Goal: Task Accomplishment & Management: Manage account settings

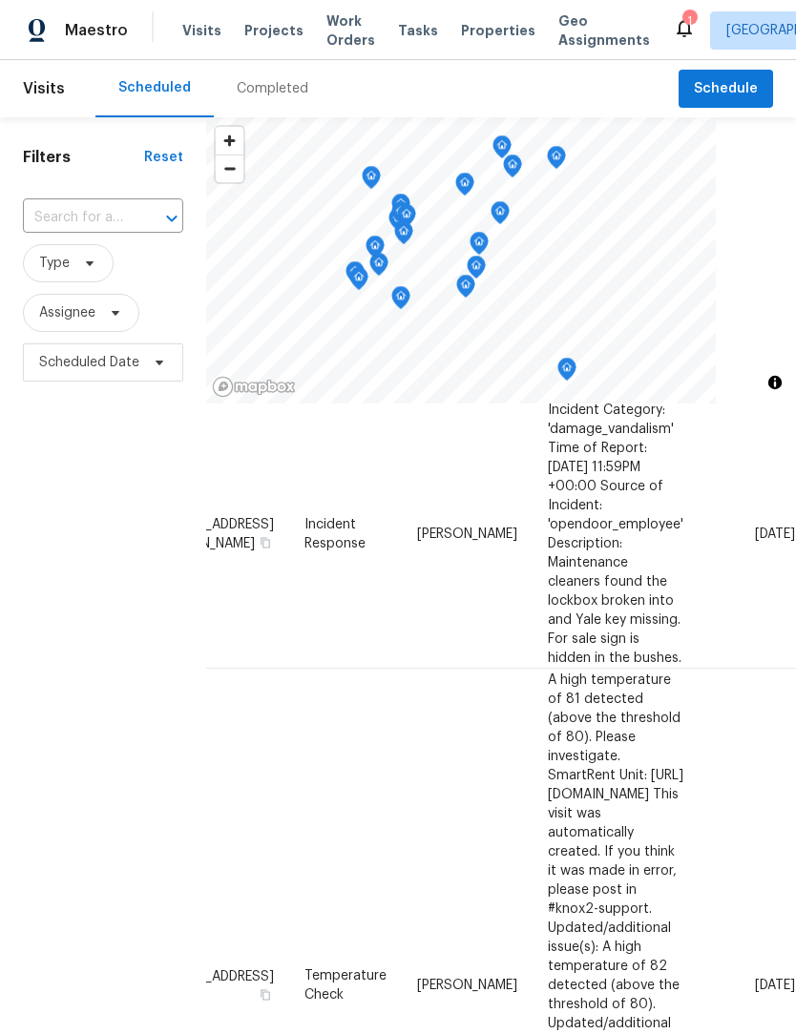
scroll to position [641, 165]
click at [0, 0] on icon at bounding box center [0, 0] width 0 height 0
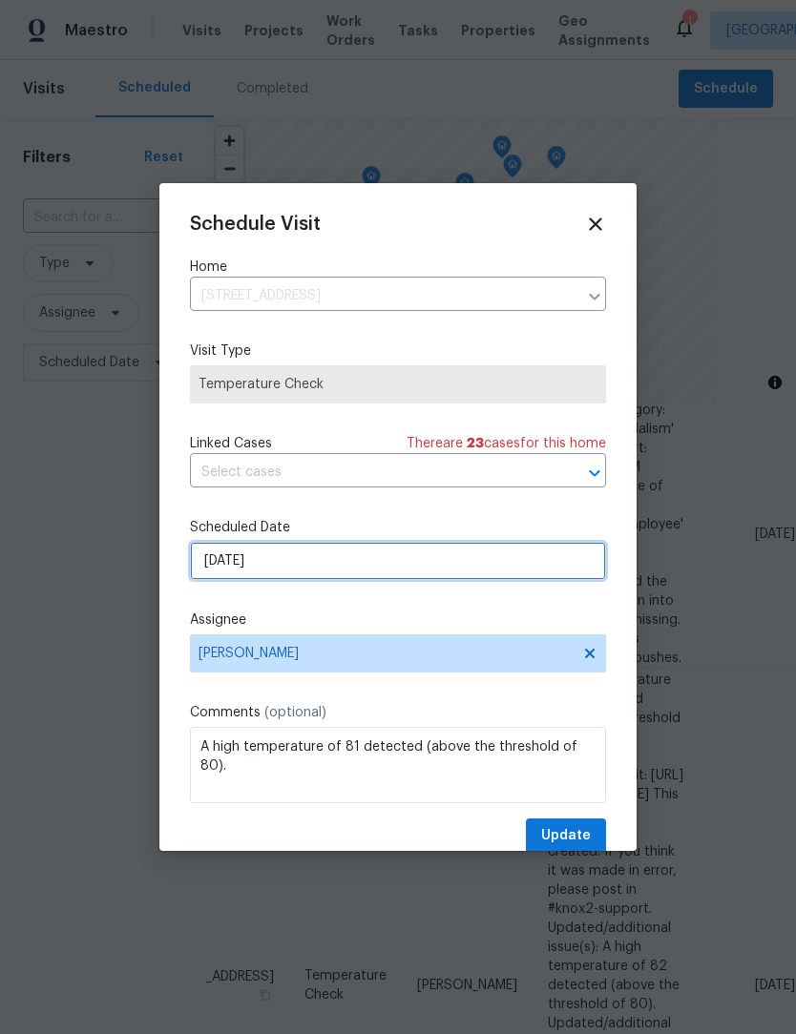
click at [214, 572] on input "8/18/2025" at bounding box center [398, 561] width 416 height 38
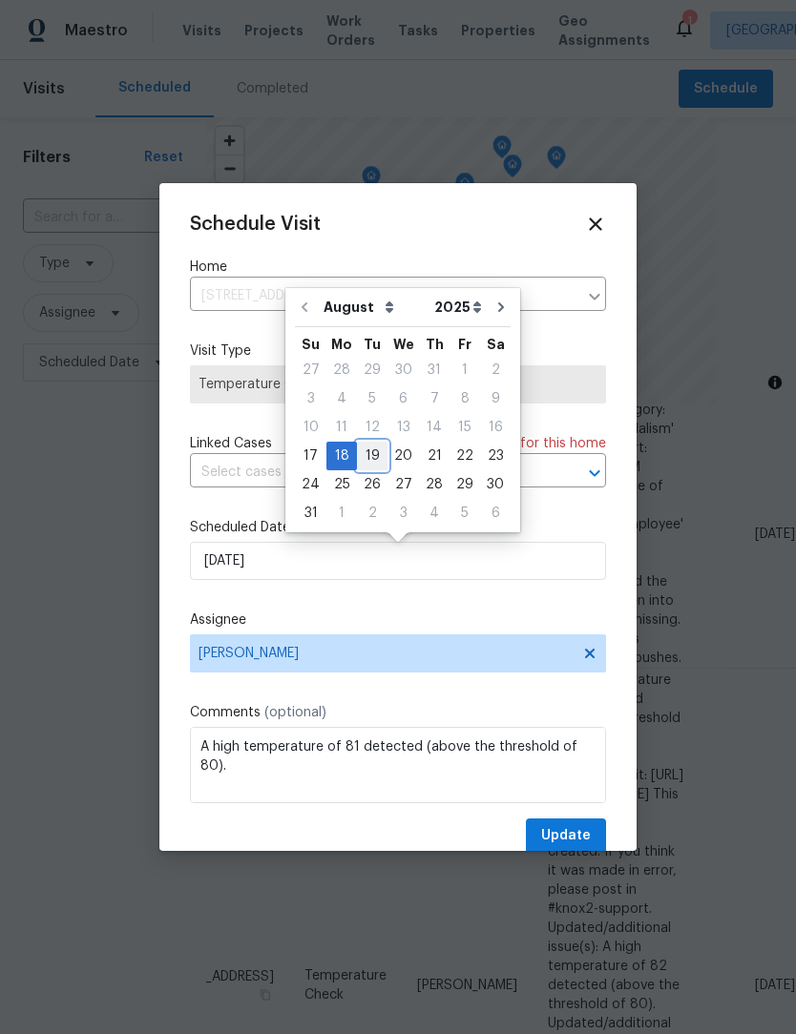
click at [360, 454] on div "19" at bounding box center [372, 456] width 31 height 27
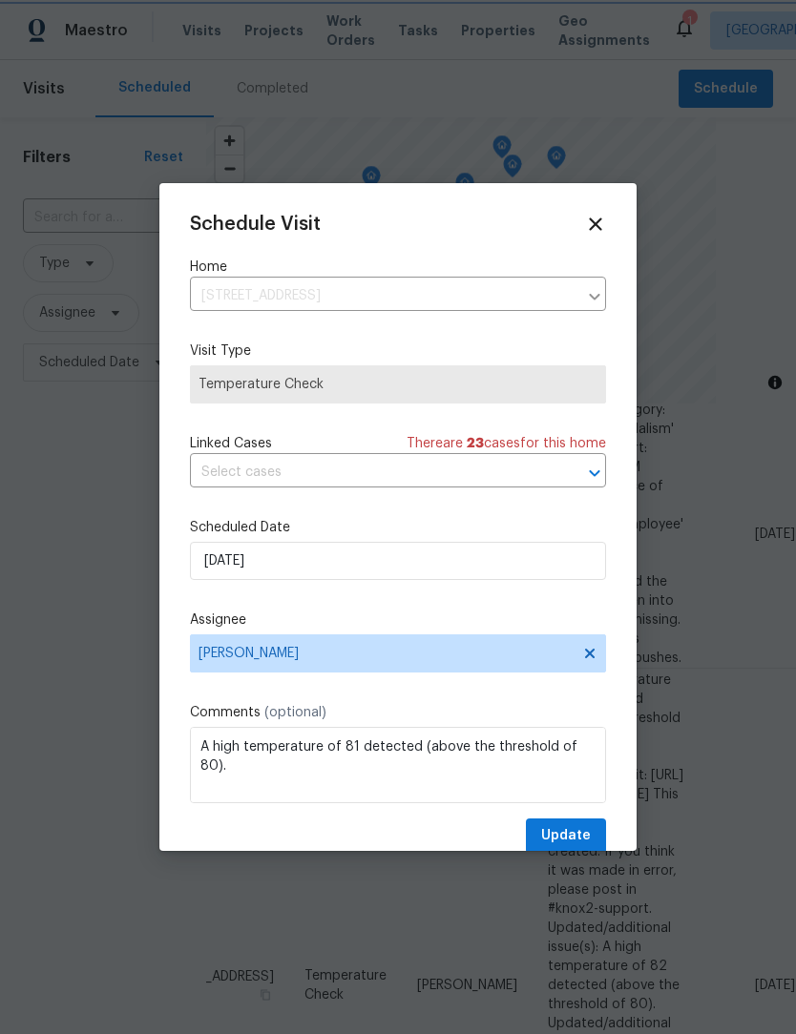
type input "8/19/2025"
click at [590, 842] on span "Update" at bounding box center [566, 836] width 50 height 24
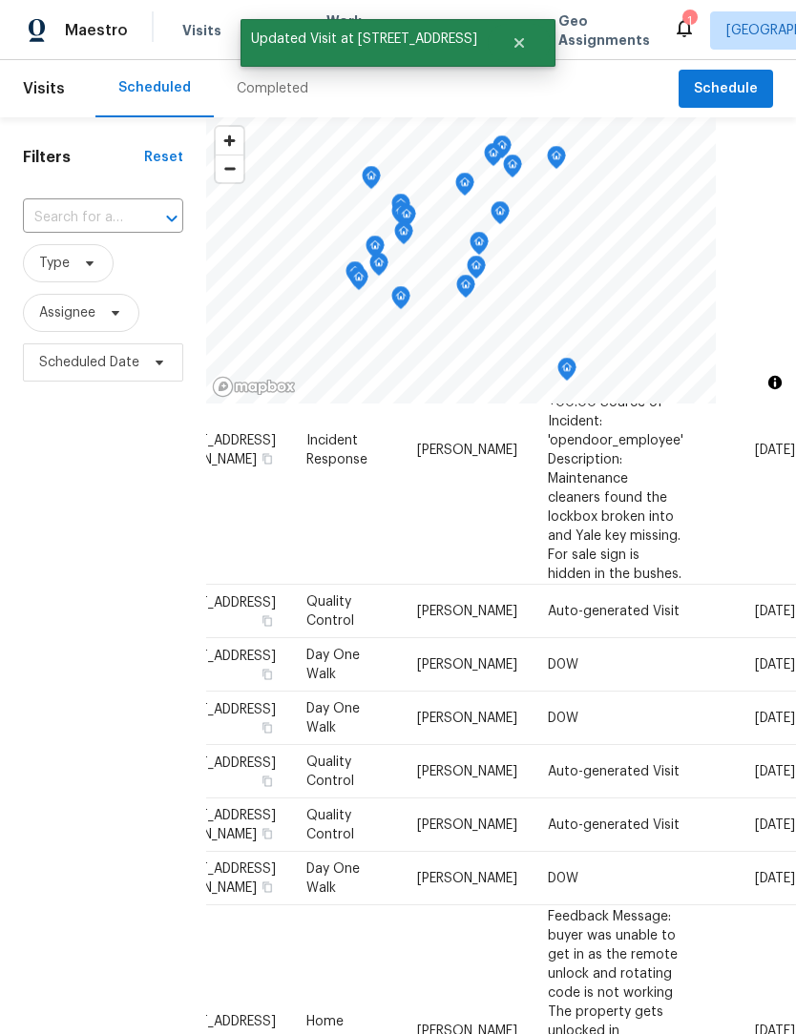
scroll to position [725, 165]
click at [0, 0] on icon at bounding box center [0, 0] width 0 height 0
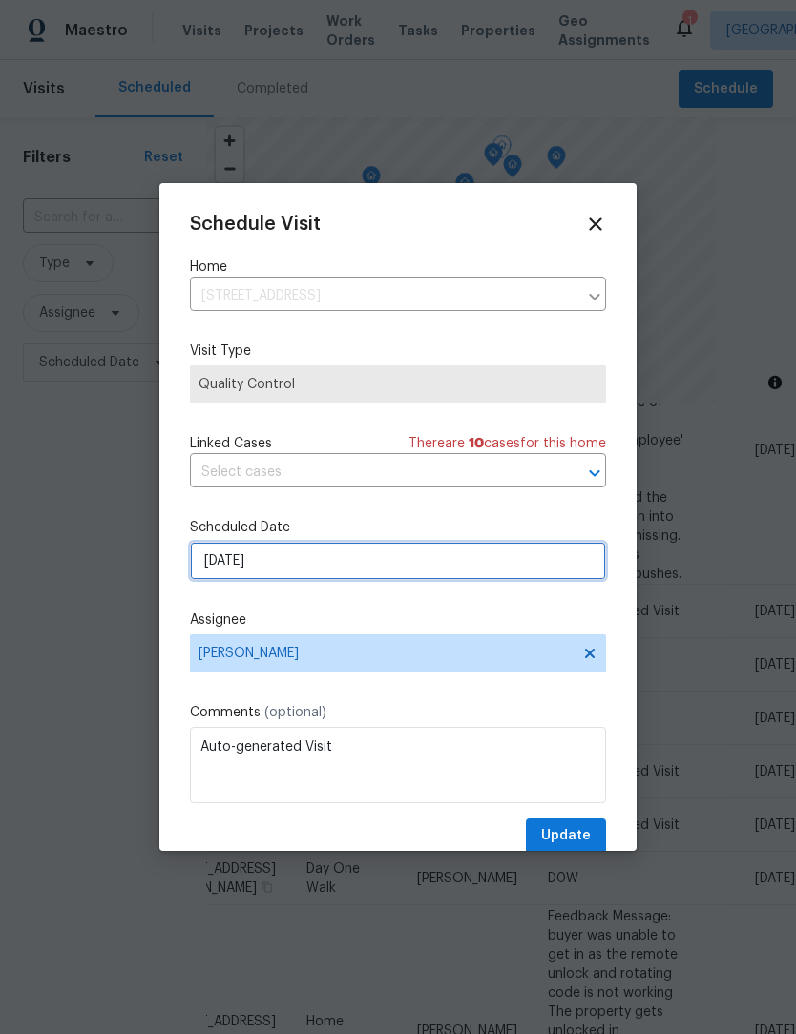
click at [218, 571] on input "[DATE]" at bounding box center [398, 561] width 416 height 38
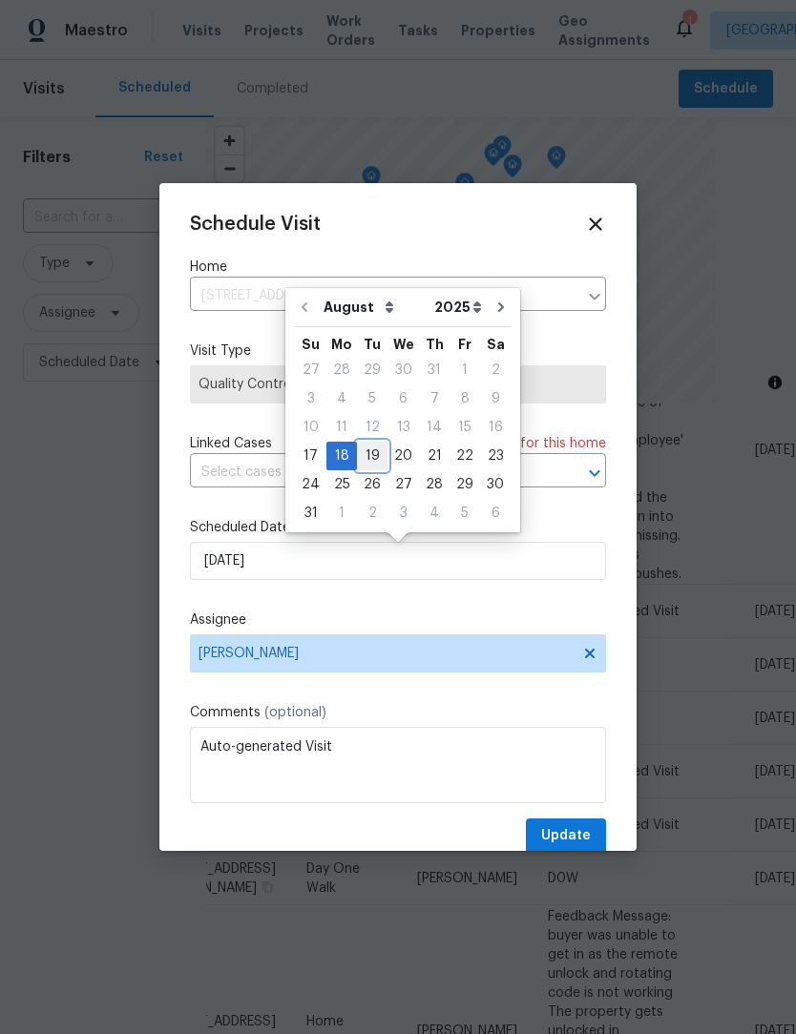
click at [360, 458] on div "19" at bounding box center [372, 456] width 31 height 27
type input "8/19/2025"
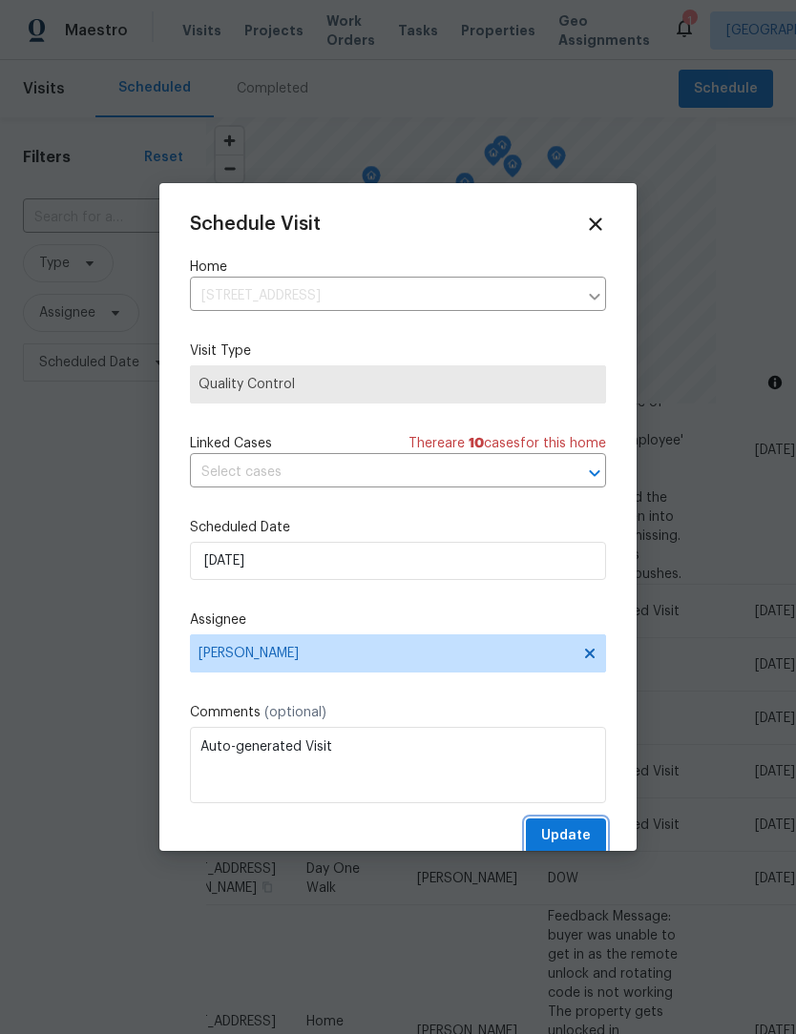
click at [598, 827] on button "Update" at bounding box center [566, 836] width 80 height 35
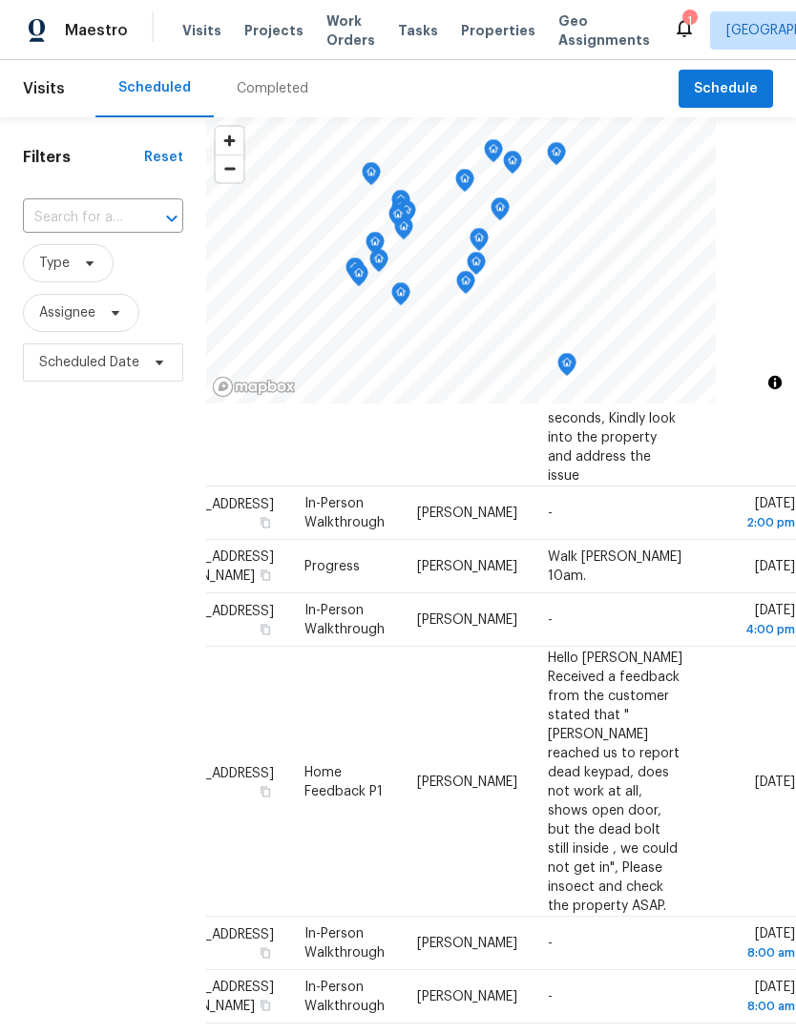
scroll to position [1341, 165]
click at [304, 765] on span "Home Feedback P1" at bounding box center [343, 781] width 78 height 32
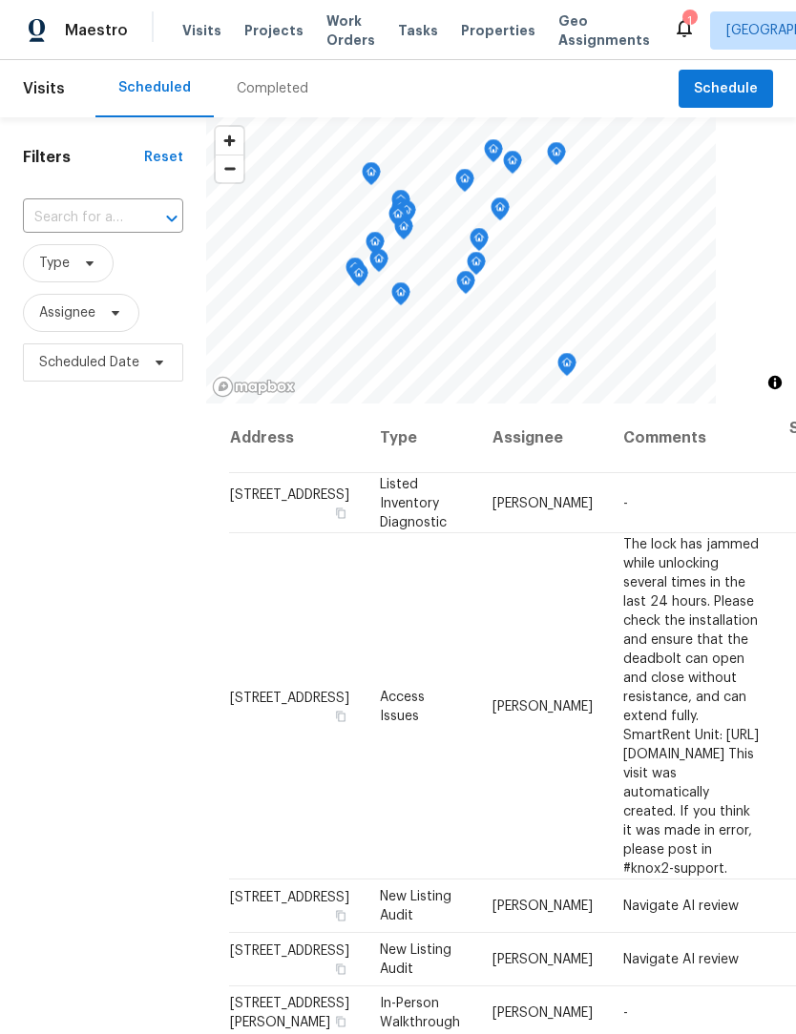
click at [673, 16] on icon at bounding box center [684, 27] width 23 height 23
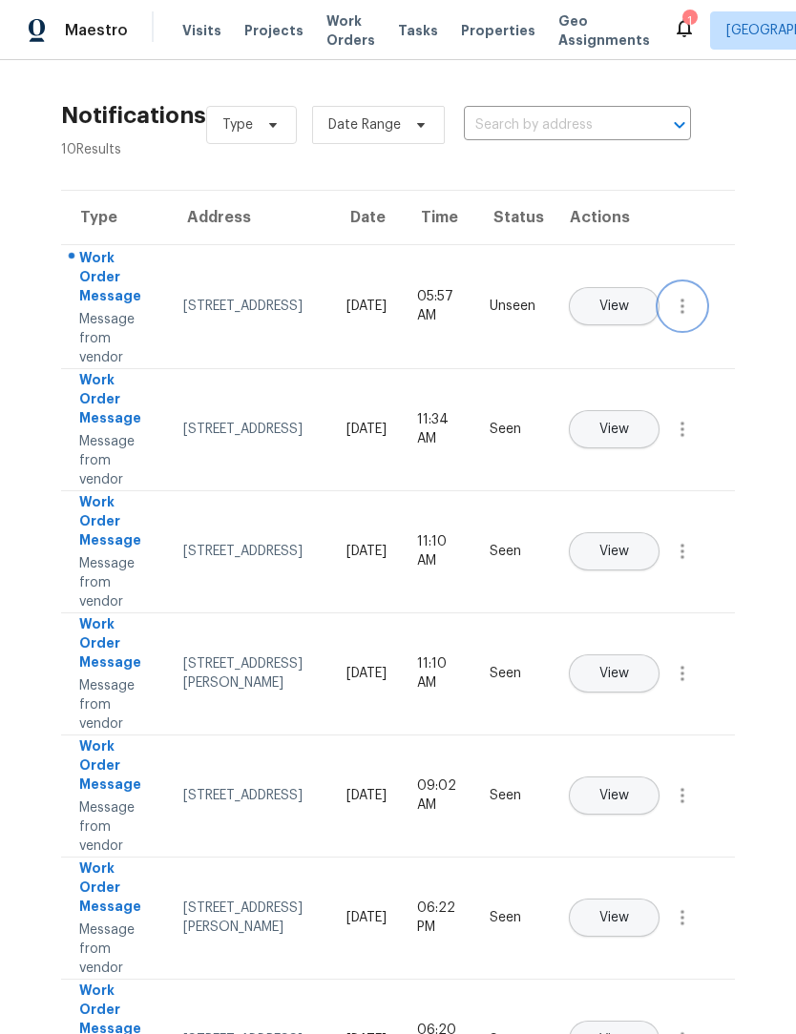
click at [683, 318] on icon "button" at bounding box center [682, 306] width 23 height 23
click at [597, 337] on div "Mark Seen" at bounding box center [573, 329] width 149 height 19
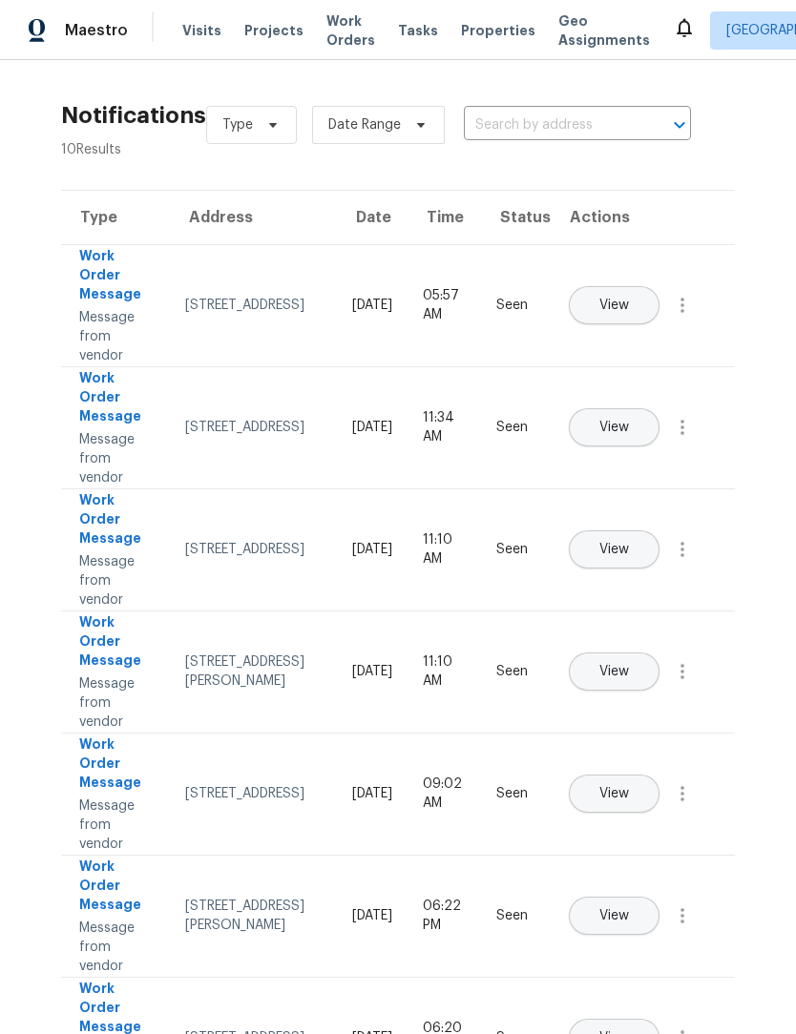
click at [333, 31] on span "Work Orders" at bounding box center [350, 30] width 49 height 38
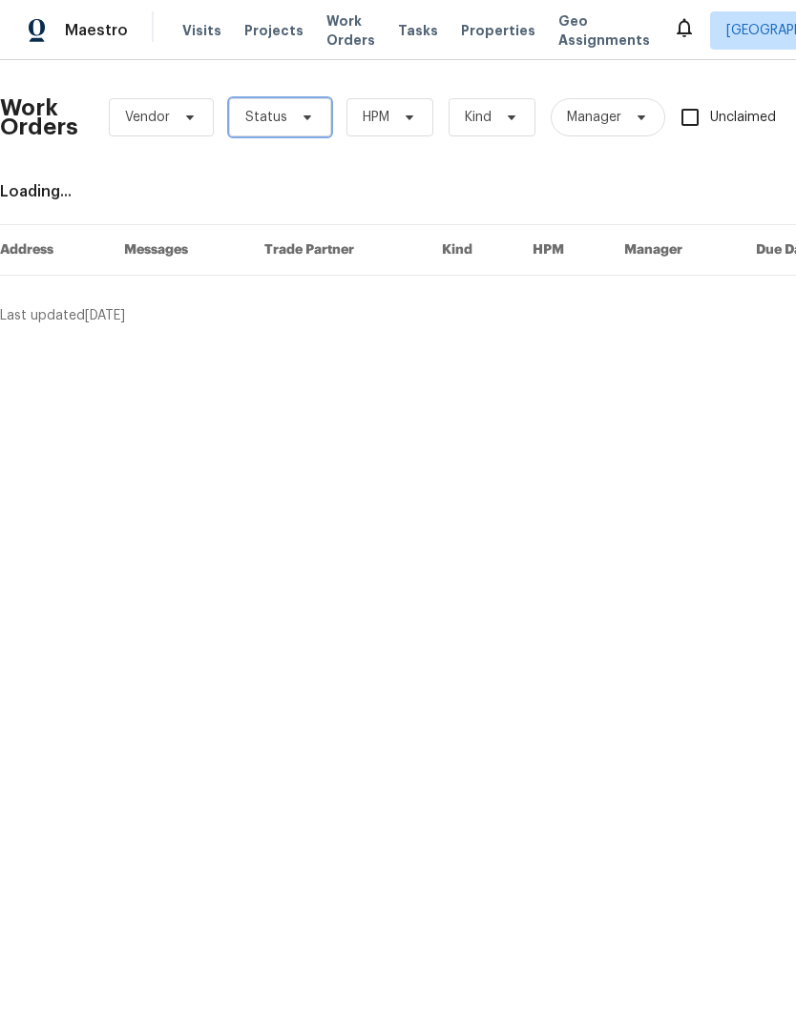
click at [281, 114] on span "Status" at bounding box center [266, 117] width 42 height 19
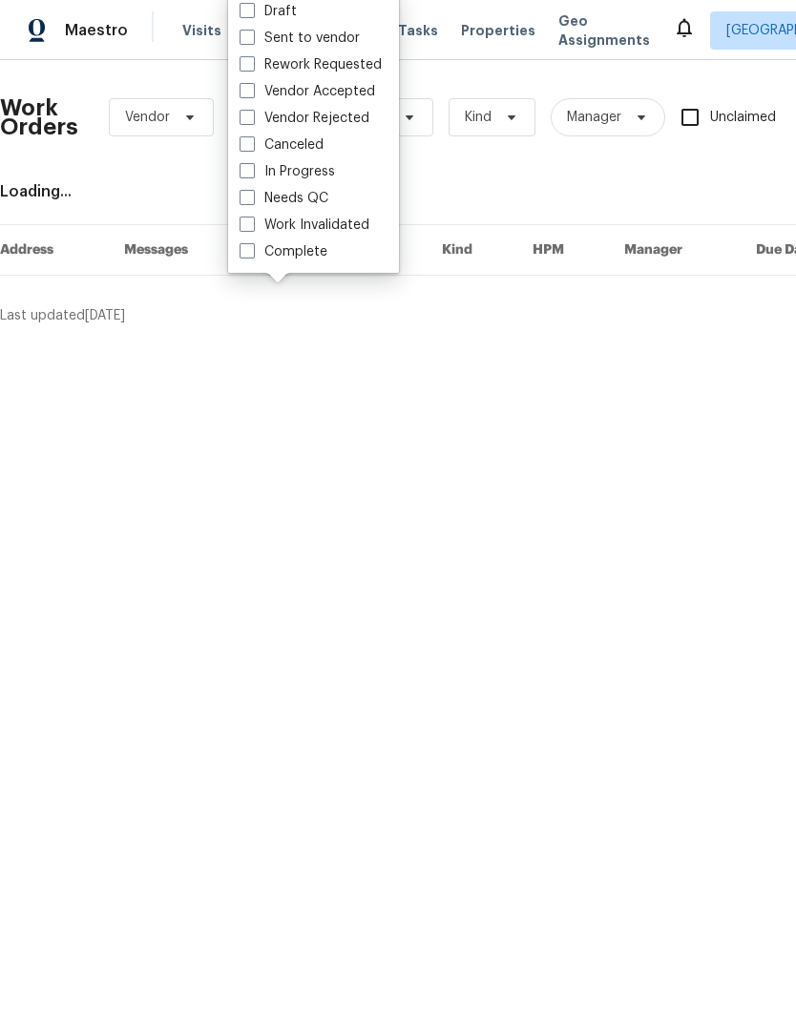
click at [315, 199] on label "Needs QC" at bounding box center [283, 198] width 89 height 19
click at [252, 199] on input "Needs QC" at bounding box center [245, 195] width 12 height 12
checkbox input "true"
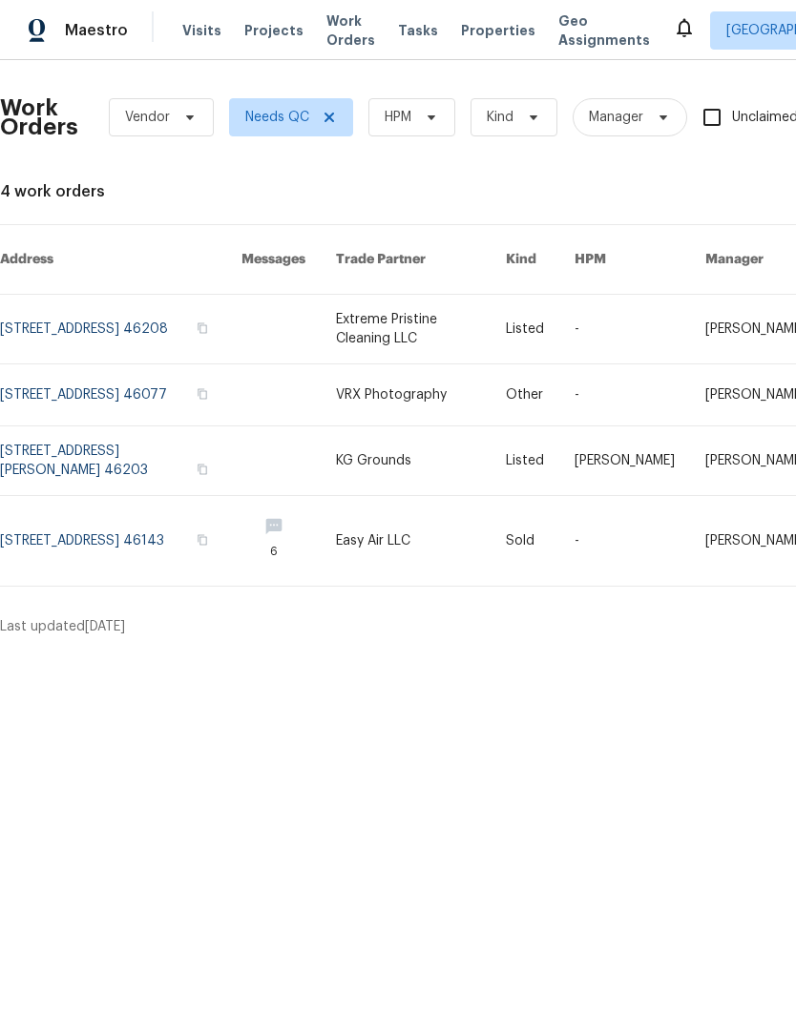
click at [194, 38] on span "Visits" at bounding box center [201, 30] width 39 height 19
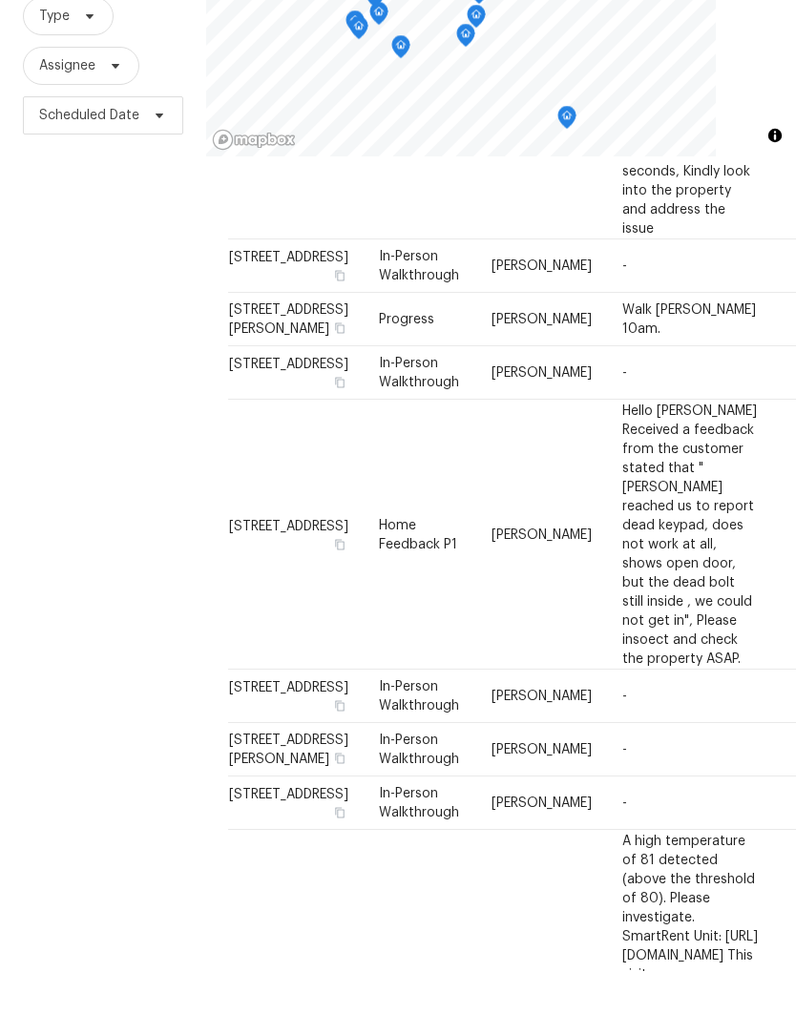
scroll to position [63, 0]
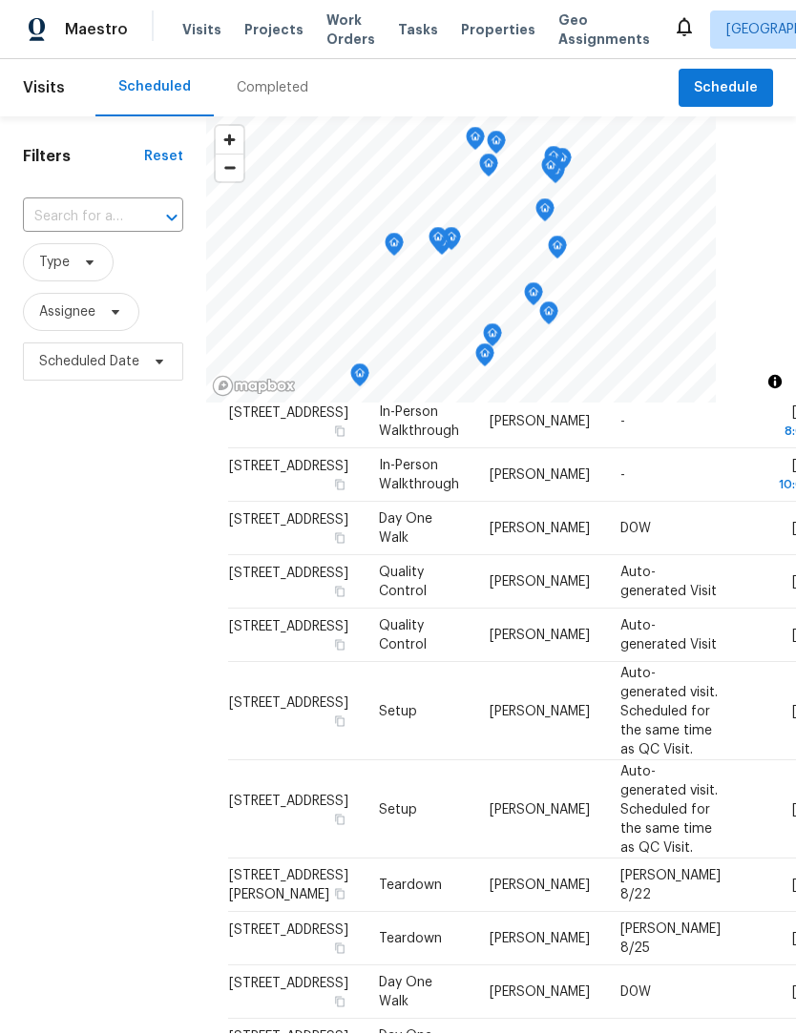
scroll to position [1017, 0]
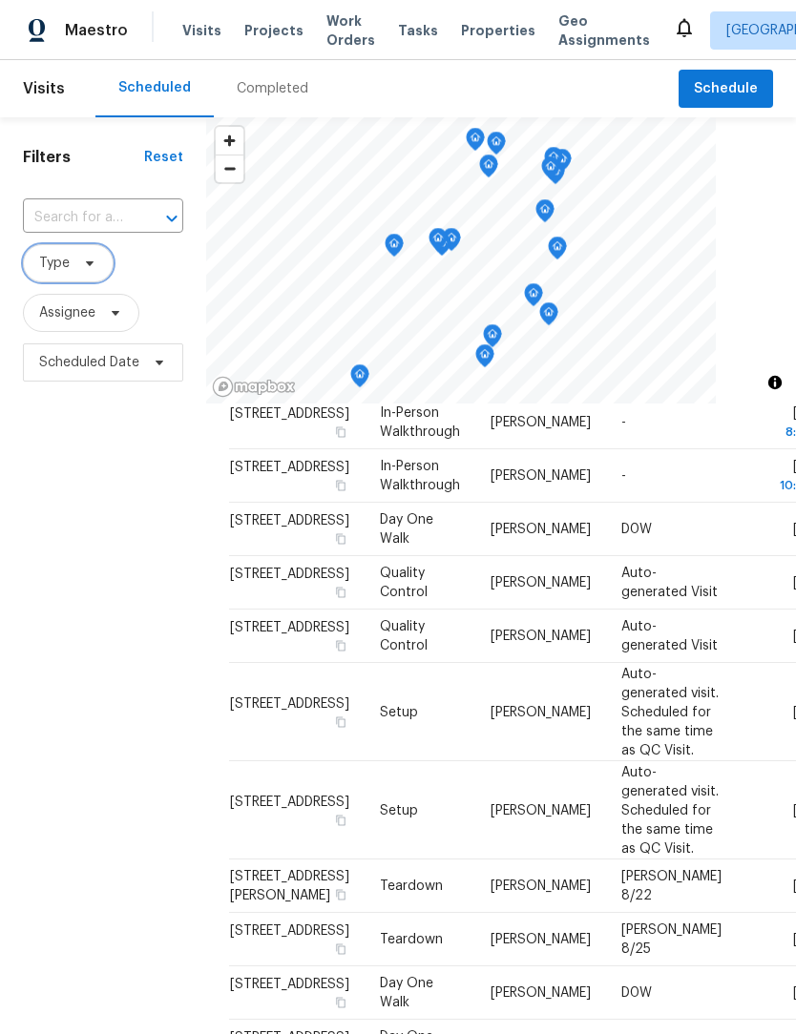
click at [73, 268] on span "Type" at bounding box center [68, 263] width 91 height 38
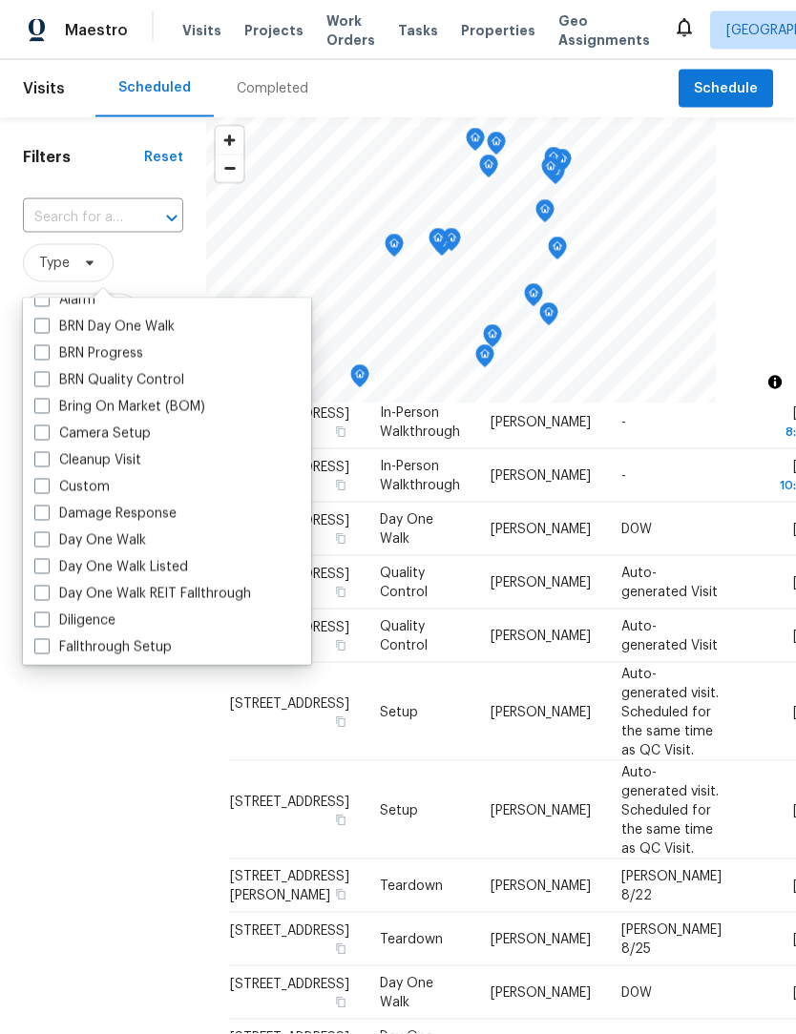
scroll to position [123, 0]
click at [124, 532] on label "Day One Walk" at bounding box center [90, 539] width 112 height 19
click at [47, 532] on input "Day One Walk" at bounding box center [40, 536] width 12 height 12
checkbox input "true"
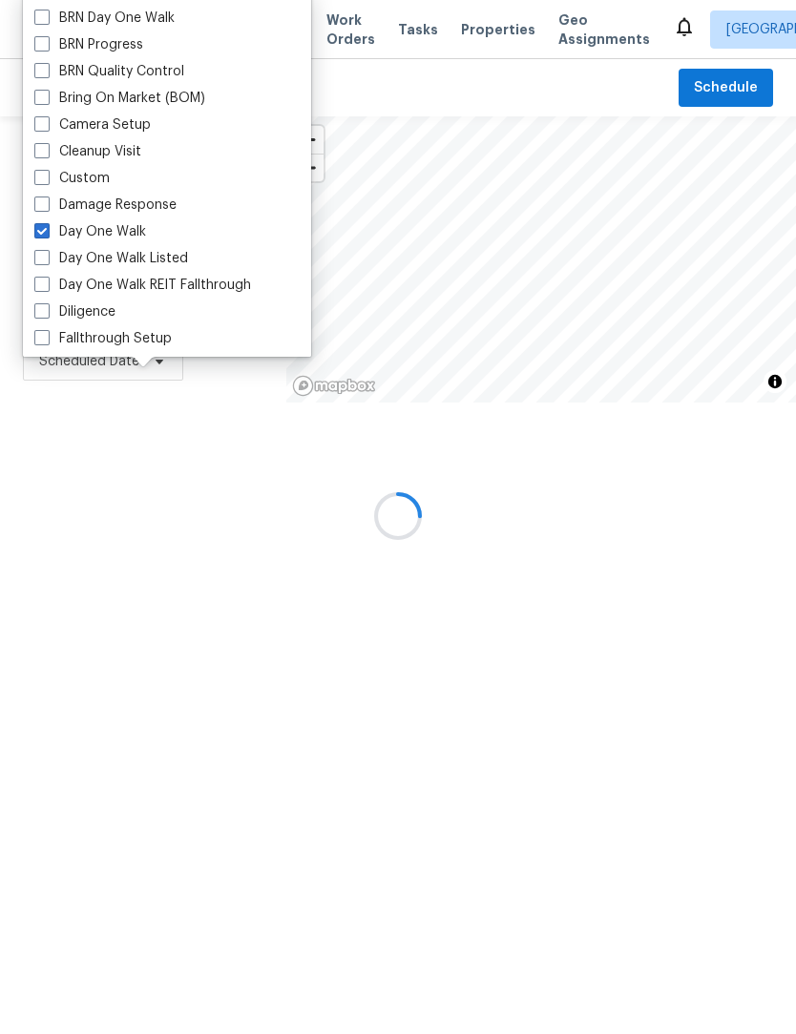
scroll to position [1, 0]
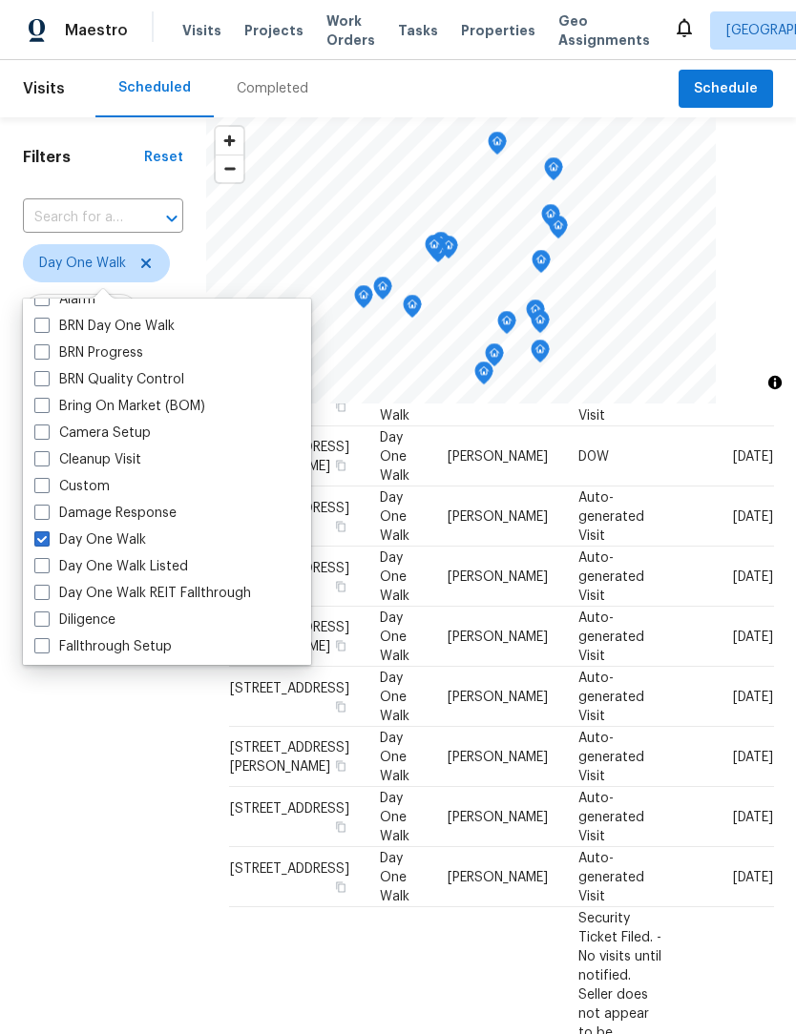
click at [112, 815] on div "Filters Reset ​ Day One Walk Assignee Scheduled Date" at bounding box center [103, 673] width 206 height 1113
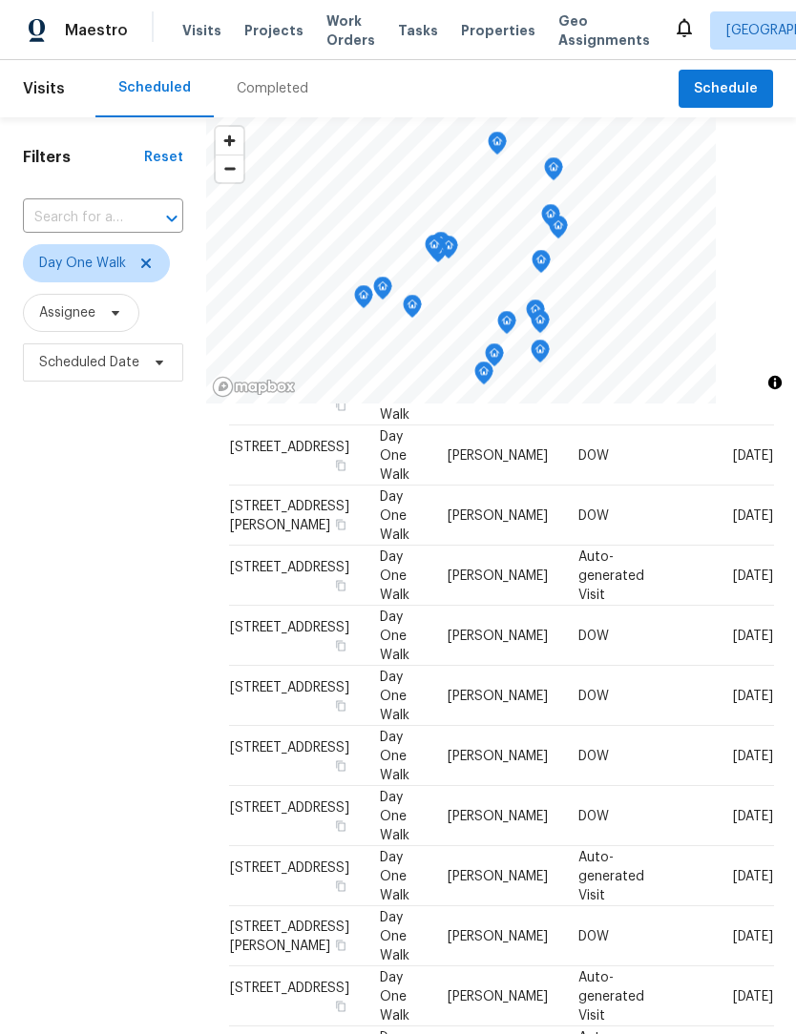
scroll to position [109, 0]
click at [0, 0] on icon at bounding box center [0, 0] width 0 height 0
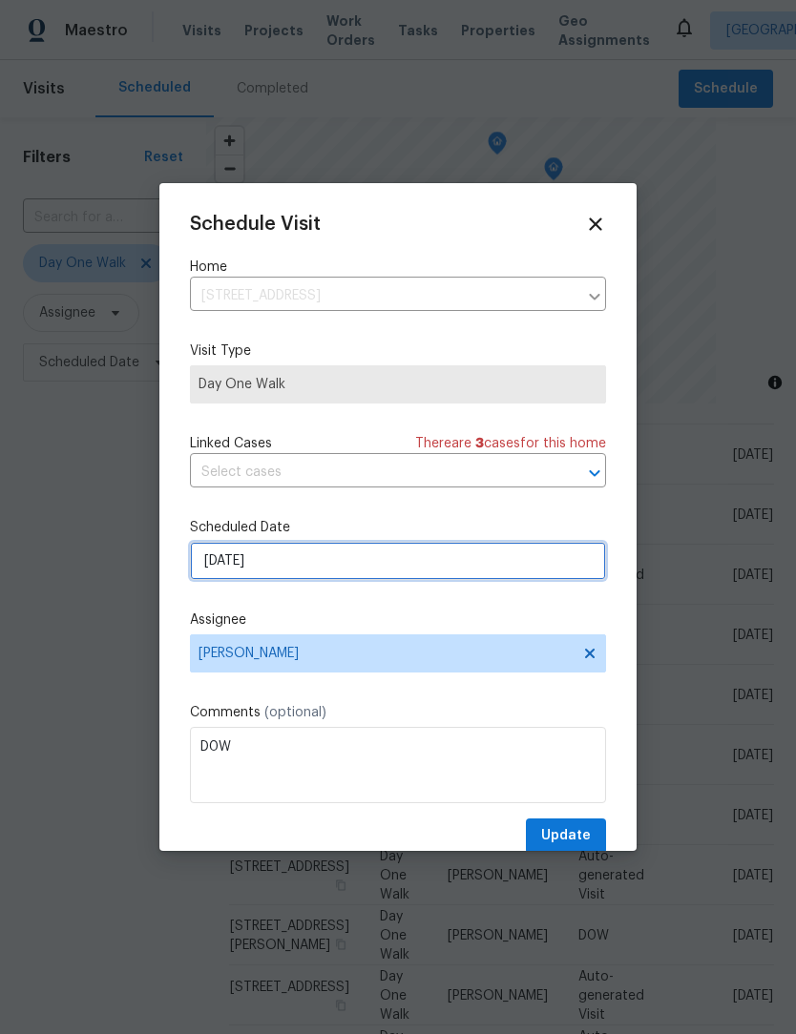
click at [326, 566] on input "8/25/2025" at bounding box center [398, 561] width 416 height 38
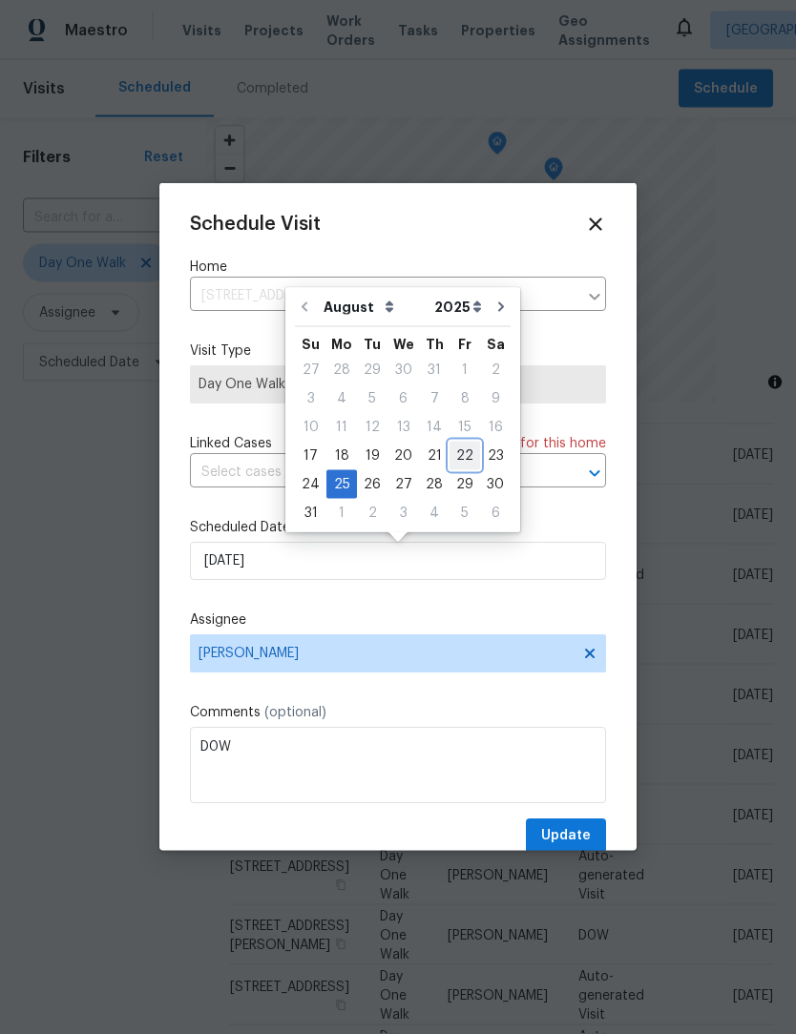
click at [454, 453] on div "22" at bounding box center [464, 456] width 31 height 27
type input "8/22/2025"
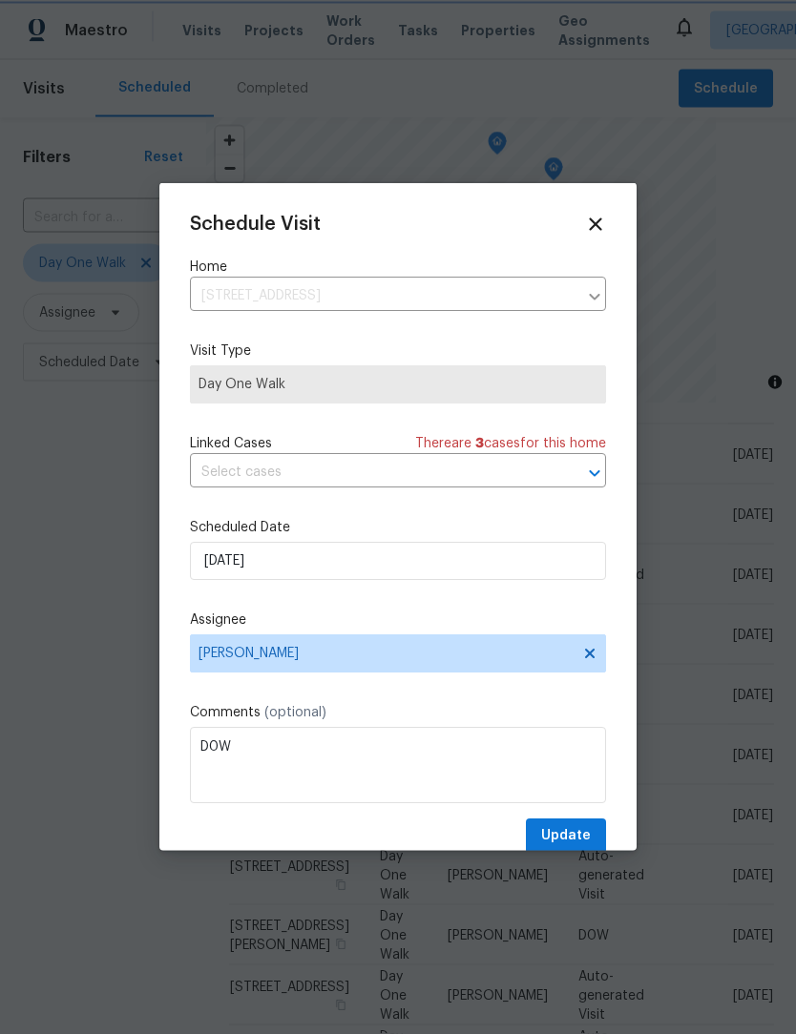
scroll to position [1, 0]
click at [582, 836] on span "Update" at bounding box center [566, 836] width 50 height 24
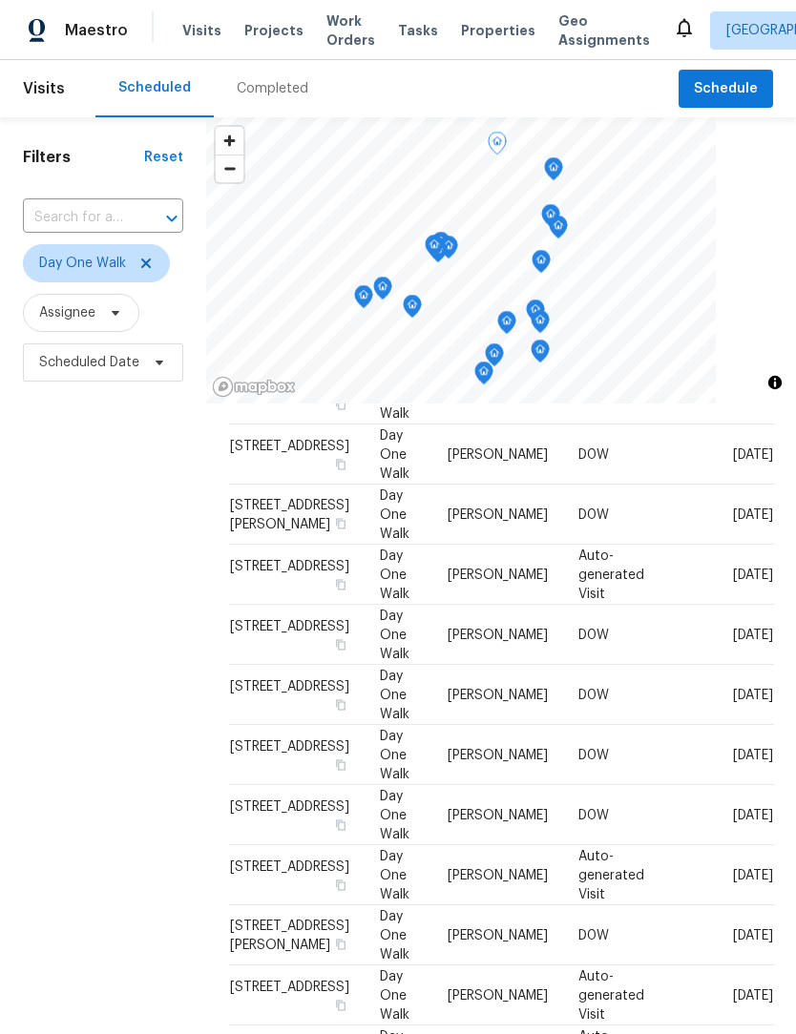
click at [0, 0] on icon at bounding box center [0, 0] width 0 height 0
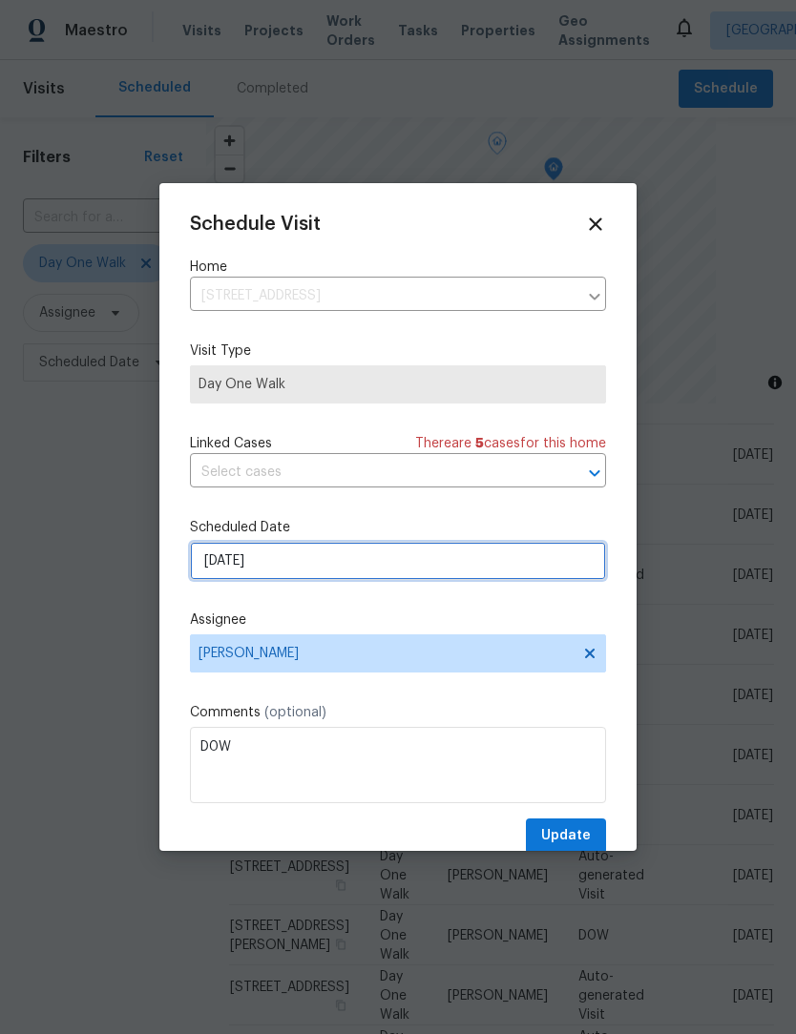
click at [331, 573] on input "8/25/2025" at bounding box center [398, 561] width 416 height 38
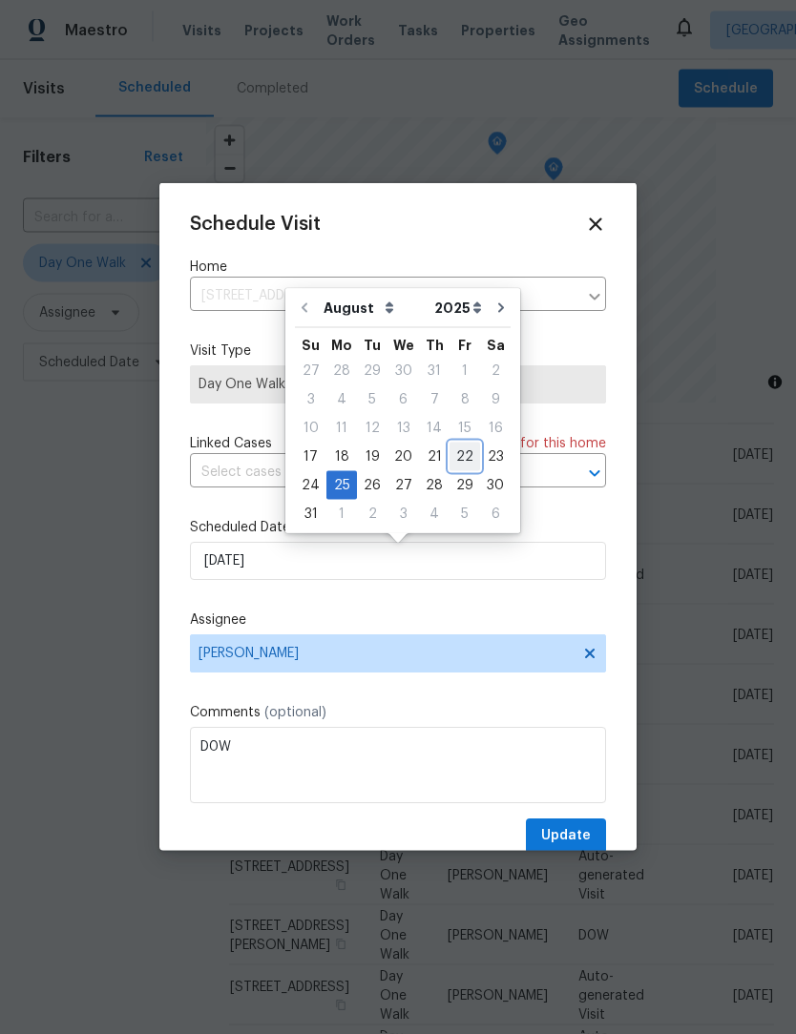
click at [453, 457] on div "22" at bounding box center [464, 457] width 31 height 27
type input "8/22/2025"
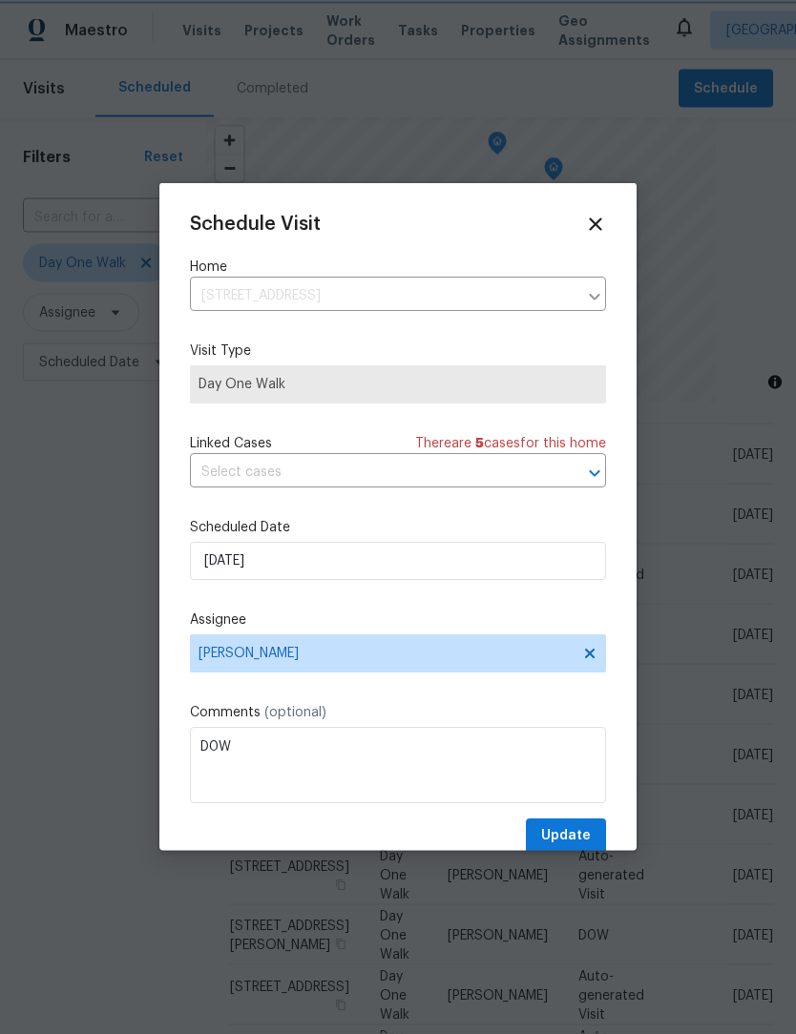
scroll to position [1, 0]
click at [581, 841] on span "Update" at bounding box center [566, 836] width 50 height 24
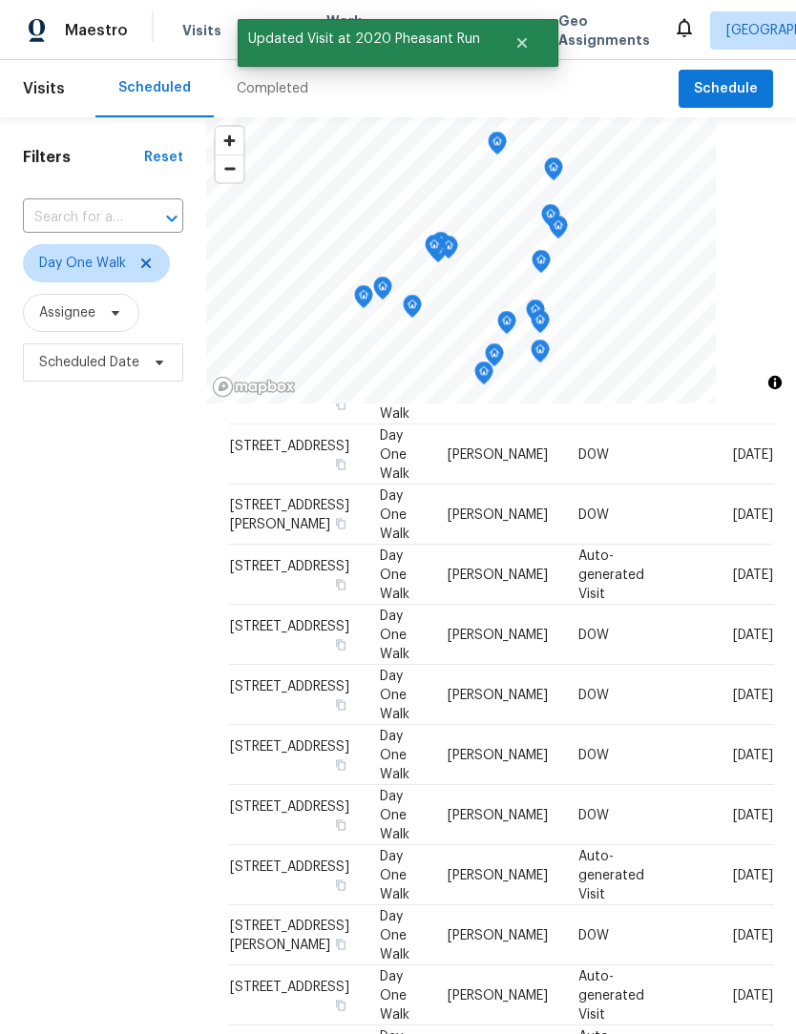
click at [167, 696] on div "Filters Reset ​ Day One Walk Assignee Scheduled Date" at bounding box center [103, 673] width 206 height 1113
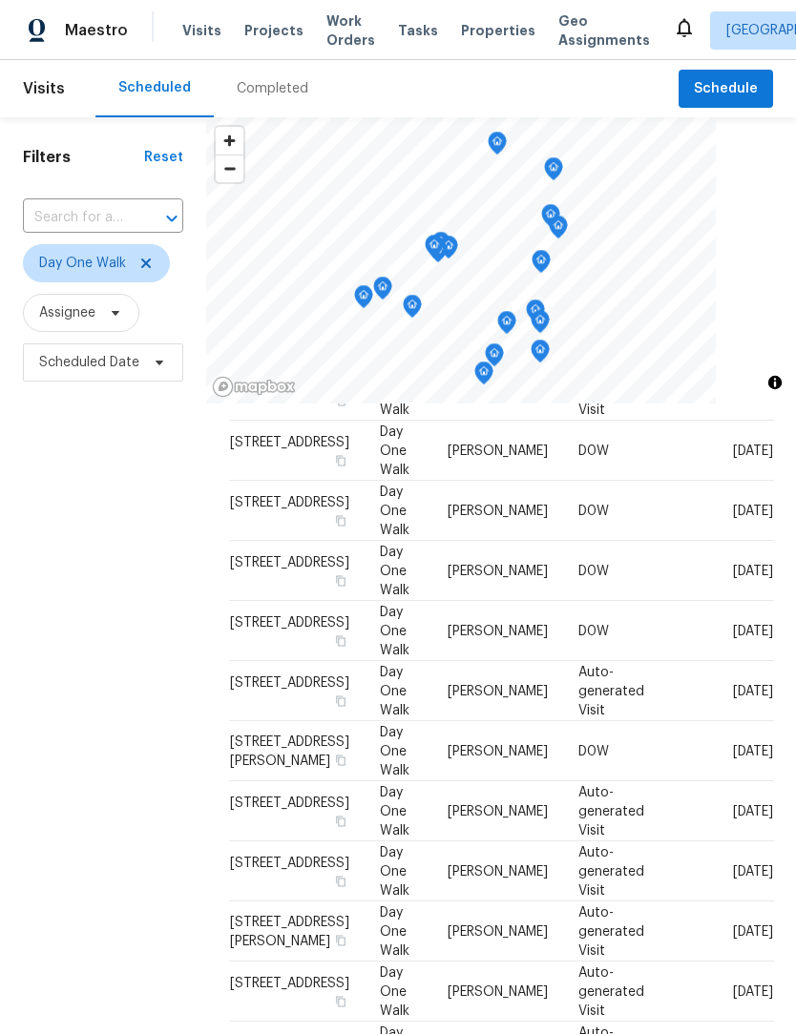
scroll to position [301, 0]
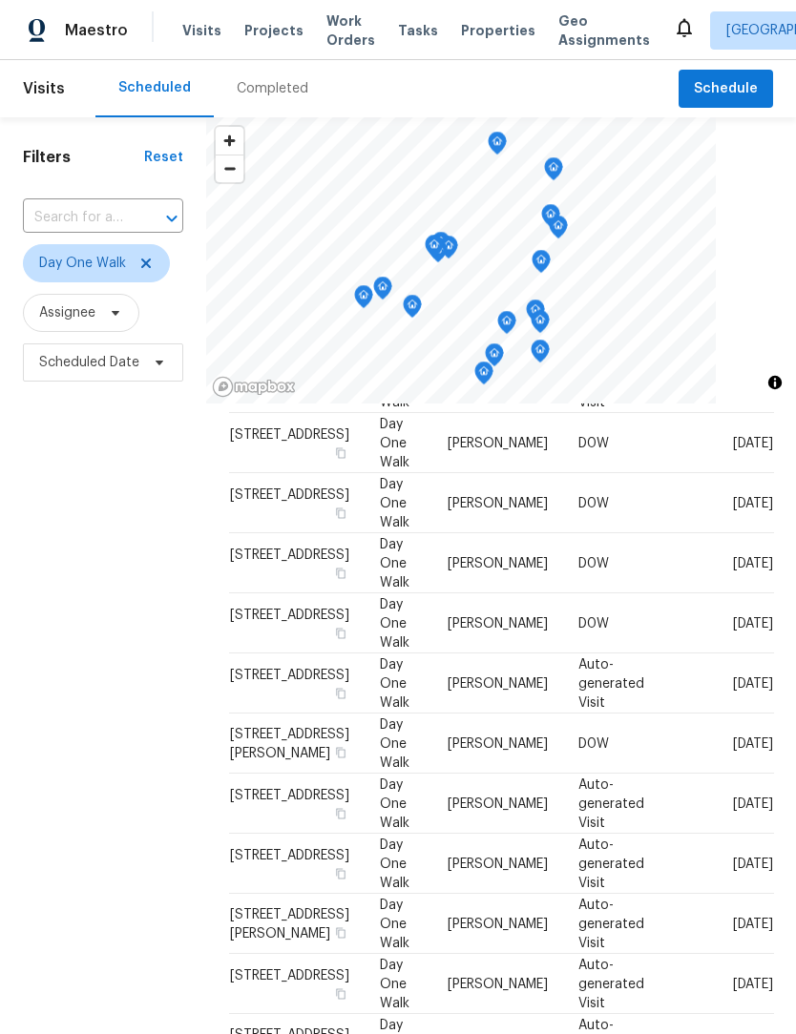
click at [131, 662] on div "Filters Reset ​ Day One Walk Assignee Scheduled Date" at bounding box center [103, 673] width 206 height 1113
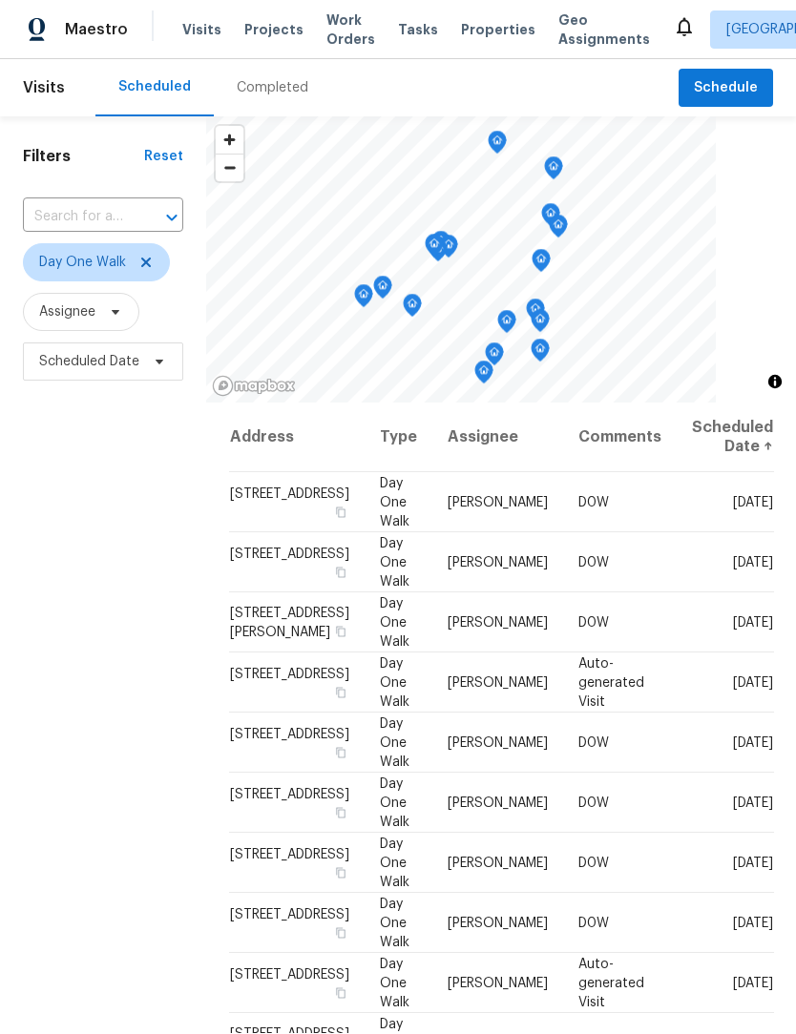
scroll to position [0, 0]
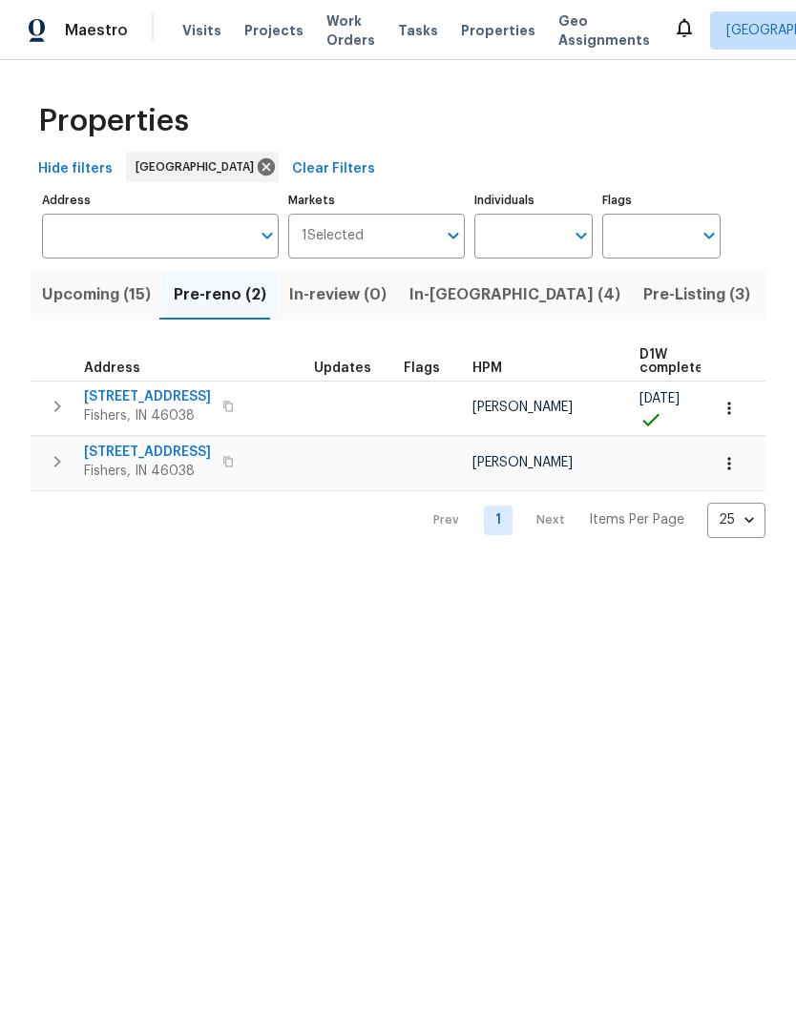
scroll to position [1, 0]
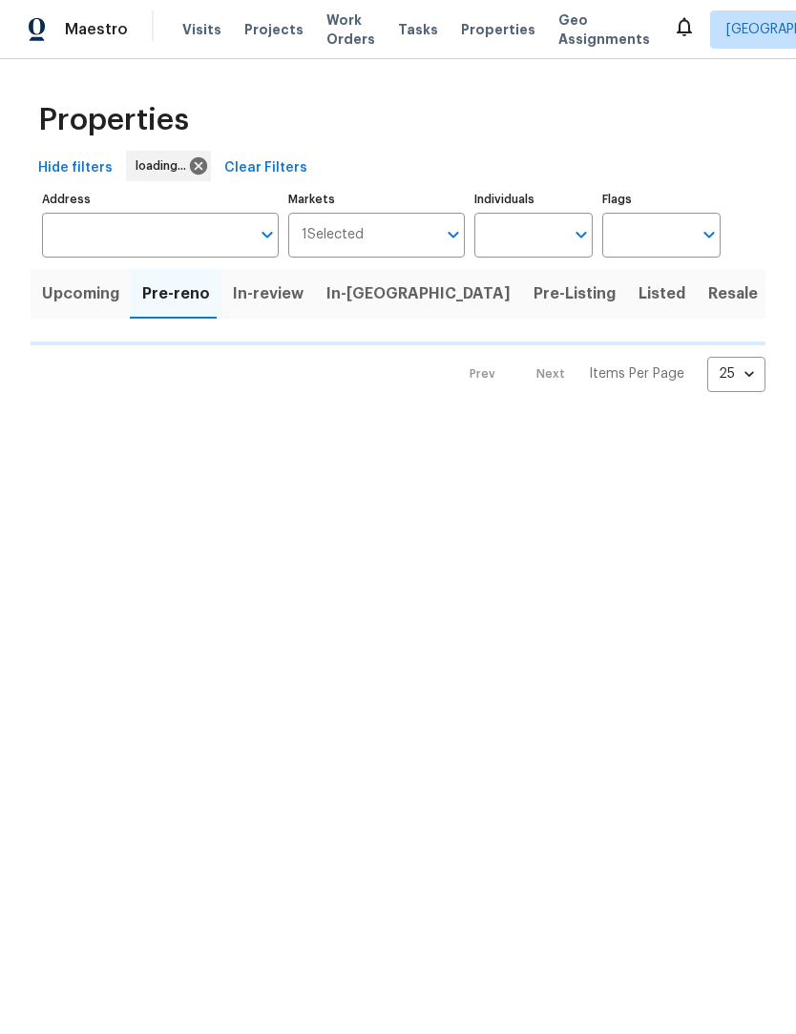
scroll to position [1, 0]
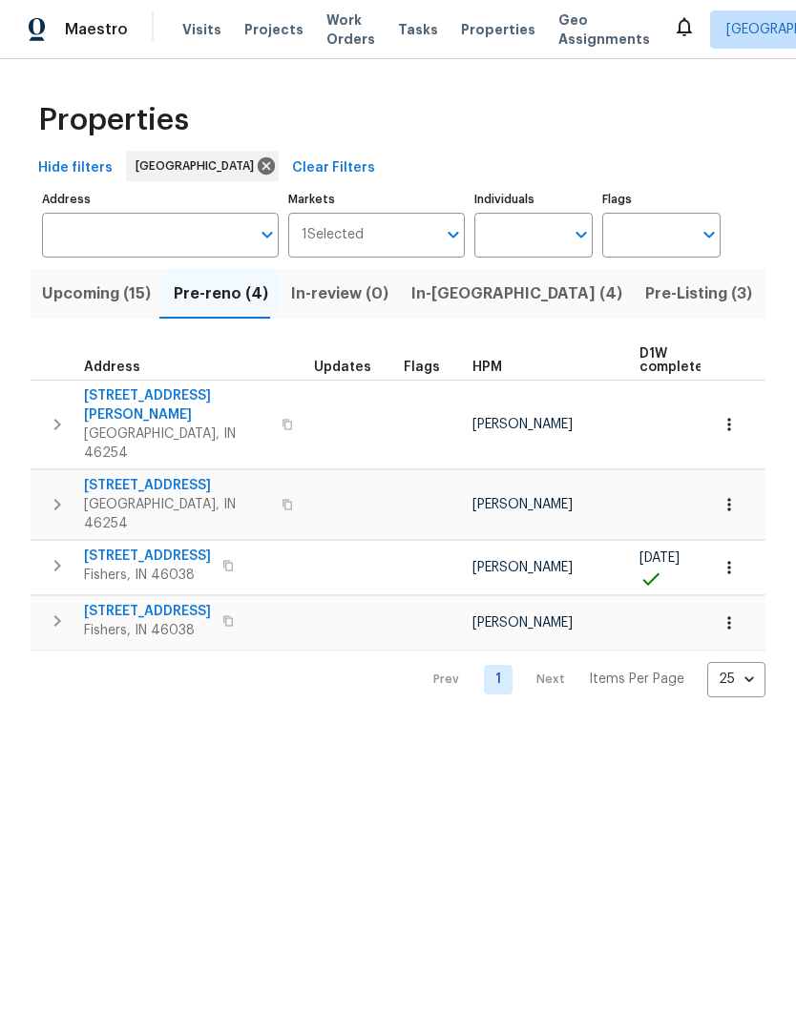
click at [67, 304] on span "Upcoming (15)" at bounding box center [96, 294] width 109 height 27
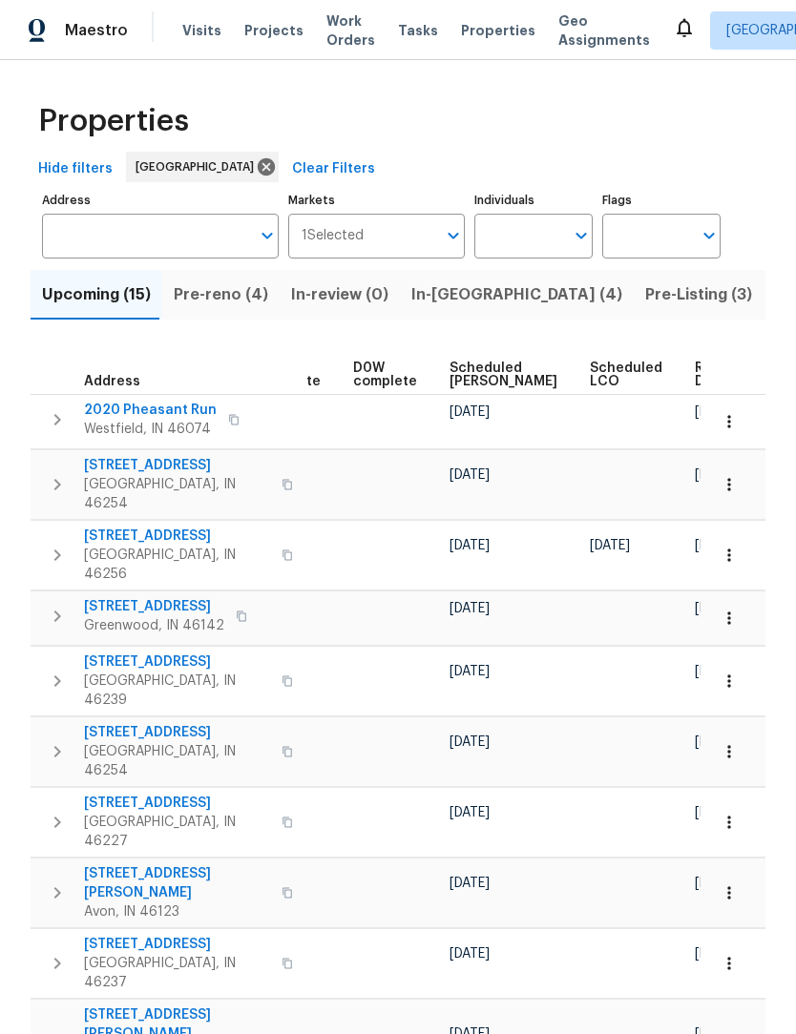
scroll to position [0, 480]
click at [696, 376] on span "Ready Date" at bounding box center [717, 375] width 42 height 27
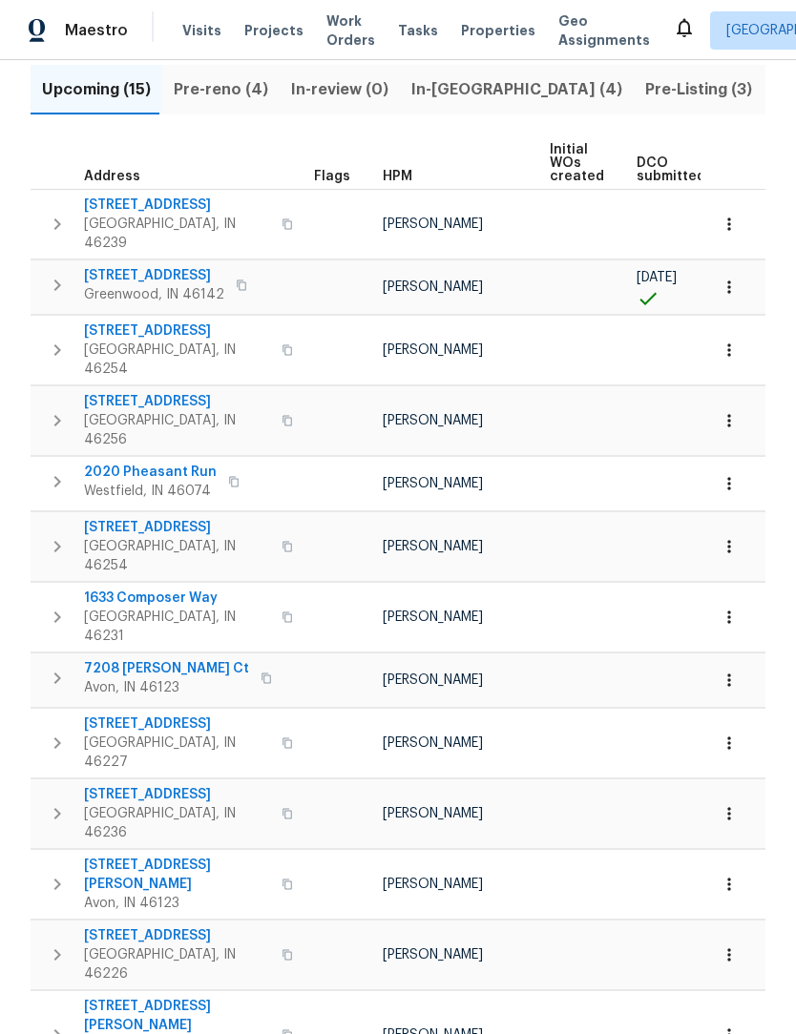
click at [202, 103] on span "Pre-reno (4)" at bounding box center [221, 89] width 94 height 27
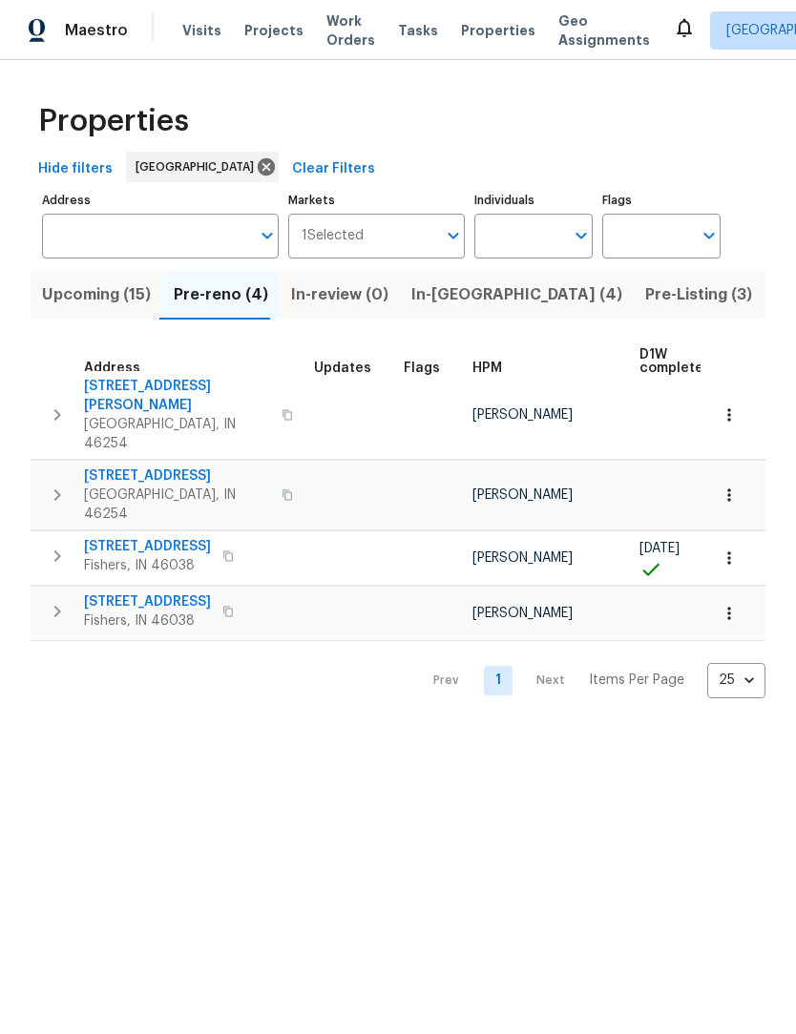
scroll to position [10, 0]
click at [109, 537] on span "13947 Meadow Lake Dr" at bounding box center [147, 546] width 127 height 19
click at [49, 545] on icon "button" at bounding box center [57, 556] width 23 height 23
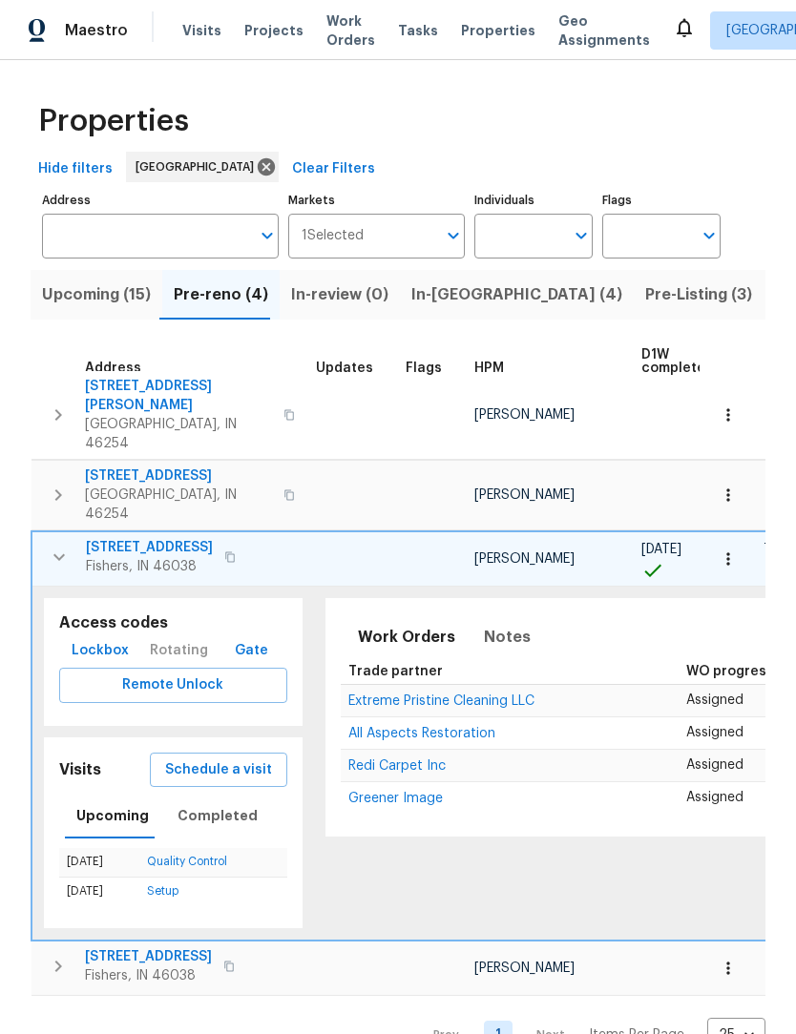
click at [236, 551] on icon "button" at bounding box center [229, 556] width 11 height 11
click at [95, 639] on span "Lockbox" at bounding box center [100, 651] width 57 height 24
click at [54, 546] on icon "button" at bounding box center [59, 557] width 23 height 23
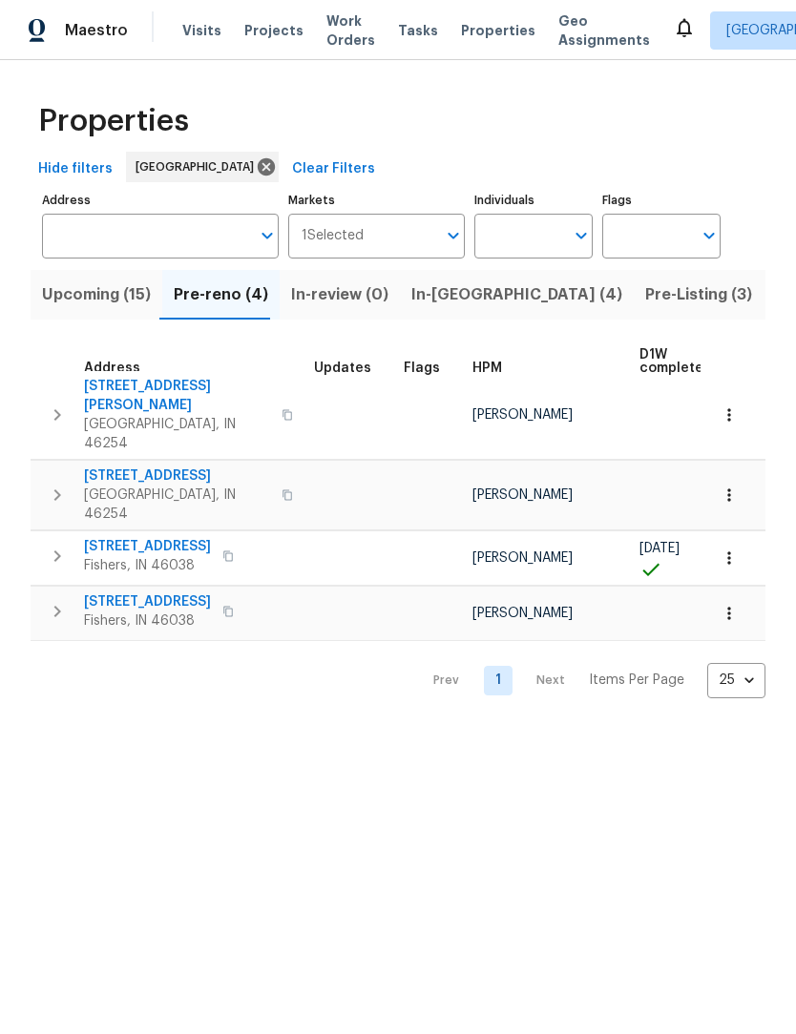
click at [736, 486] on icon "button" at bounding box center [728, 495] width 19 height 19
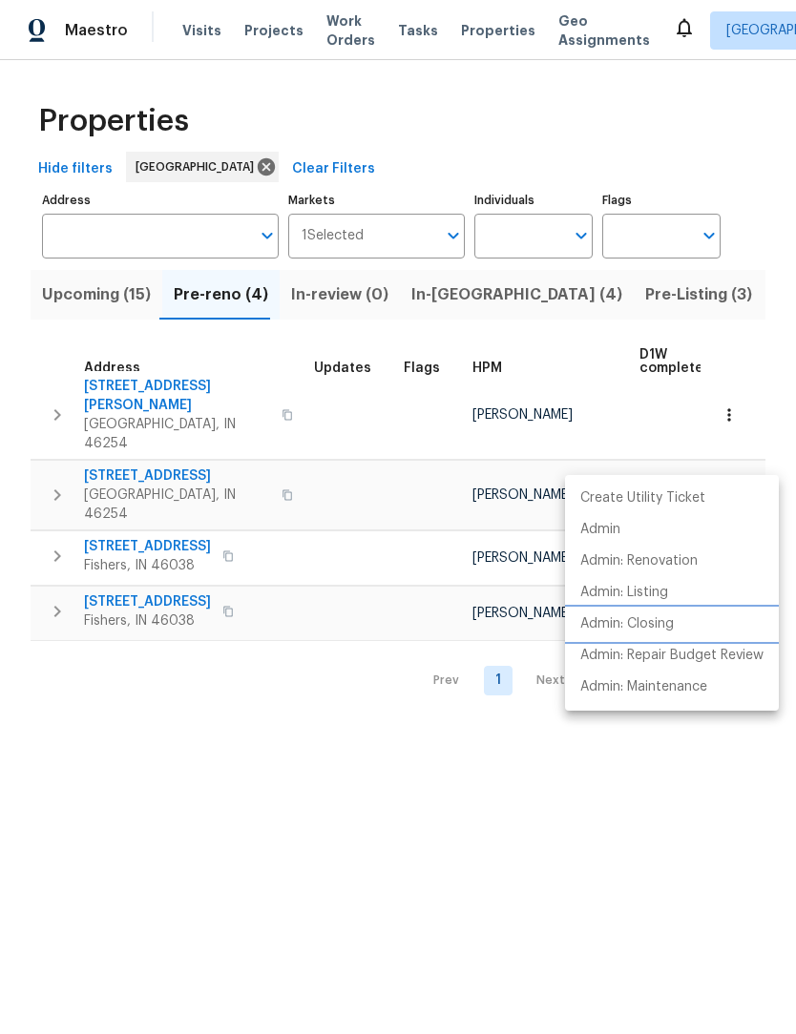
click at [655, 633] on p "Admin: Closing" at bounding box center [627, 624] width 94 height 20
click at [392, 799] on div at bounding box center [398, 517] width 796 height 1034
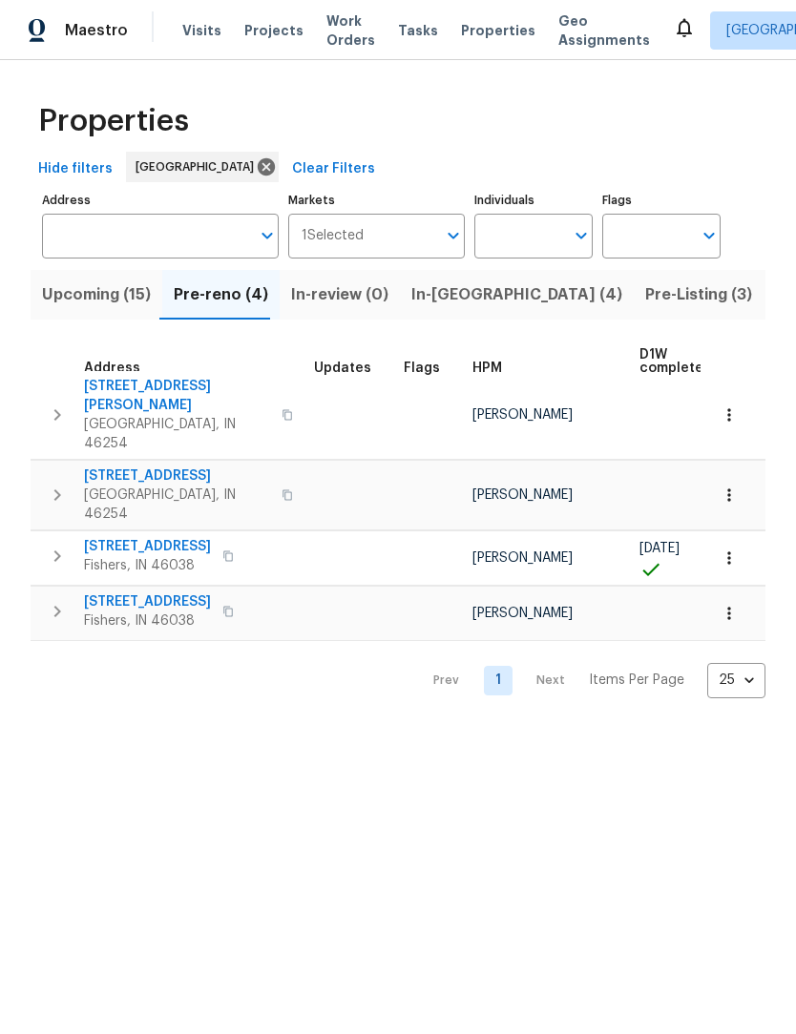
click at [728, 406] on icon "button" at bounding box center [728, 415] width 19 height 19
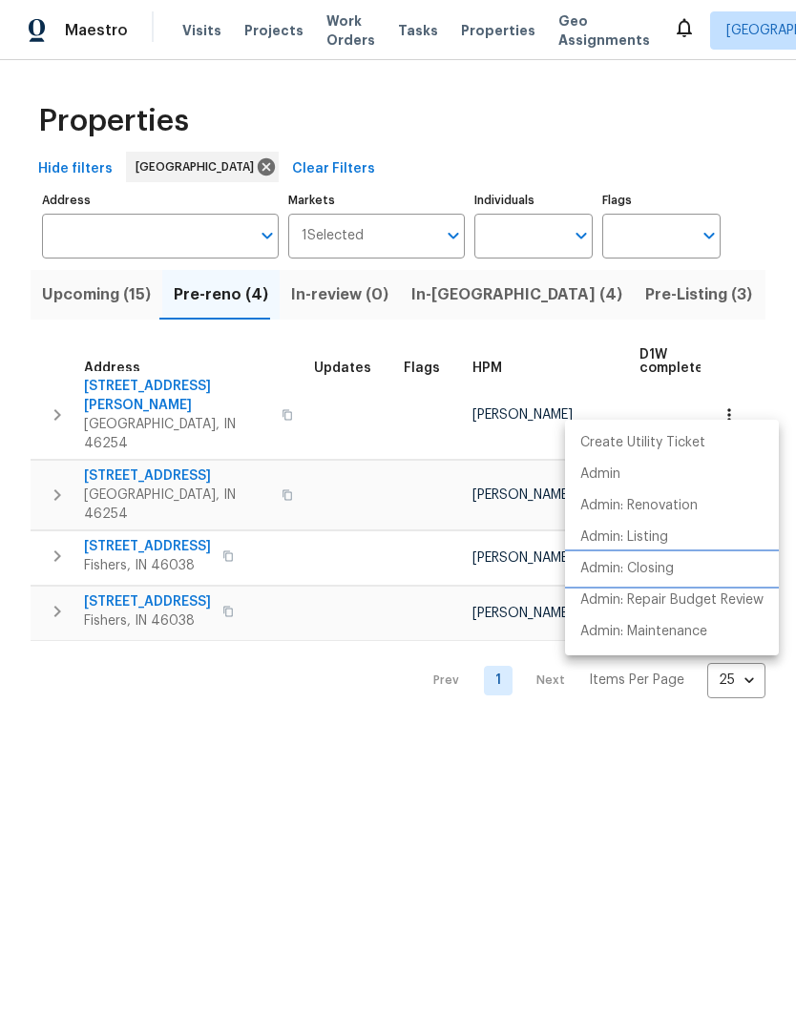
click at [657, 569] on p "Admin: Closing" at bounding box center [627, 569] width 94 height 20
click at [308, 742] on div at bounding box center [398, 517] width 796 height 1034
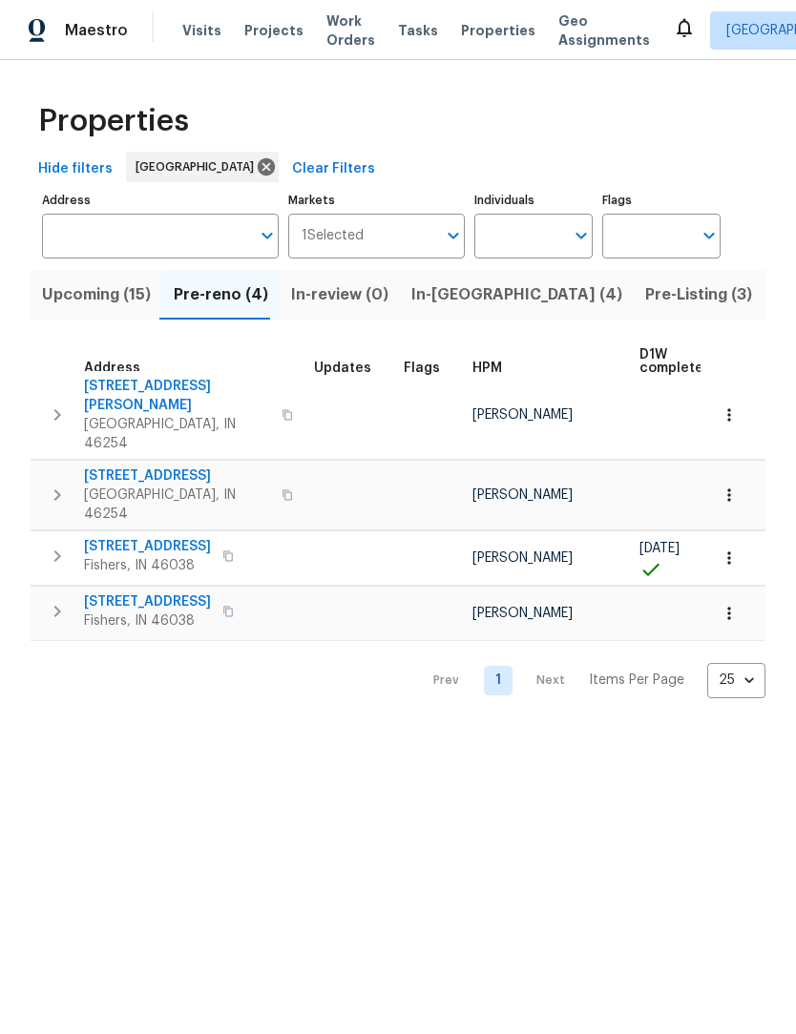
click at [732, 486] on icon "button" at bounding box center [728, 495] width 19 height 19
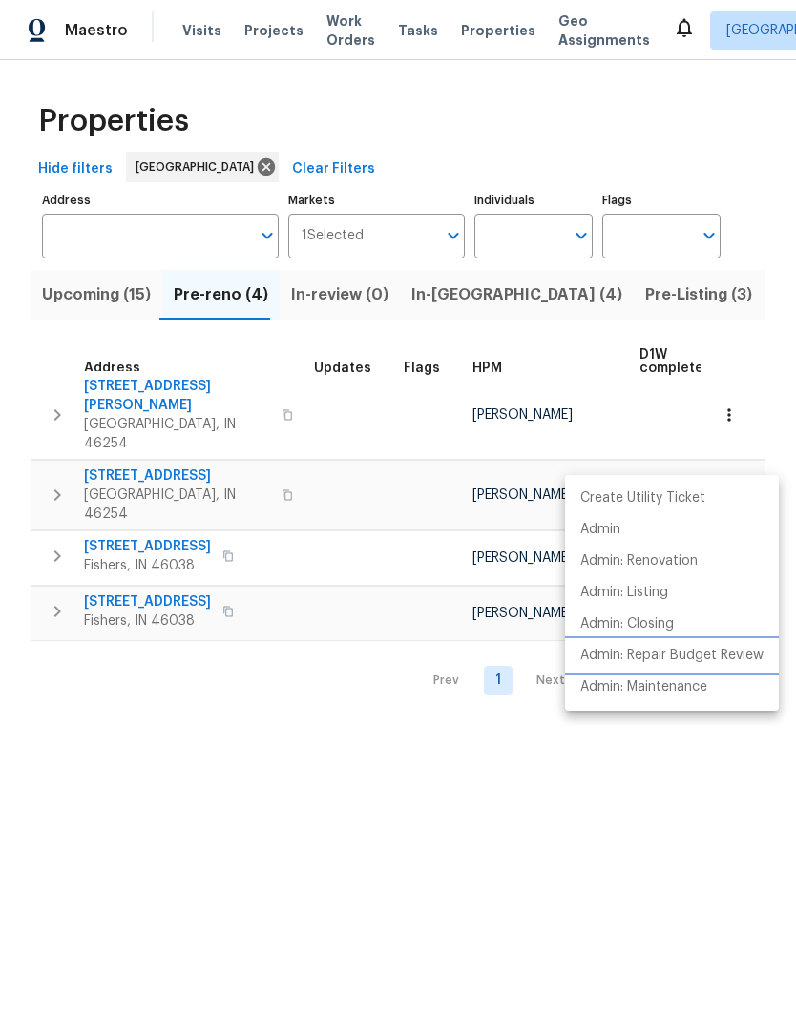
click at [697, 656] on p "Admin: Repair Budget Review" at bounding box center [671, 656] width 183 height 20
click at [366, 808] on div at bounding box center [398, 517] width 796 height 1034
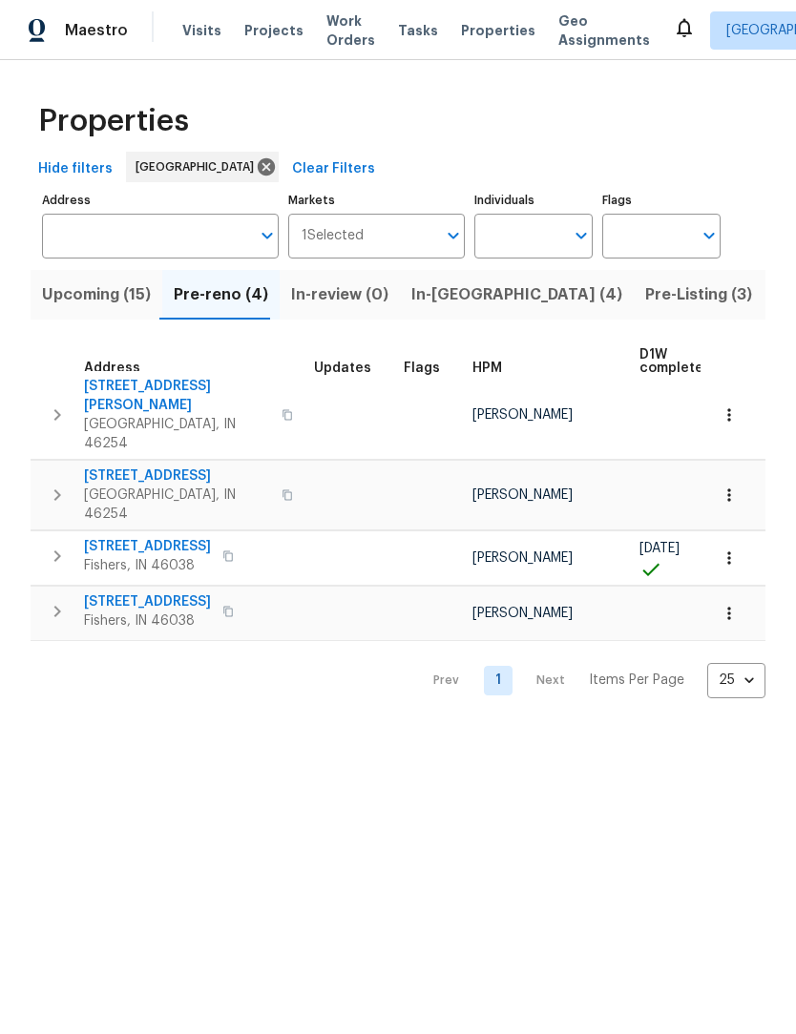
click at [177, 467] on span "5765 Liberty Creek Dr E" at bounding box center [177, 476] width 186 height 19
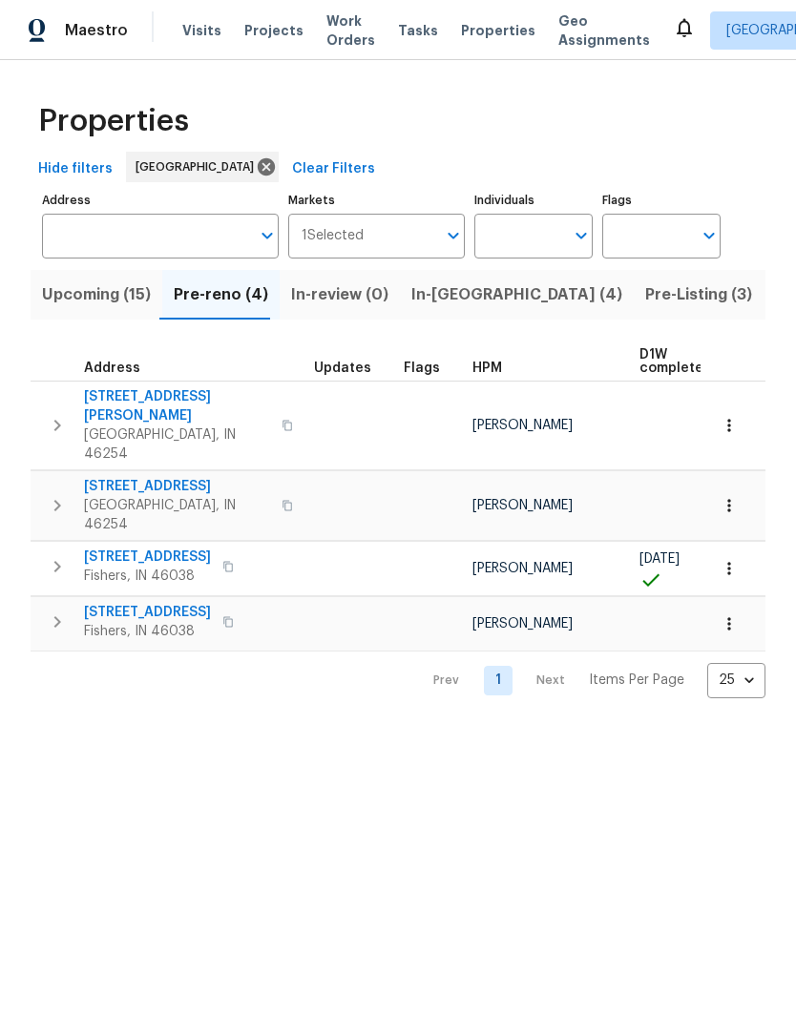
scroll to position [0, 0]
click at [108, 292] on span "Upcoming (15)" at bounding box center [96, 294] width 109 height 27
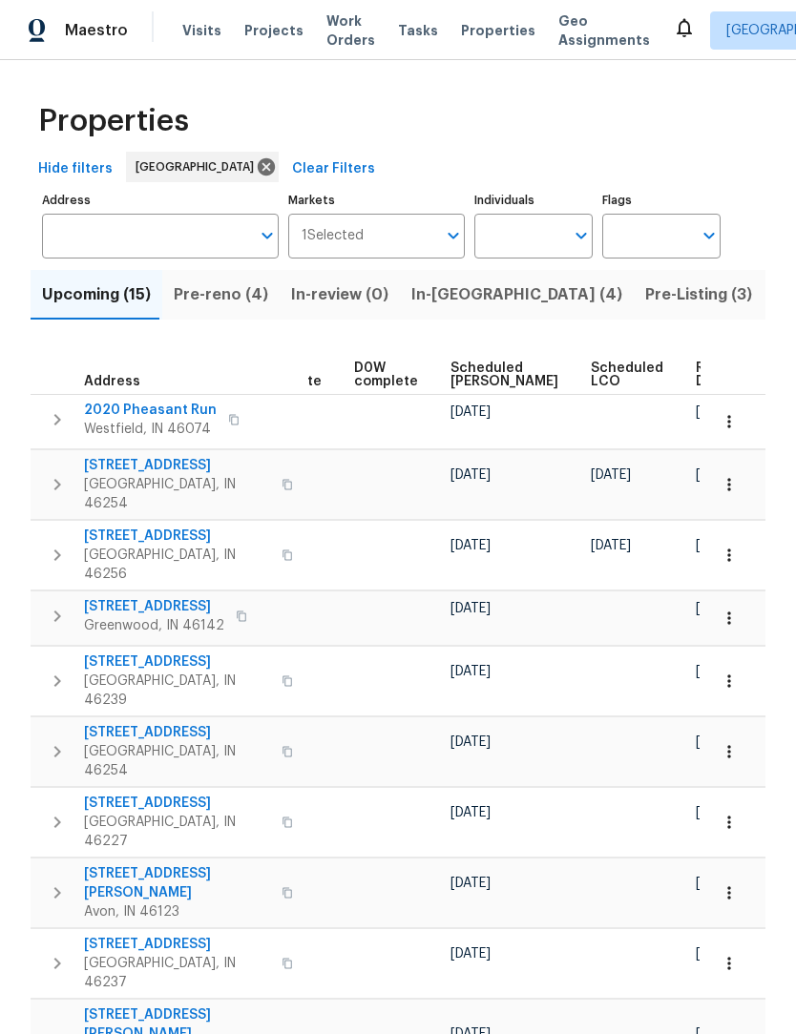
scroll to position [0, 480]
click at [696, 385] on span "Ready Date" at bounding box center [717, 375] width 42 height 27
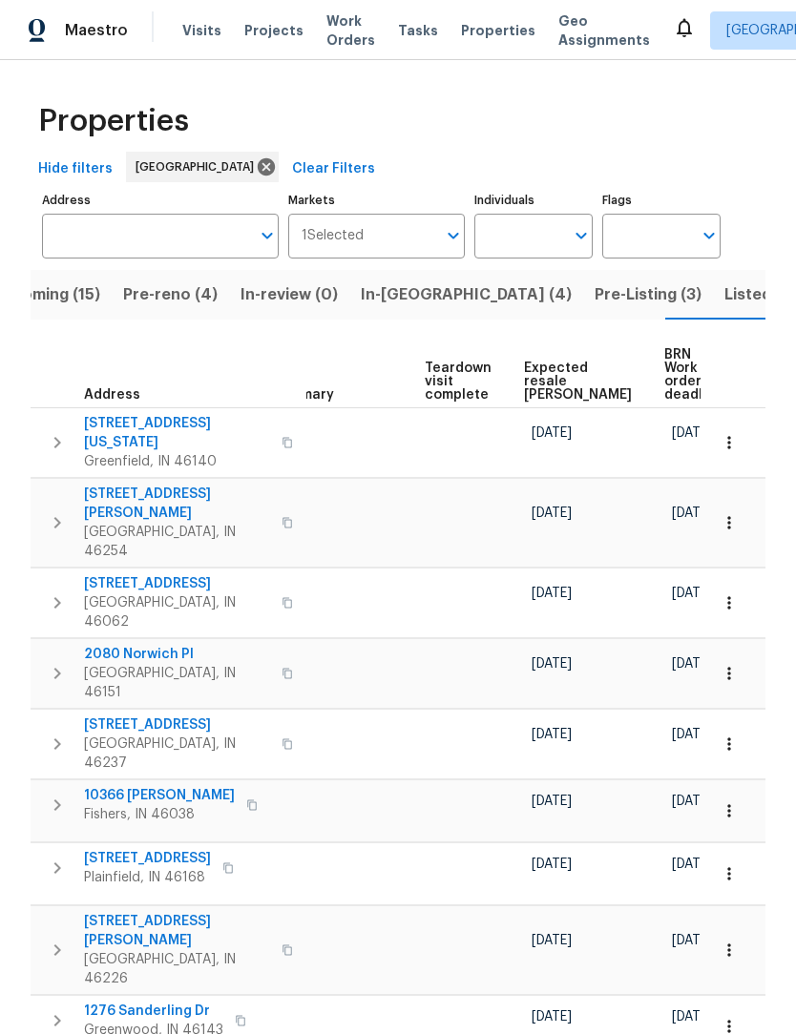
scroll to position [0, 418]
click at [541, 368] on span "Expected resale COE" at bounding box center [579, 382] width 108 height 40
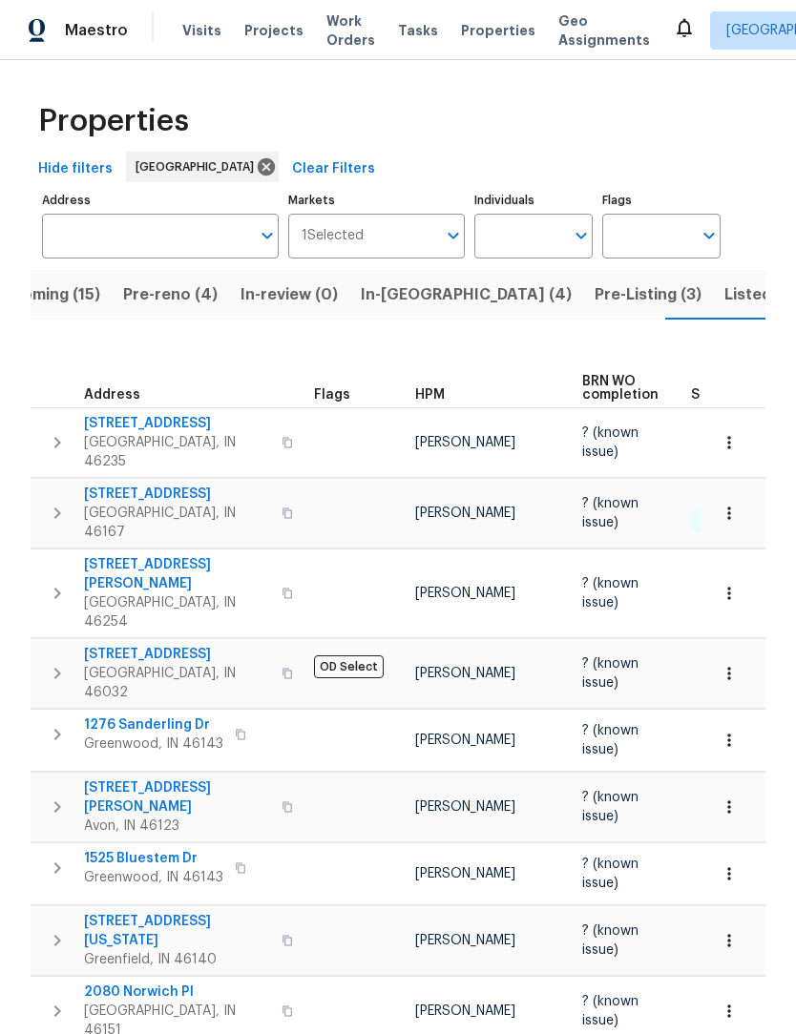
click at [724, 296] on span "Listed (40)" at bounding box center [766, 294] width 85 height 27
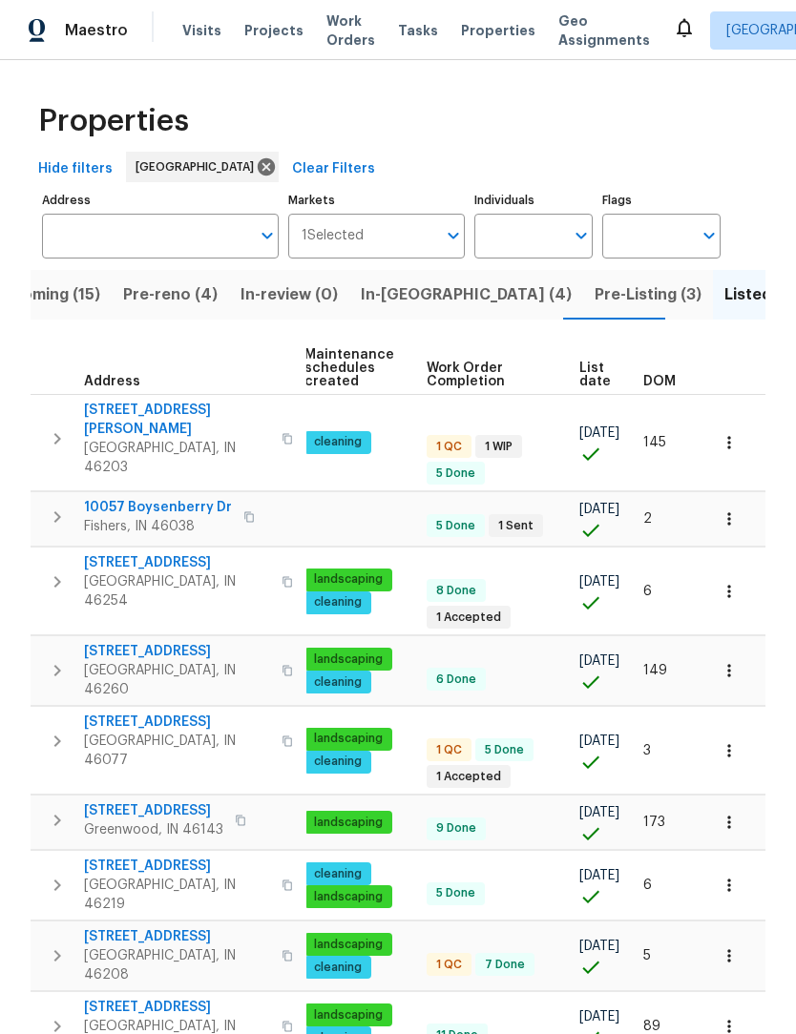
scroll to position [0, 278]
click at [591, 378] on span "List date" at bounding box center [594, 375] width 31 height 27
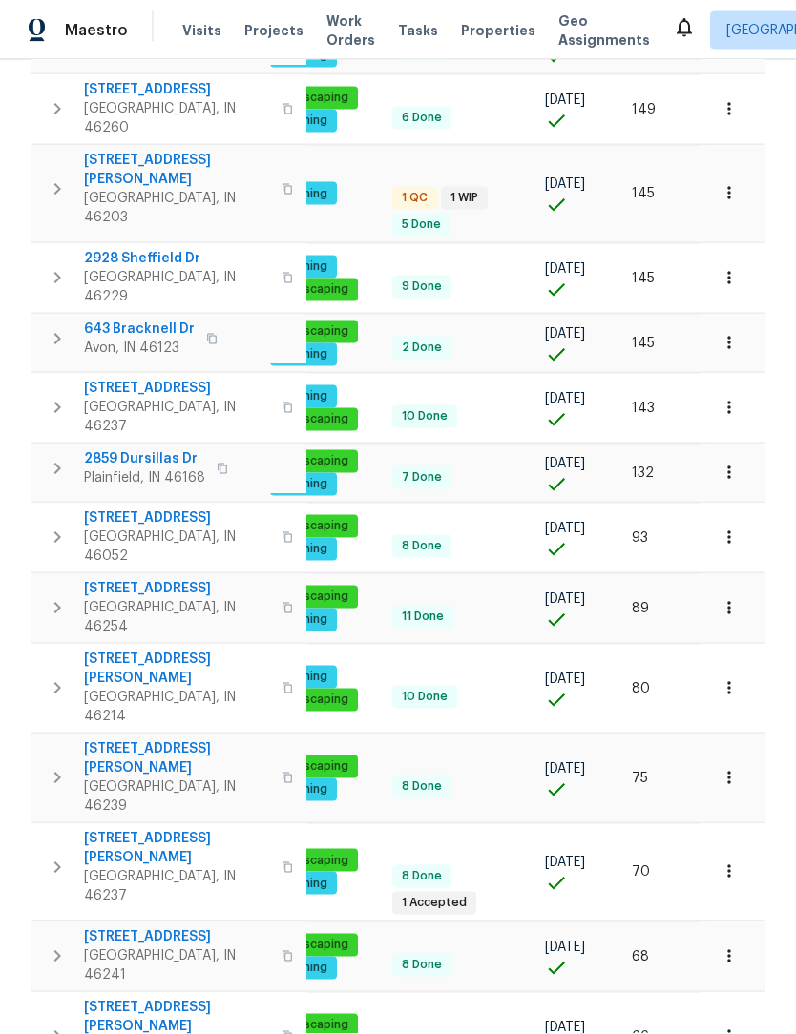
scroll to position [0, 311]
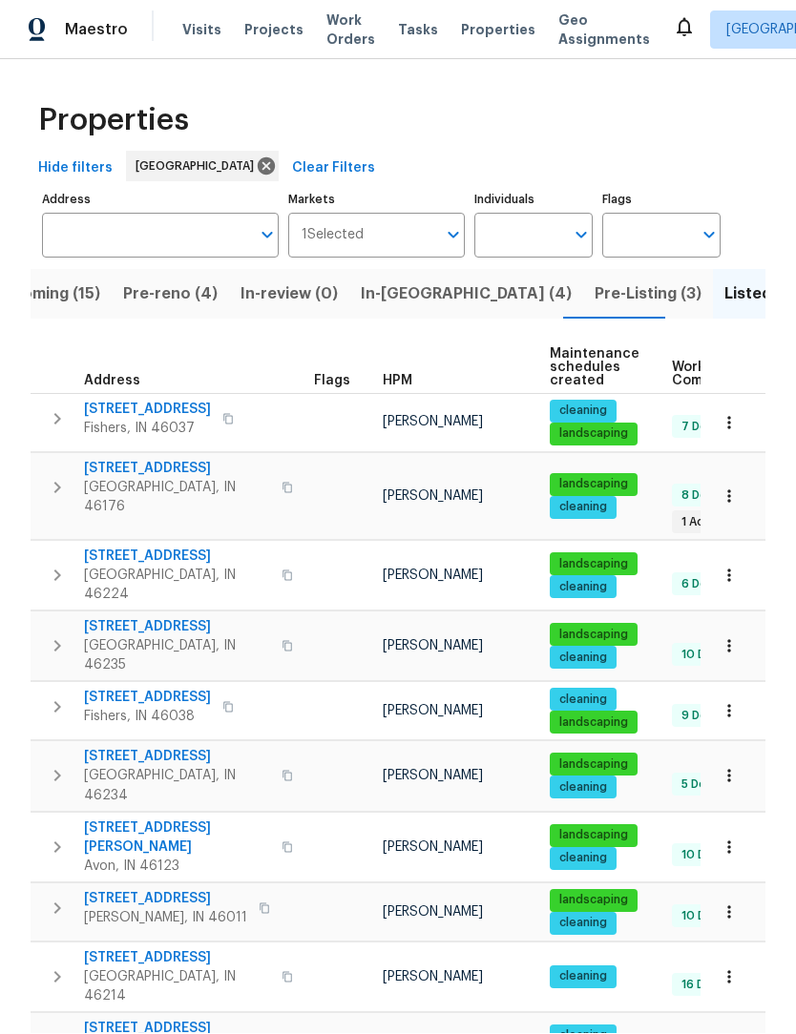
click at [594, 281] on span "Pre-Listing (3)" at bounding box center [647, 294] width 107 height 27
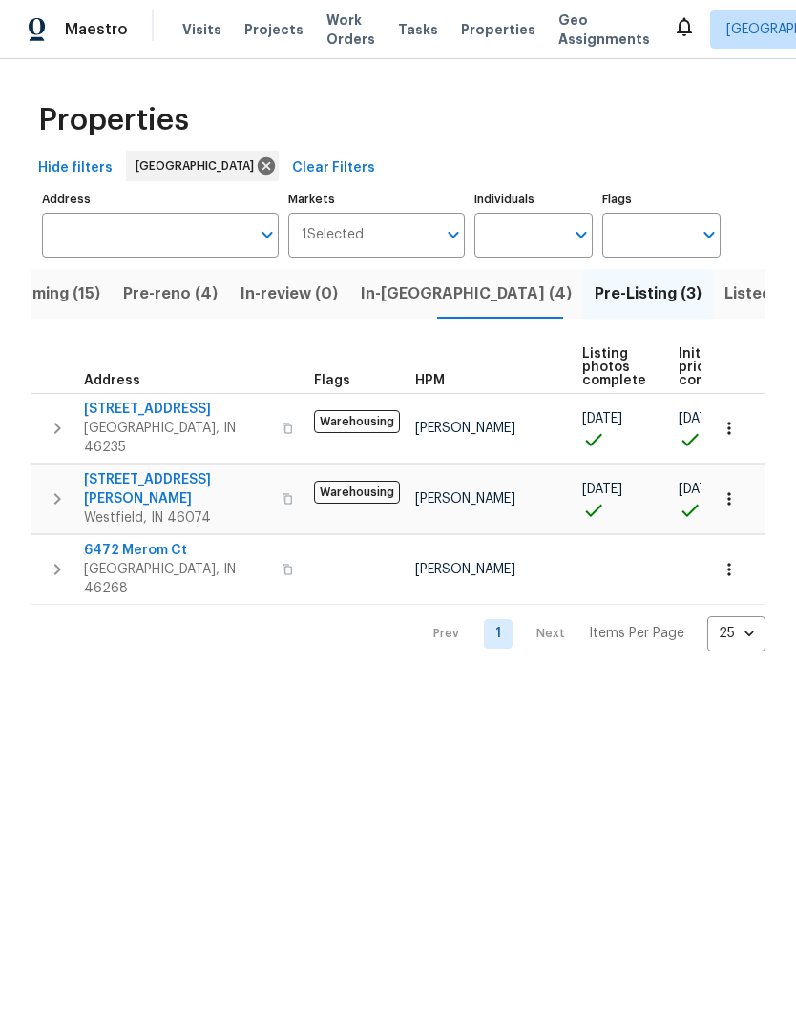
click at [412, 310] on button "In-reno (4)" at bounding box center [466, 295] width 234 height 50
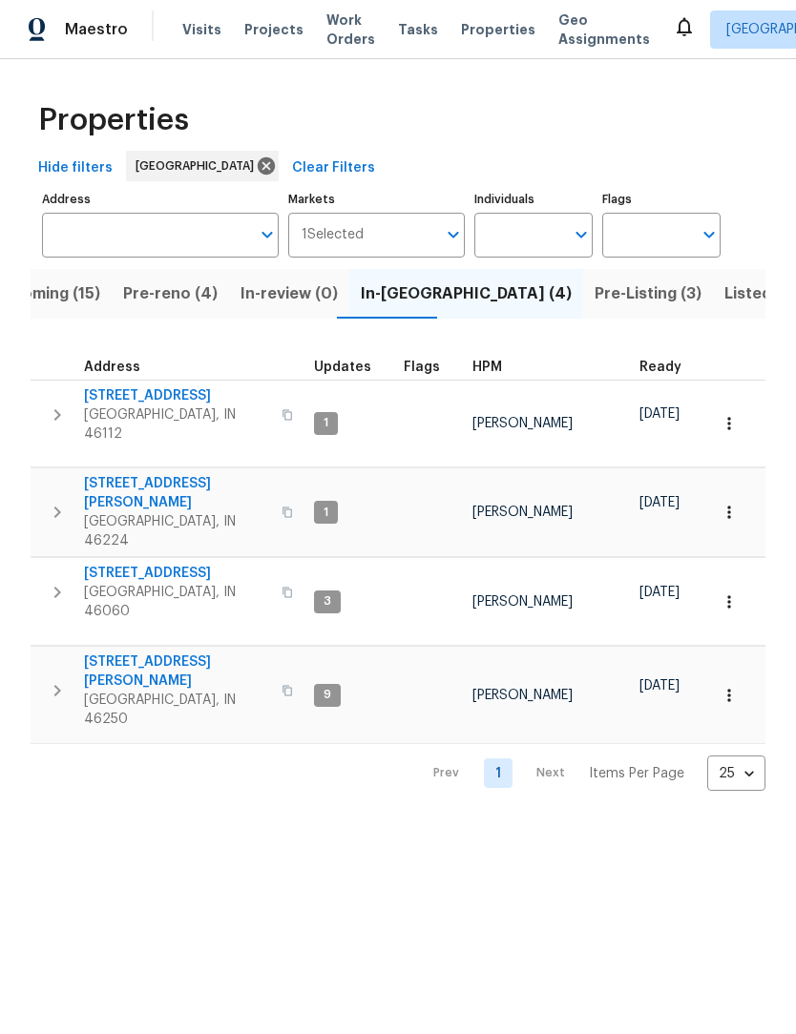
click at [149, 296] on span "Pre-reno (4)" at bounding box center [170, 294] width 94 height 27
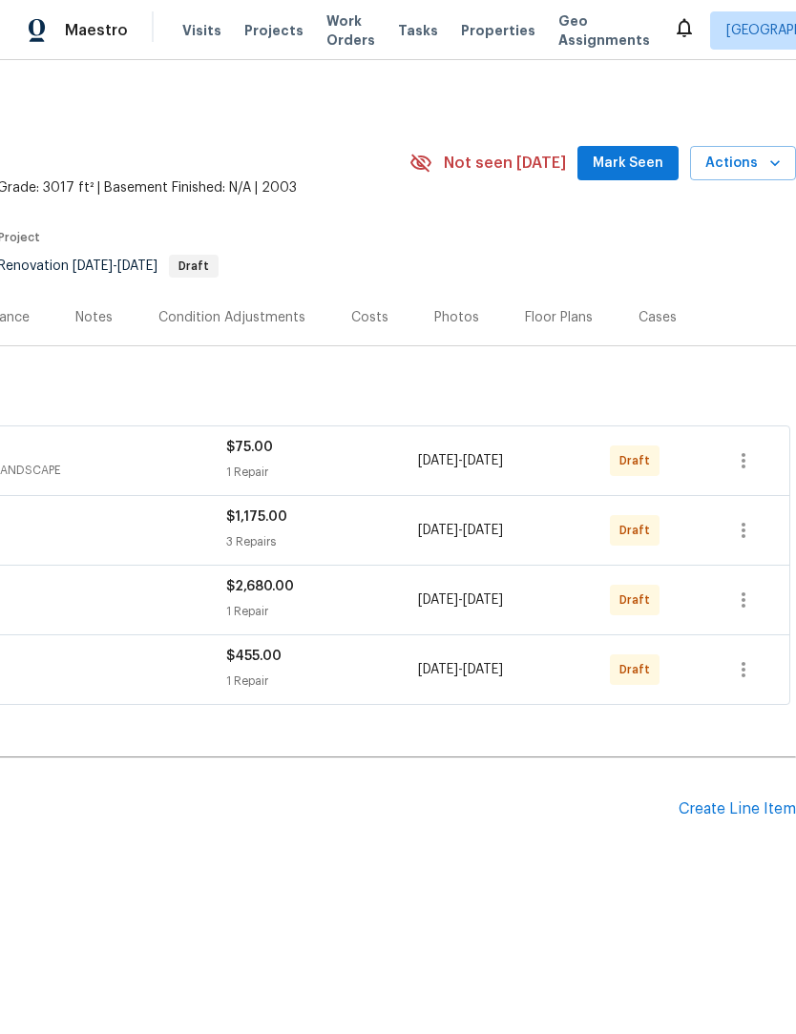
scroll to position [0, 282]
click at [743, 539] on icon "button" at bounding box center [743, 530] width 23 height 23
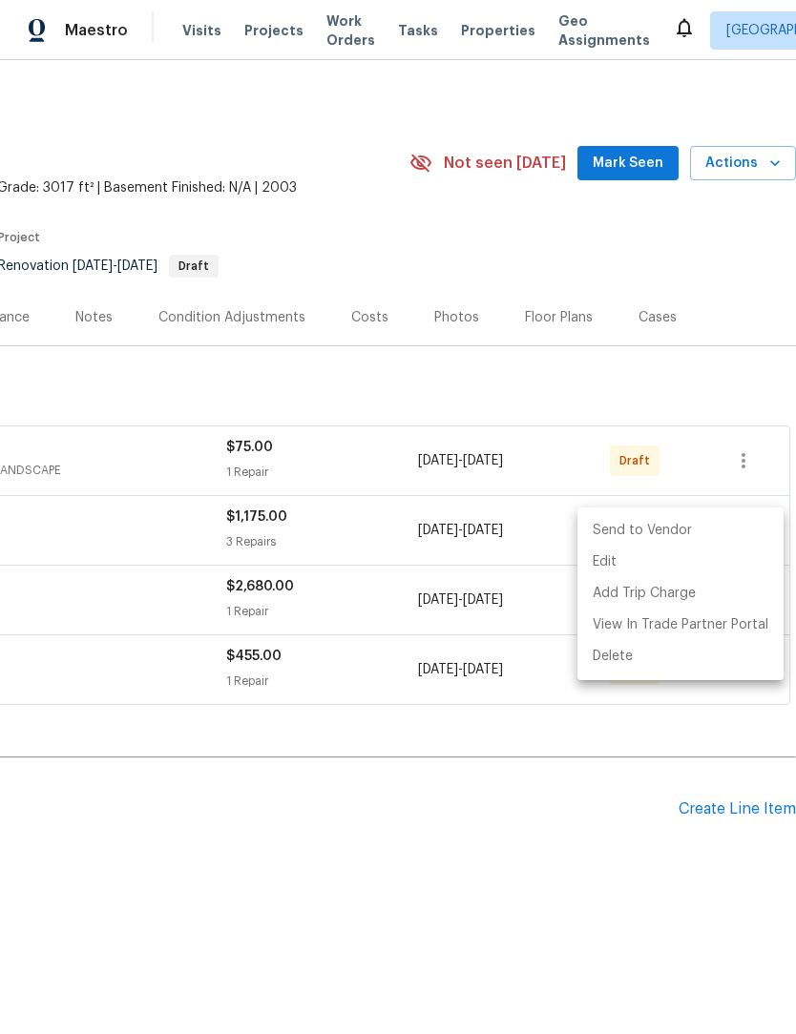
click at [713, 536] on li "Send to Vendor" at bounding box center [680, 530] width 206 height 31
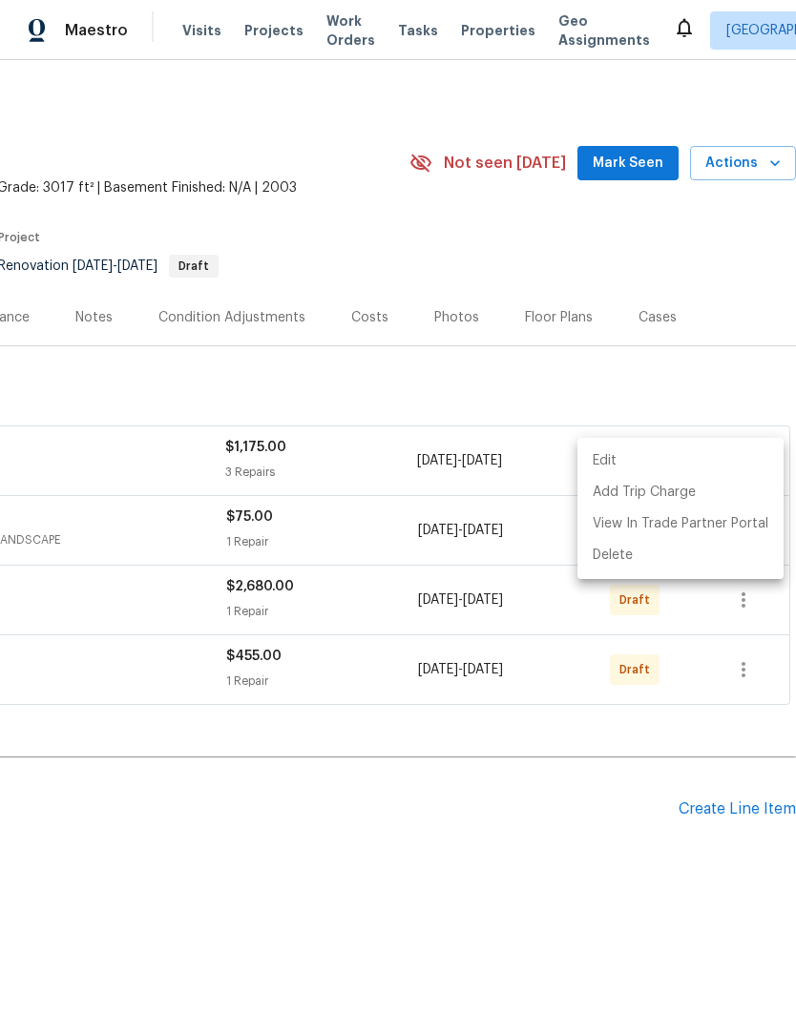
click at [700, 780] on div at bounding box center [398, 517] width 796 height 1034
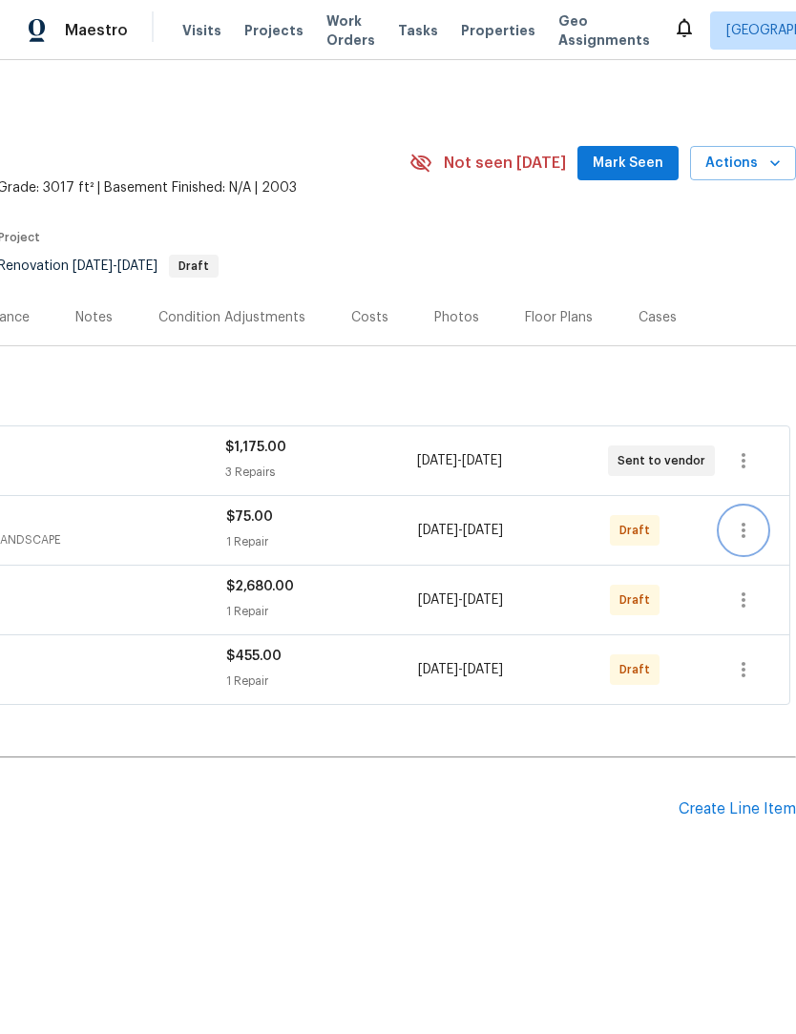
click at [752, 535] on icon "button" at bounding box center [743, 530] width 23 height 23
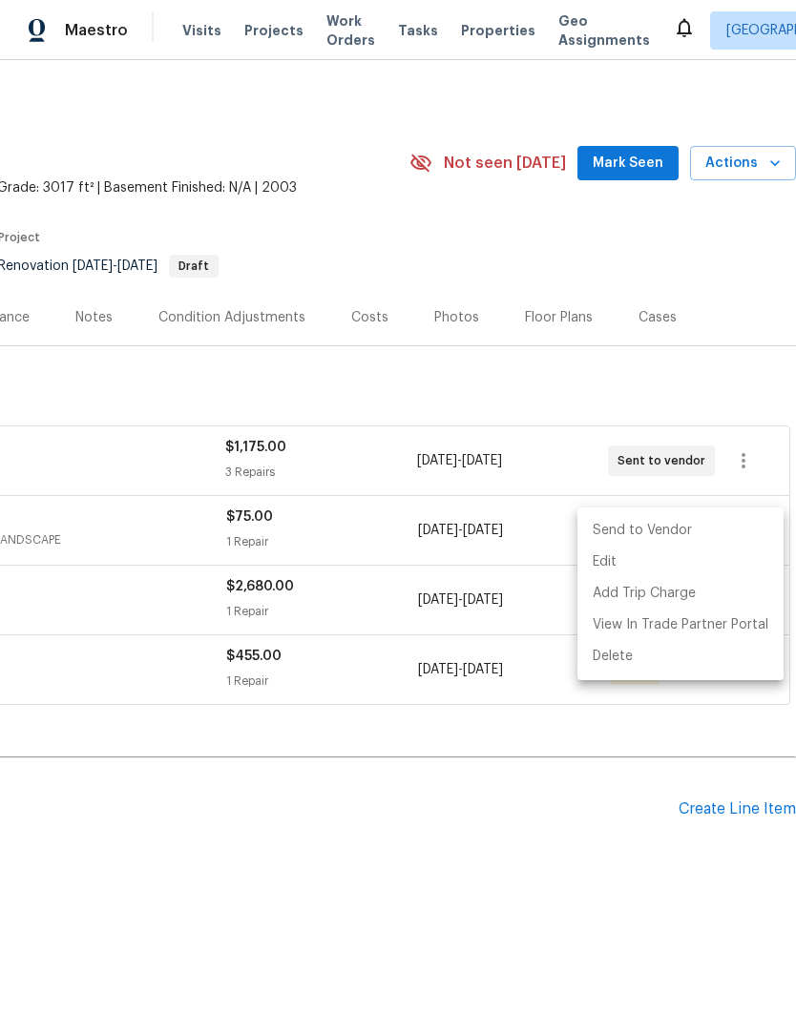
click at [710, 530] on li "Send to Vendor" at bounding box center [680, 530] width 206 height 31
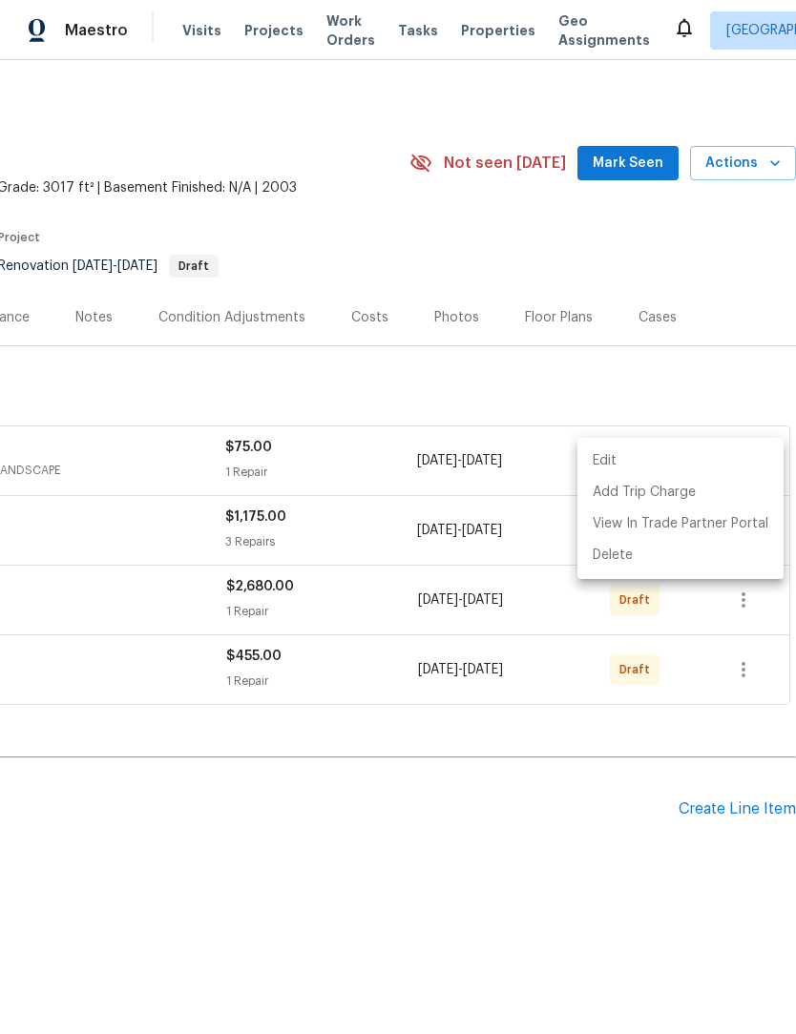
click at [601, 766] on div at bounding box center [398, 517] width 796 height 1034
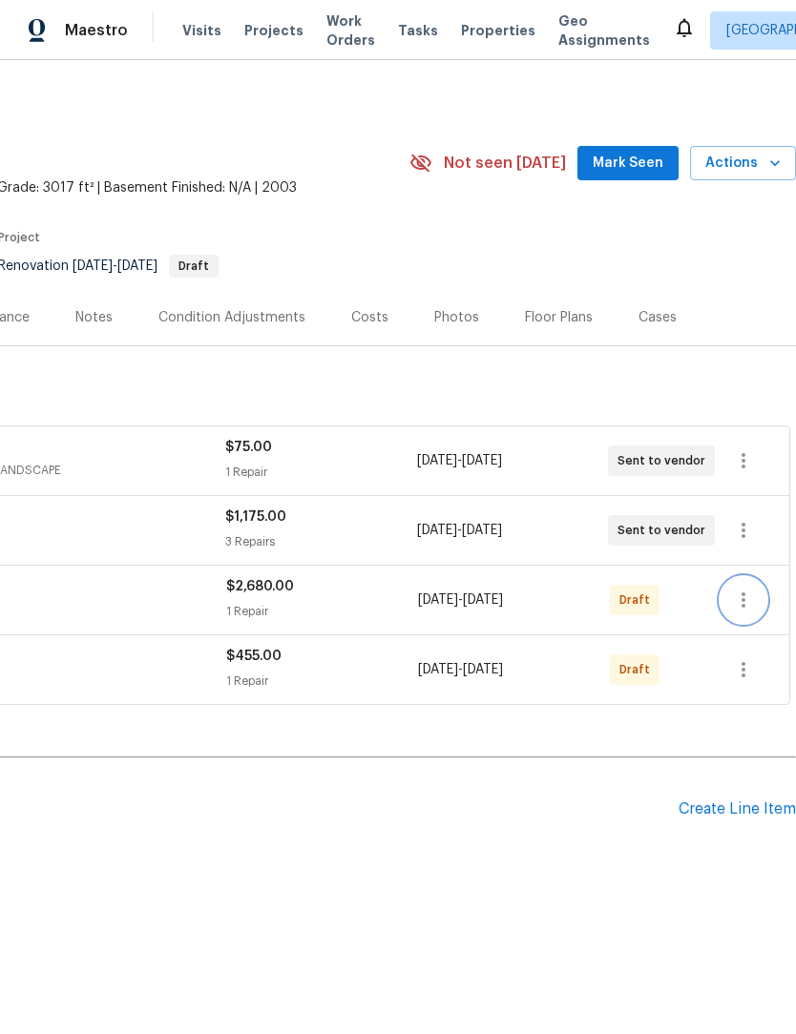
click at [747, 599] on icon "button" at bounding box center [743, 600] width 23 height 23
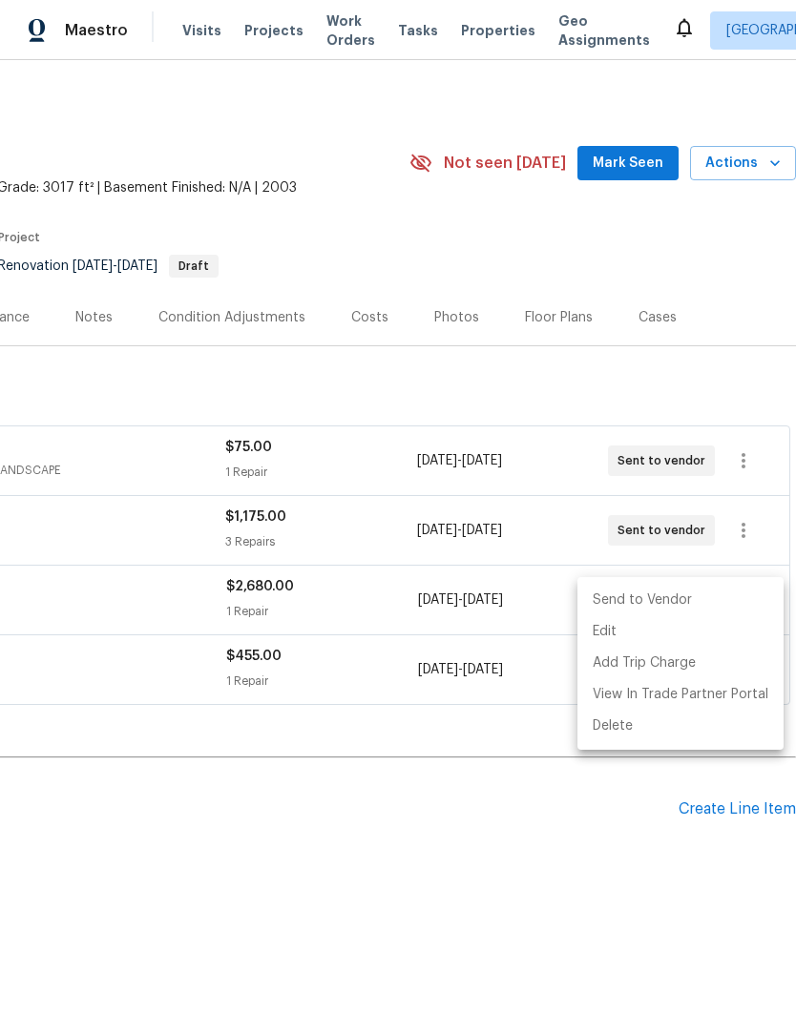
click at [716, 598] on li "Send to Vendor" at bounding box center [680, 600] width 206 height 31
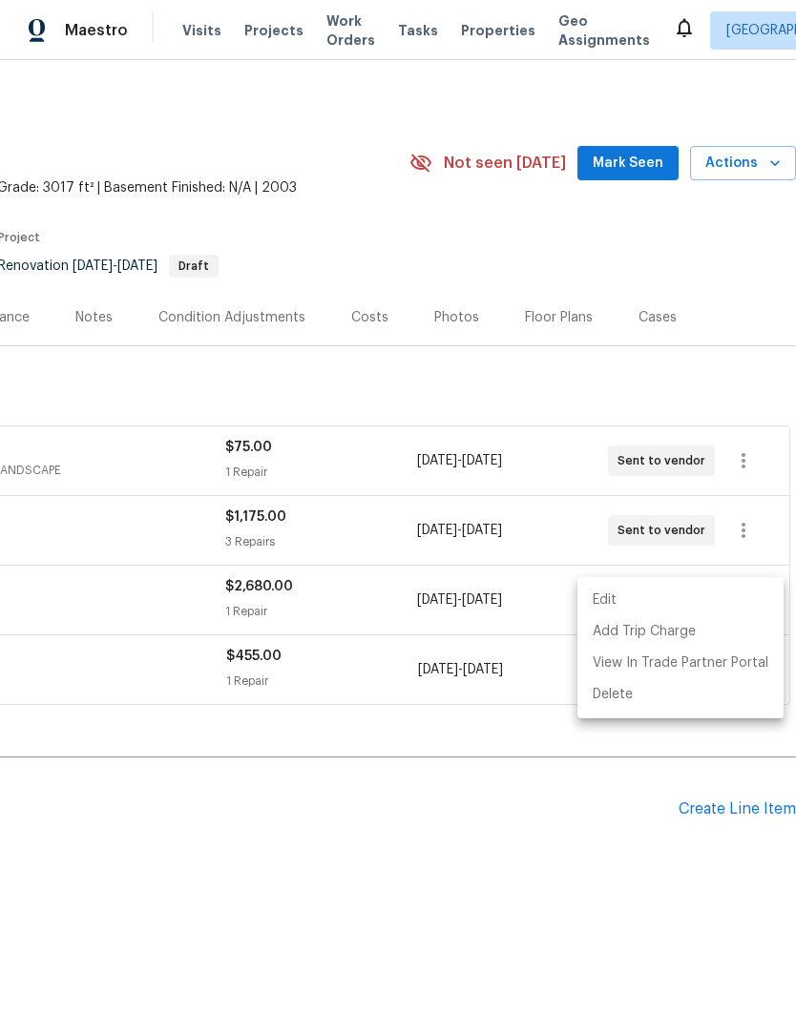
click at [572, 836] on div at bounding box center [398, 517] width 796 height 1034
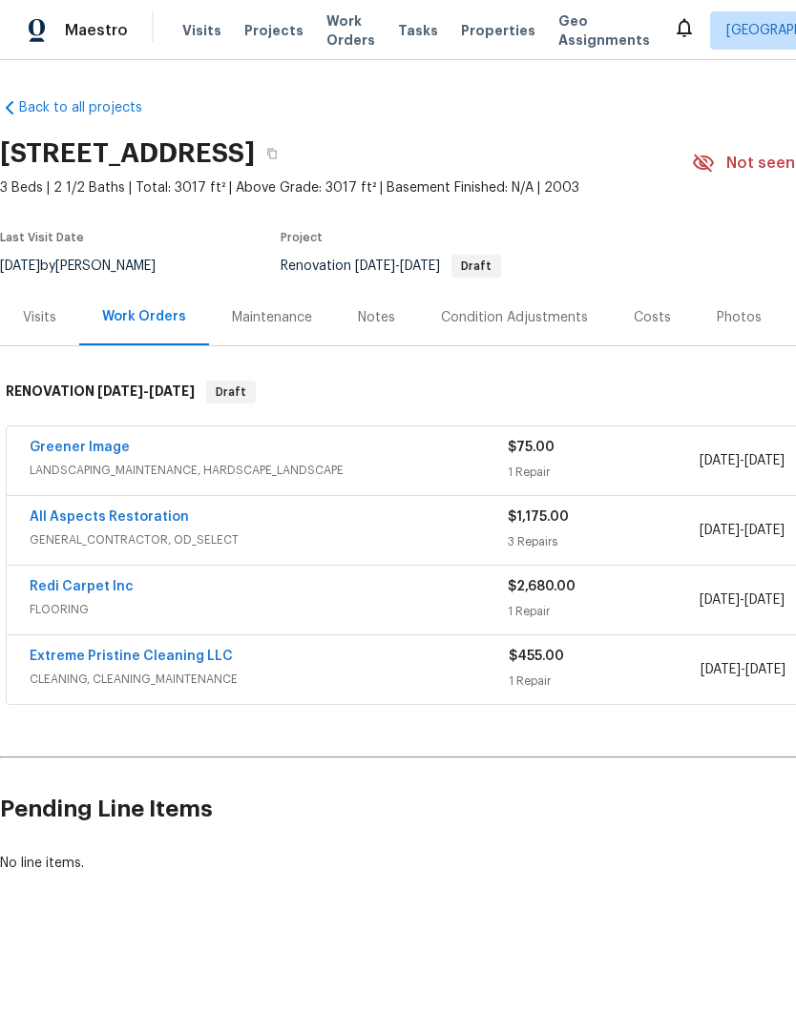
scroll to position [0, 0]
click at [568, 323] on div "Condition Adjustments" at bounding box center [514, 317] width 147 height 19
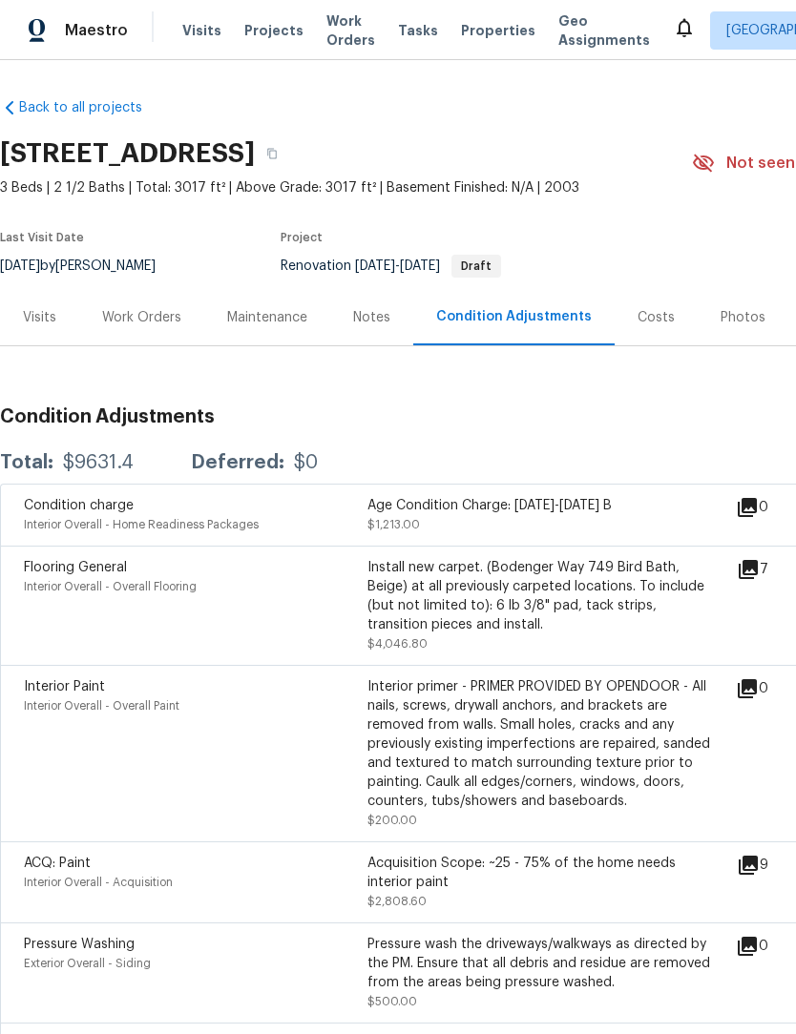
click at [642, 331] on div "Costs" at bounding box center [655, 317] width 83 height 56
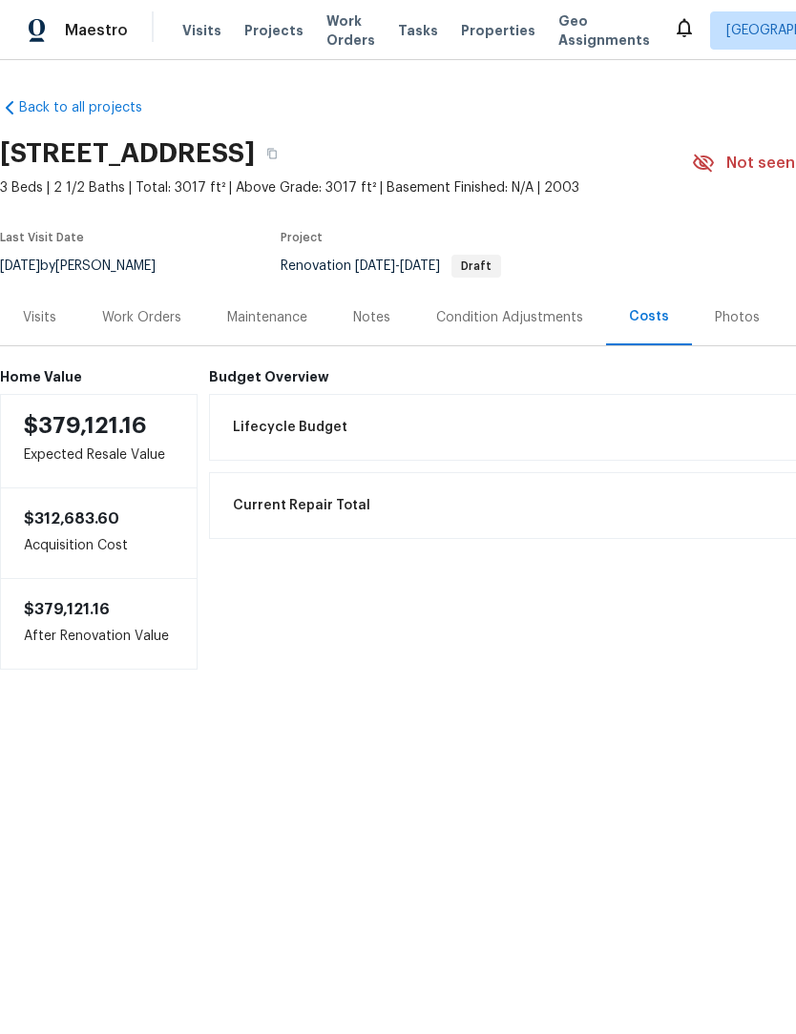
click at [732, 320] on div "Photos" at bounding box center [737, 317] width 45 height 19
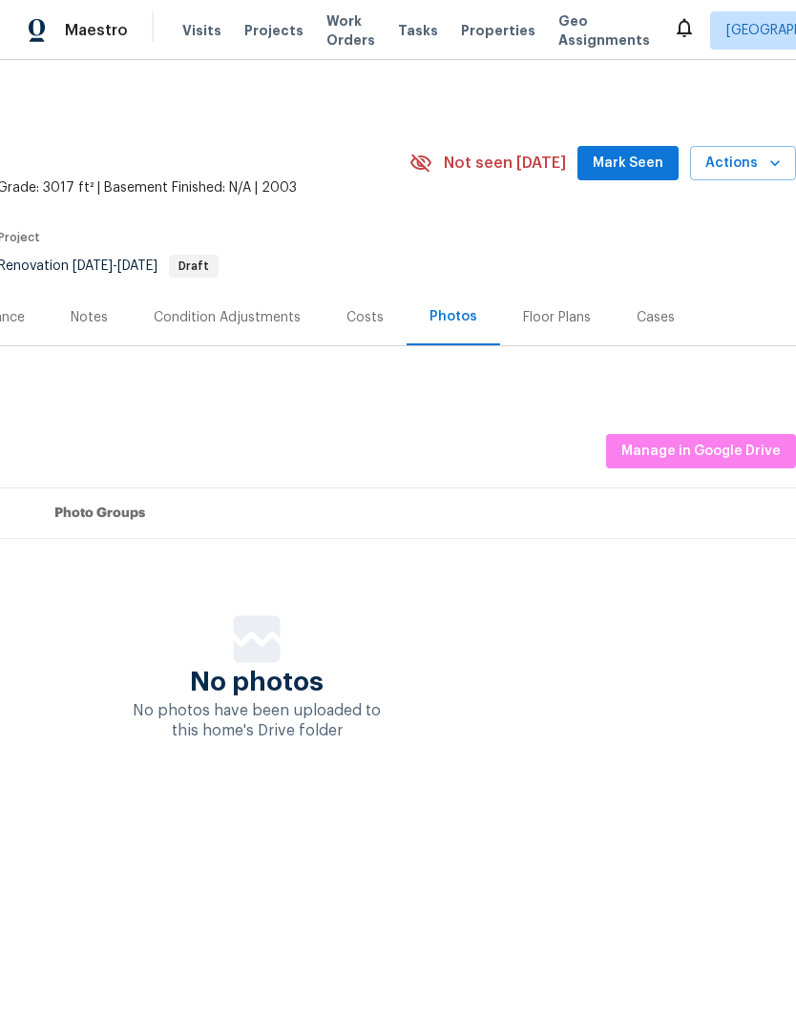
scroll to position [0, 282]
click at [554, 327] on div "Floor Plans" at bounding box center [557, 317] width 114 height 56
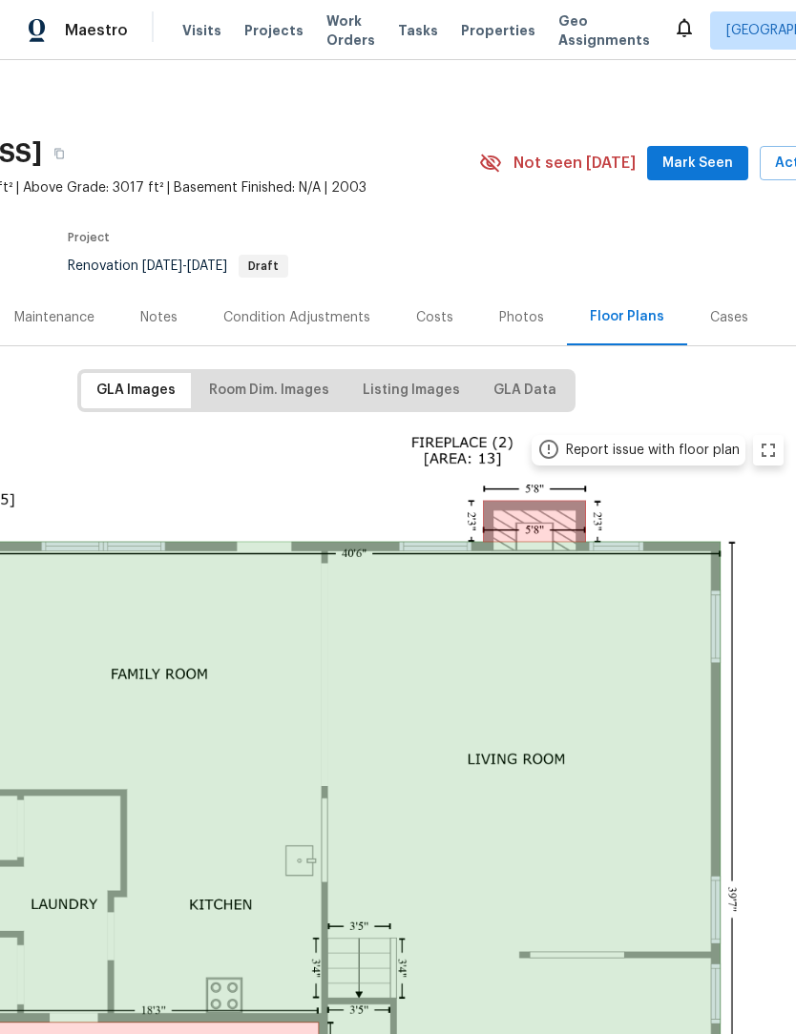
scroll to position [0, 216]
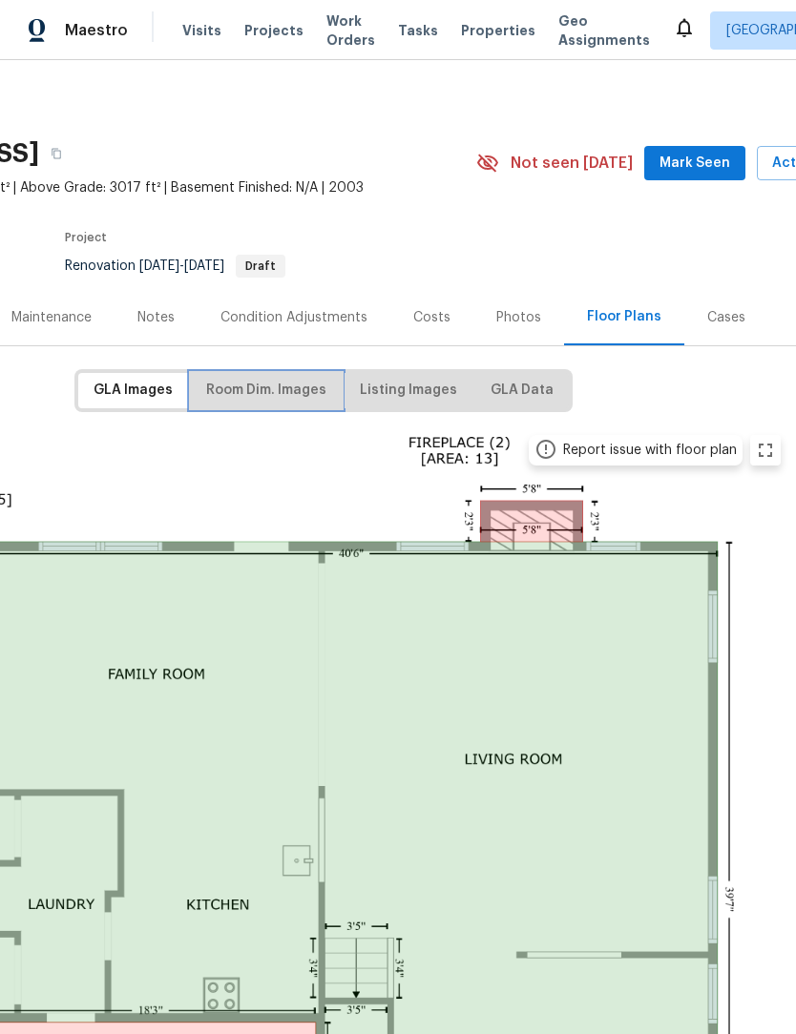
click at [260, 390] on span "Room Dim. Images" at bounding box center [266, 391] width 120 height 24
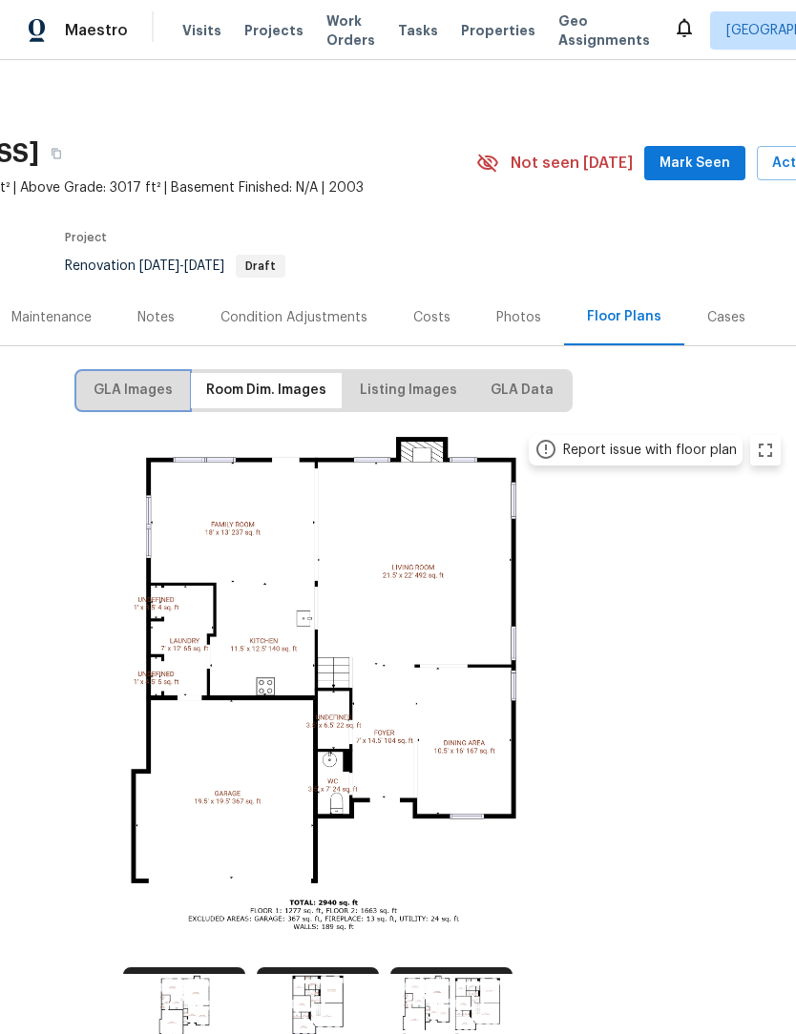
click at [125, 392] on span "GLA Images" at bounding box center [133, 391] width 79 height 24
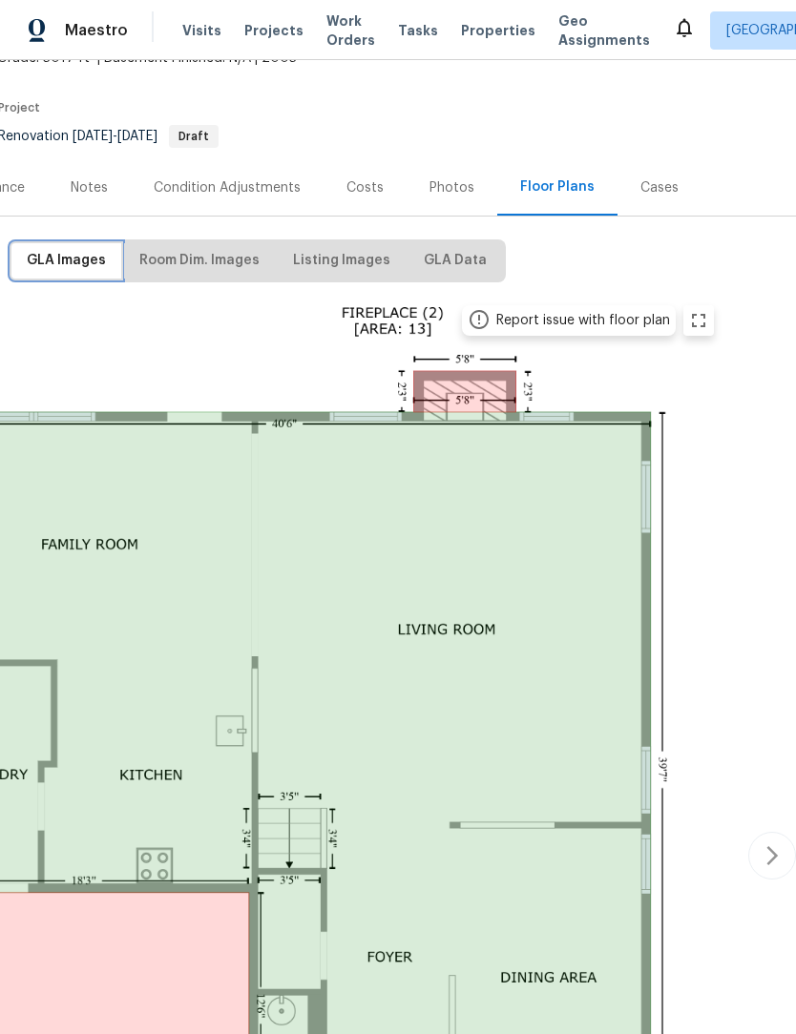
scroll to position [130, 282]
click at [770, 848] on icon "button" at bounding box center [771, 855] width 11 height 19
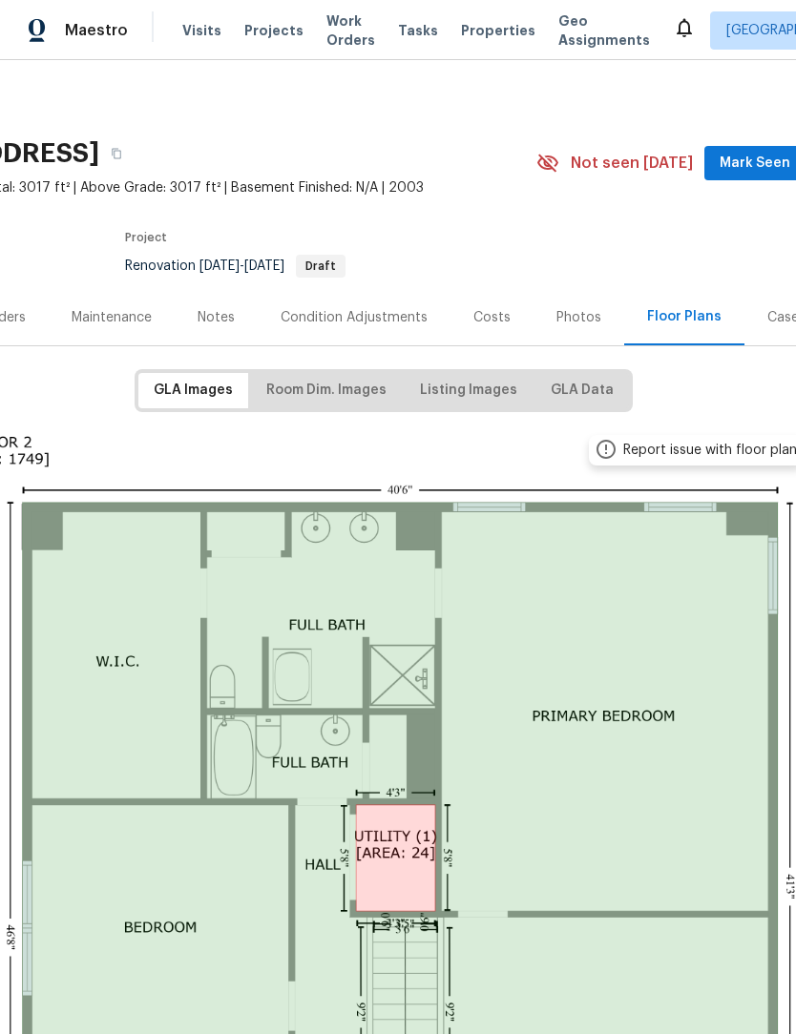
scroll to position [0, 156]
click at [333, 392] on span "Room Dim. Images" at bounding box center [326, 391] width 120 height 24
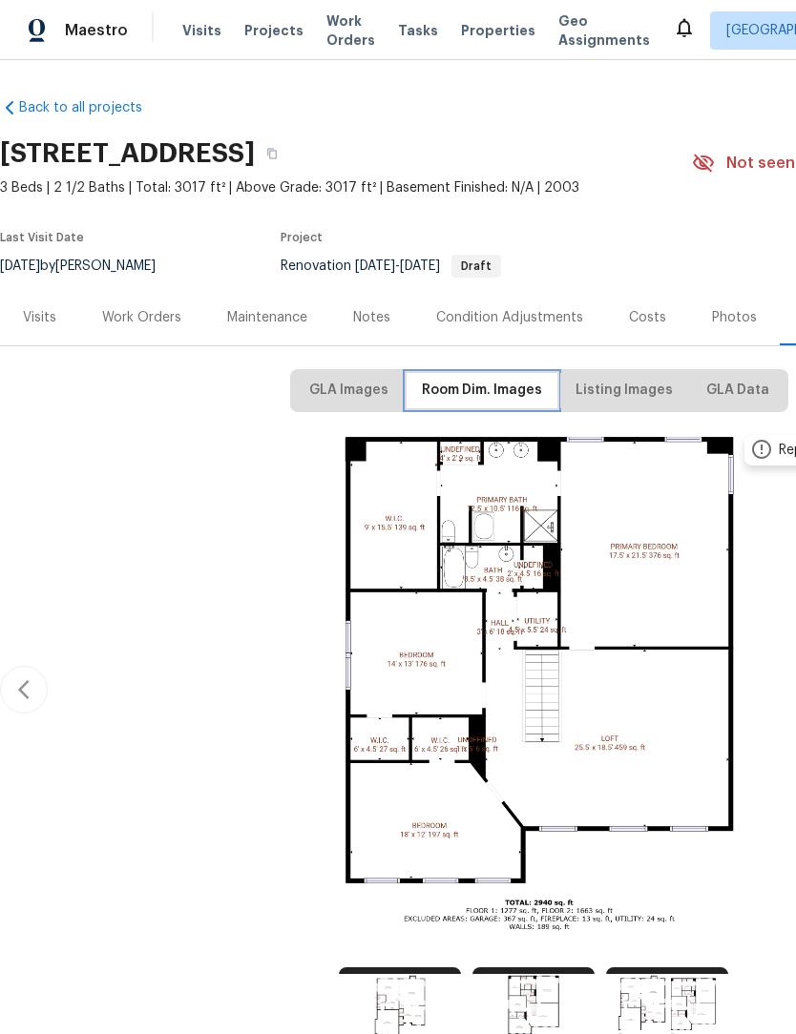
scroll to position [0, 0]
click at [129, 326] on div "Work Orders" at bounding box center [141, 317] width 79 height 19
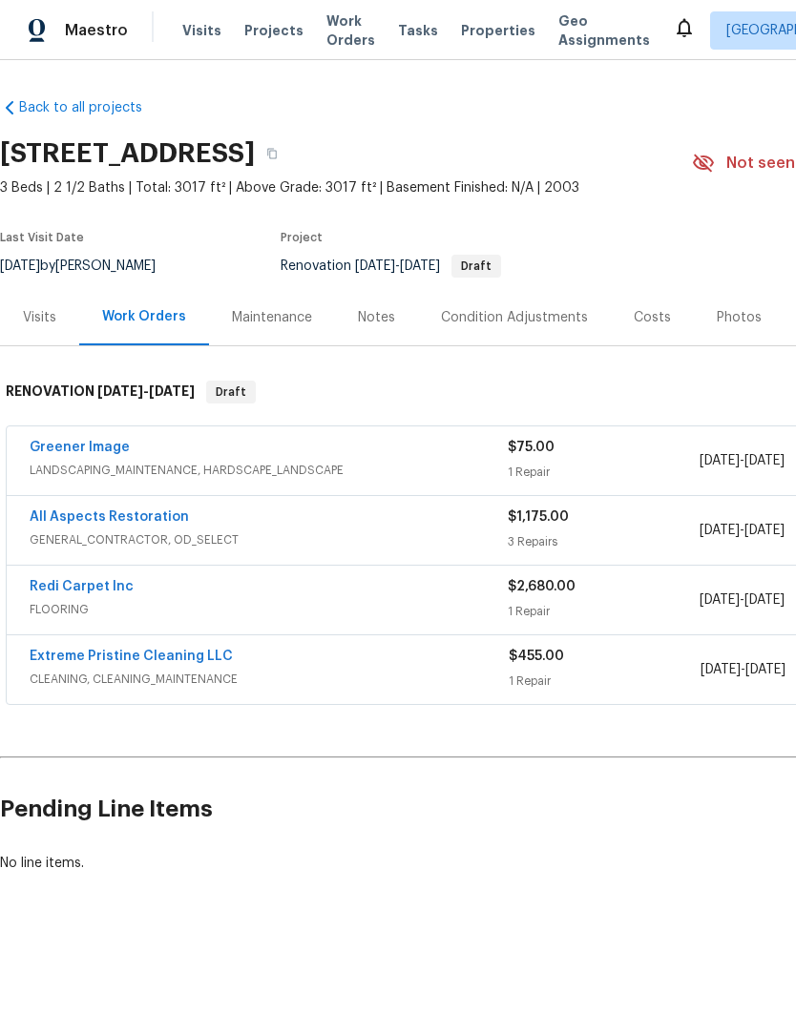
click at [68, 519] on link "All Aspects Restoration" at bounding box center [109, 516] width 159 height 13
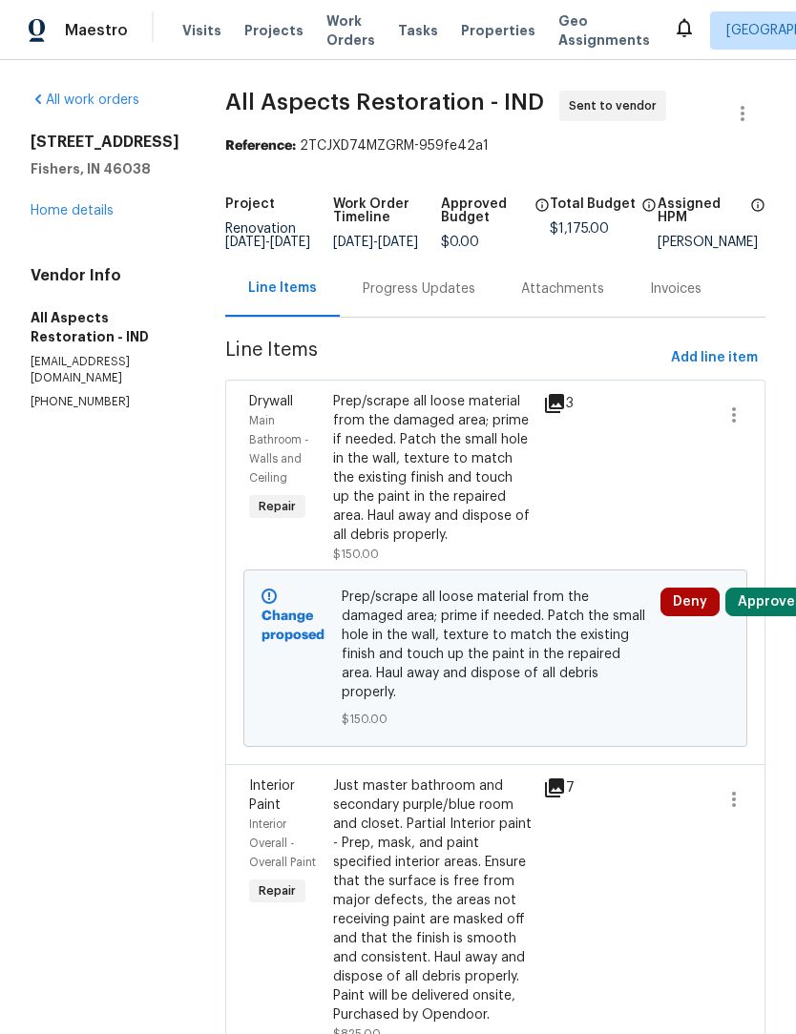
click at [56, 218] on link "Home details" at bounding box center [72, 210] width 83 height 13
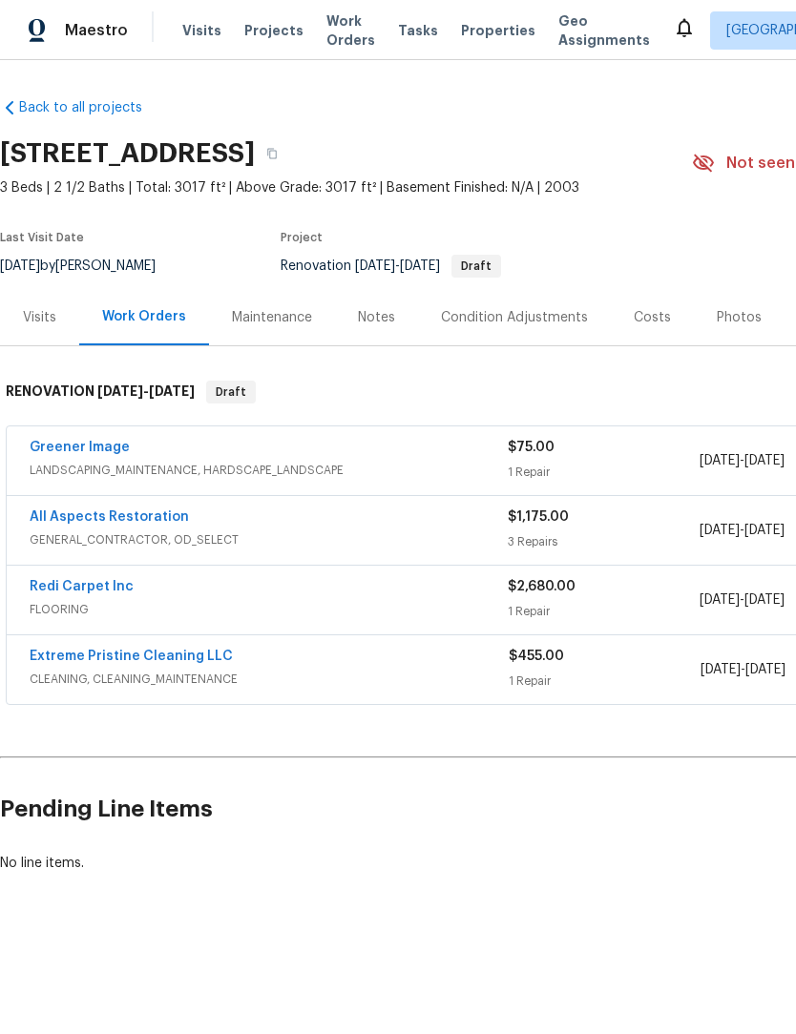
click at [75, 516] on link "All Aspects Restoration" at bounding box center [109, 516] width 159 height 13
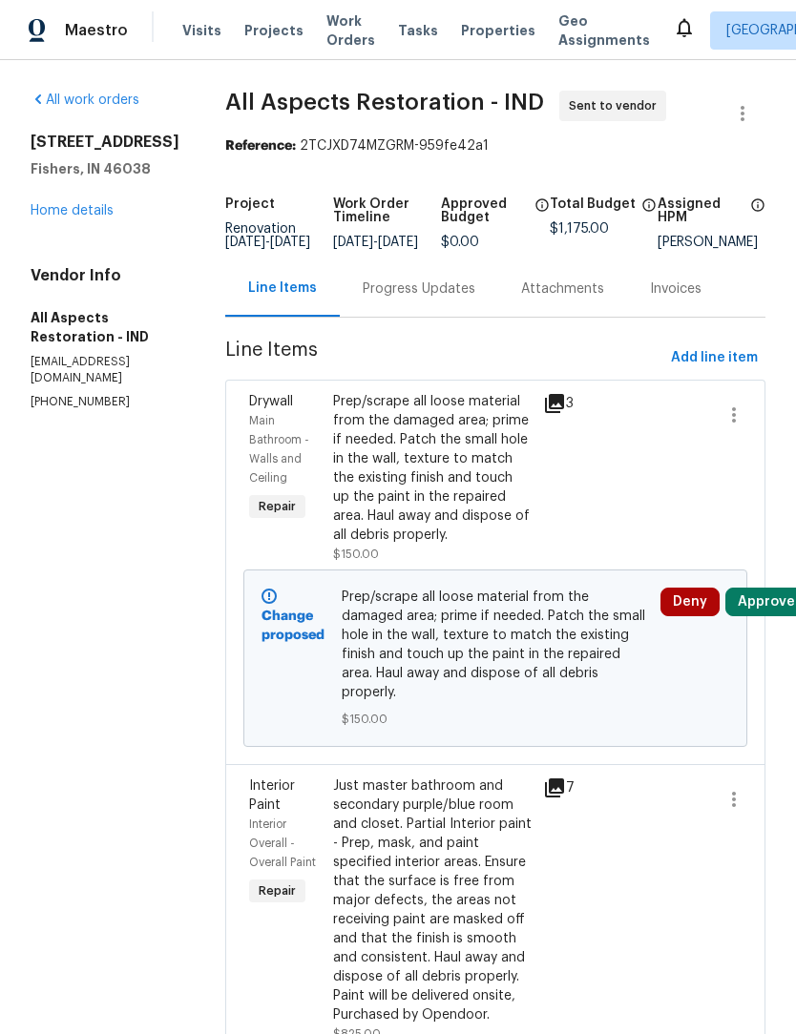
click at [64, 218] on link "Home details" at bounding box center [72, 210] width 83 height 13
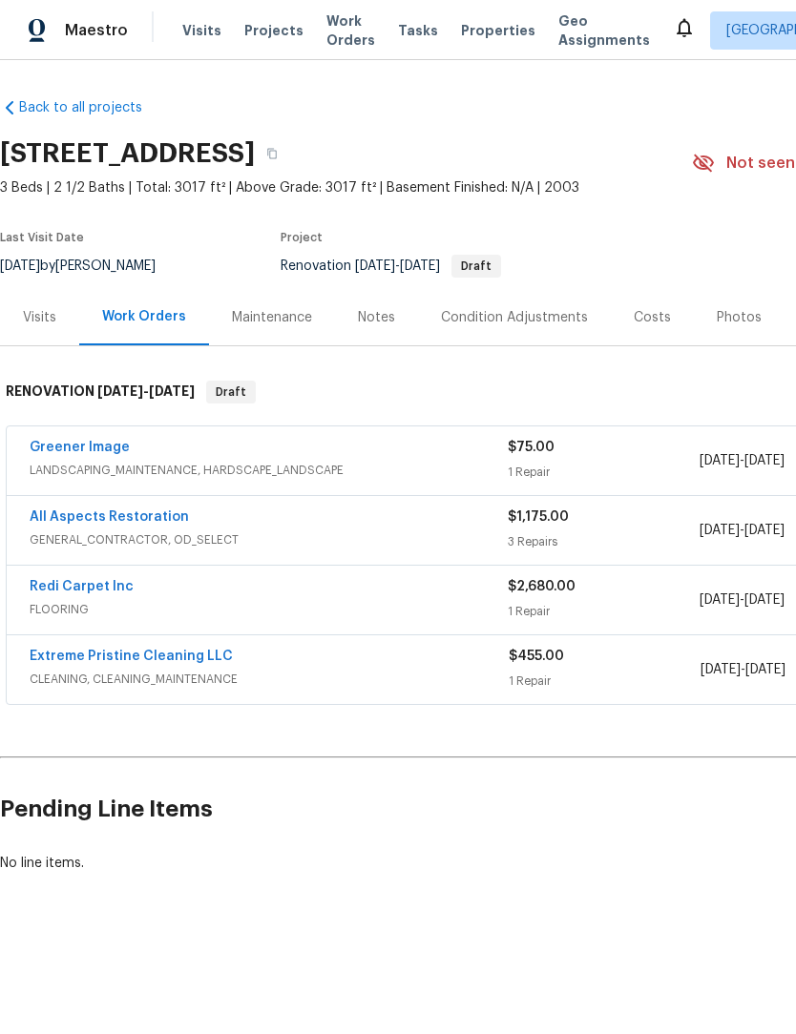
click at [56, 593] on link "Redi Carpet Inc" at bounding box center [82, 586] width 104 height 13
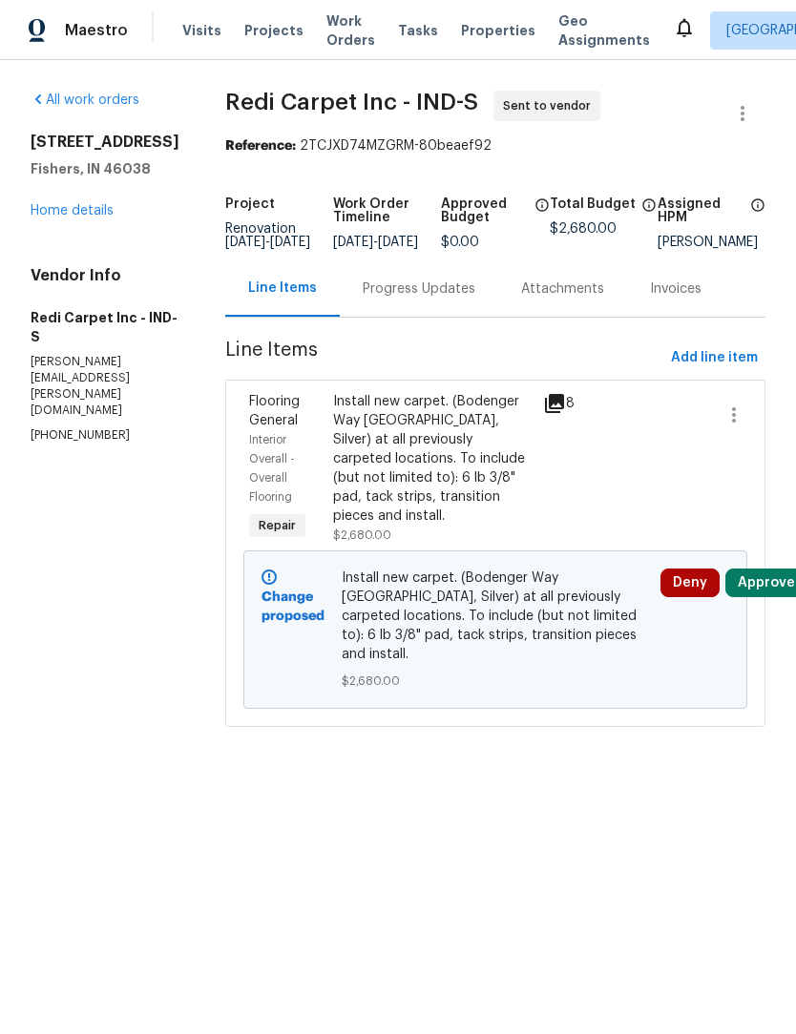
click at [439, 299] on div "Progress Updates" at bounding box center [419, 289] width 113 height 19
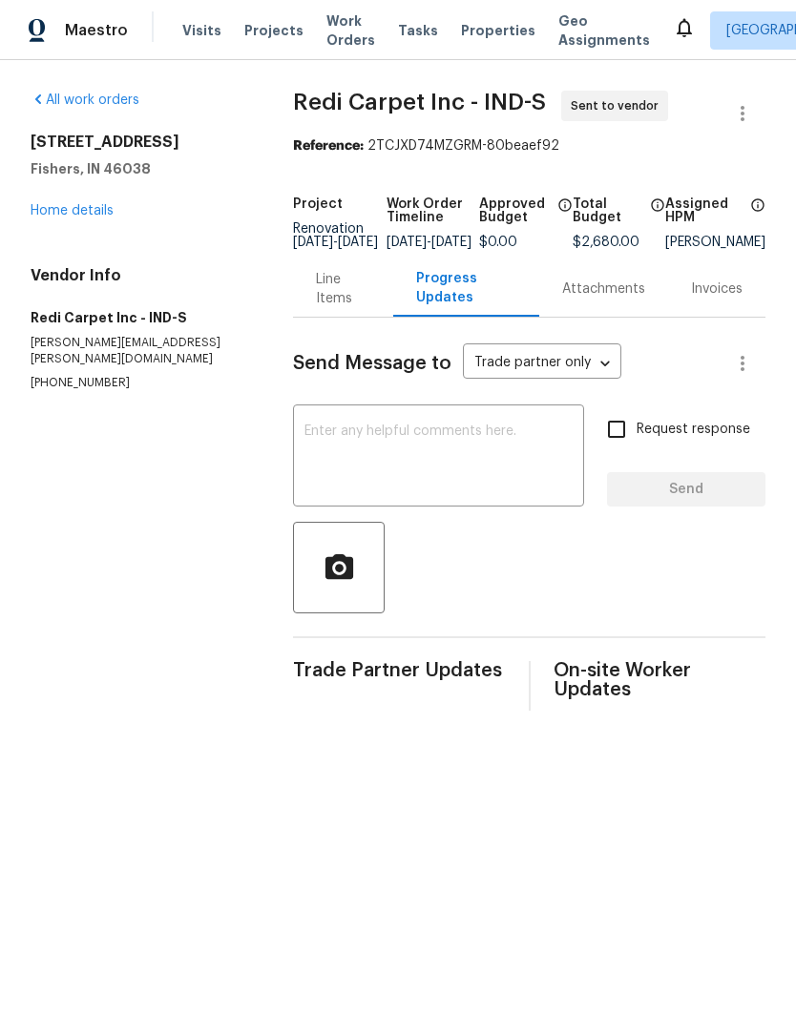
click at [415, 454] on textarea at bounding box center [438, 458] width 268 height 67
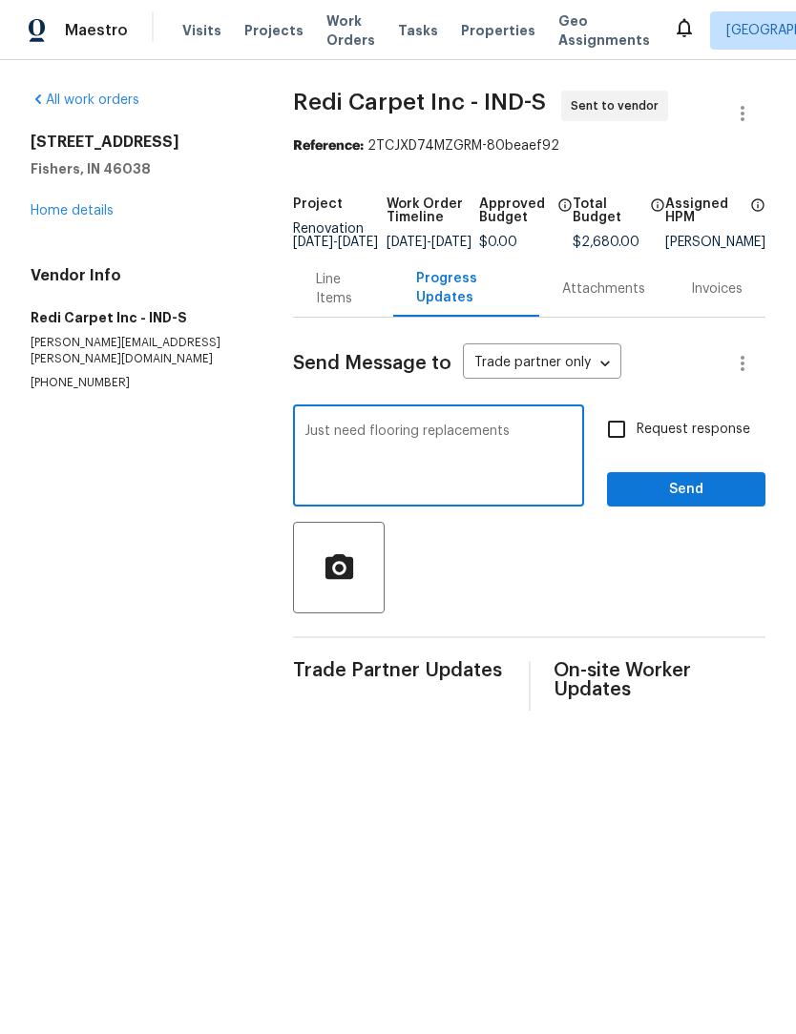
click at [412, 459] on textarea "Just need flooring replacements" at bounding box center [438, 458] width 268 height 67
click at [413, 434] on div "Just need flooring replacements x ​" at bounding box center [438, 457] width 291 height 97
click at [386, 447] on textarea "Just need flooring replacements" at bounding box center [438, 458] width 268 height 67
click at [526, 450] on textarea "Just need carpet replacements" at bounding box center [438, 458] width 268 height 67
click at [396, 460] on textarea "Just need carpet replacement. Looking at install of 820." at bounding box center [438, 458] width 268 height 67
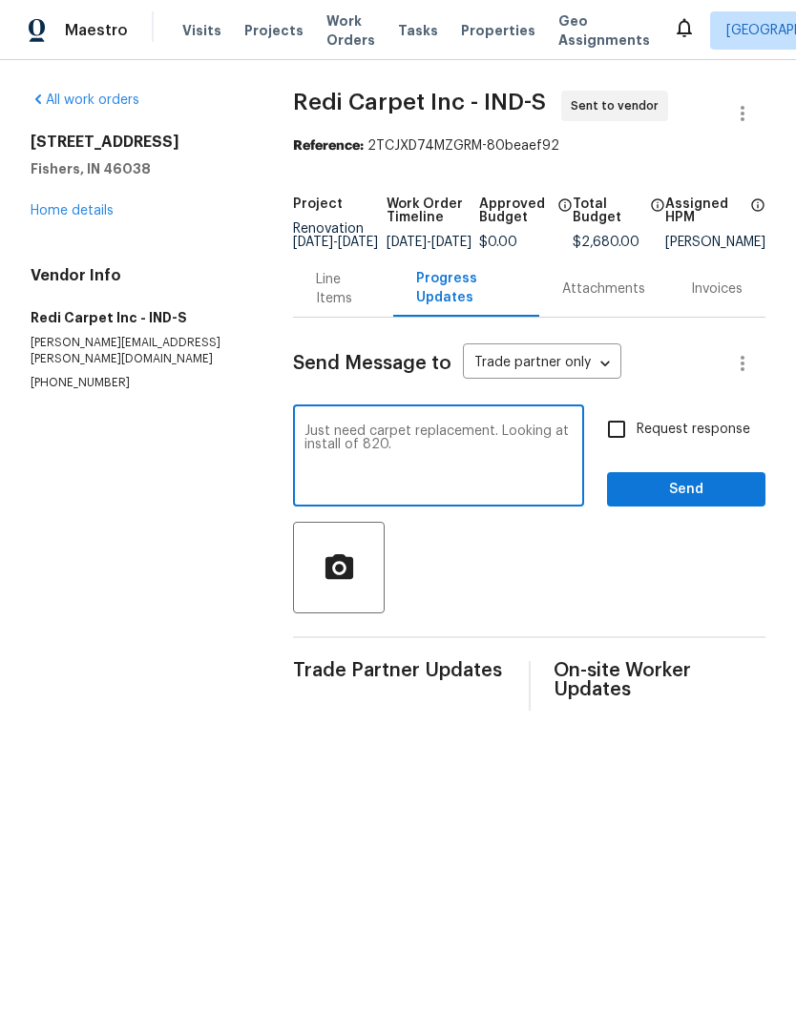
click at [465, 456] on textarea "Just need carpet replacement. Looking at install of 820." at bounding box center [438, 458] width 268 height 67
click at [367, 457] on textarea "Just need carpet replacement. Looking at install of 820." at bounding box center [438, 458] width 268 height 67
click at [500, 463] on textarea "Just need carpet replacement. Looking at install of 8/20." at bounding box center [438, 458] width 268 height 67
type textarea "Just need carpet replacement. Looking at install of 8/20."
click at [708, 502] on span "Send" at bounding box center [686, 490] width 128 height 24
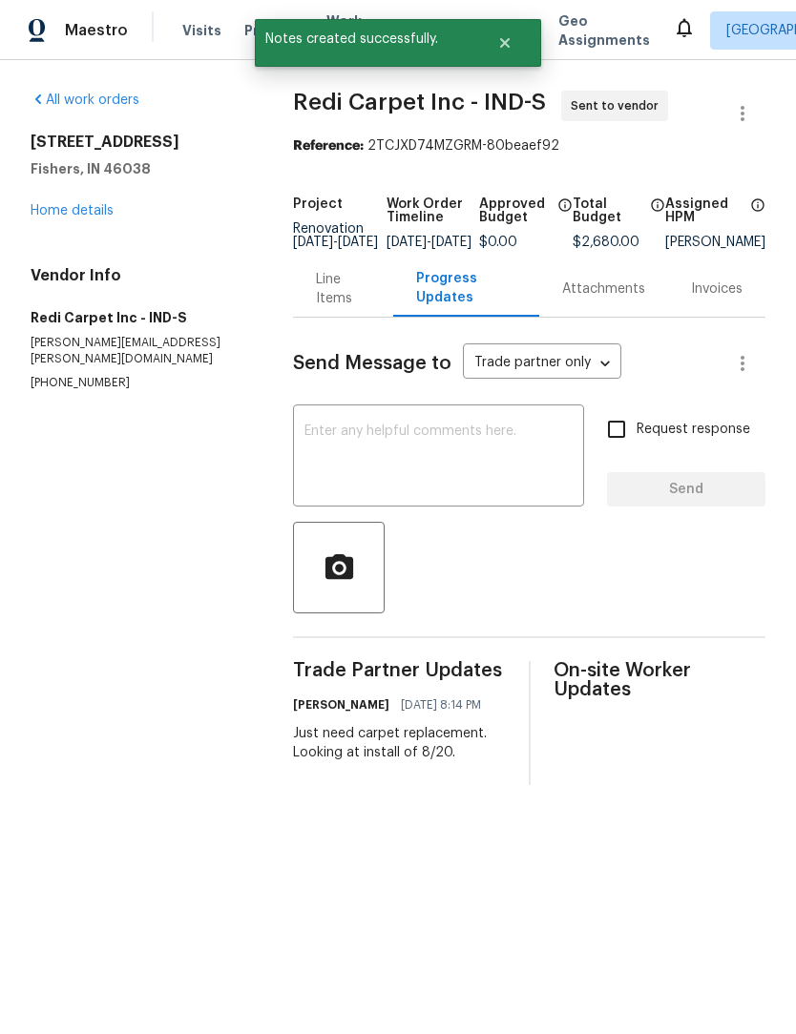
click at [93, 216] on link "Home details" at bounding box center [72, 210] width 83 height 13
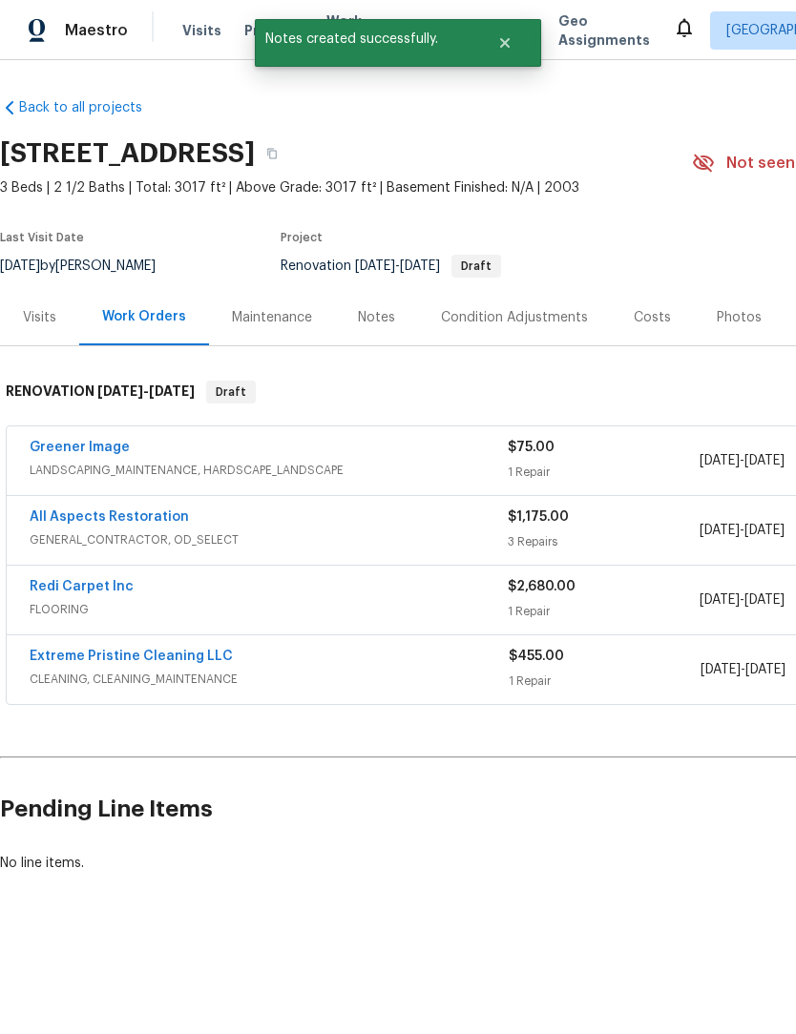
click at [132, 520] on link "All Aspects Restoration" at bounding box center [109, 516] width 159 height 13
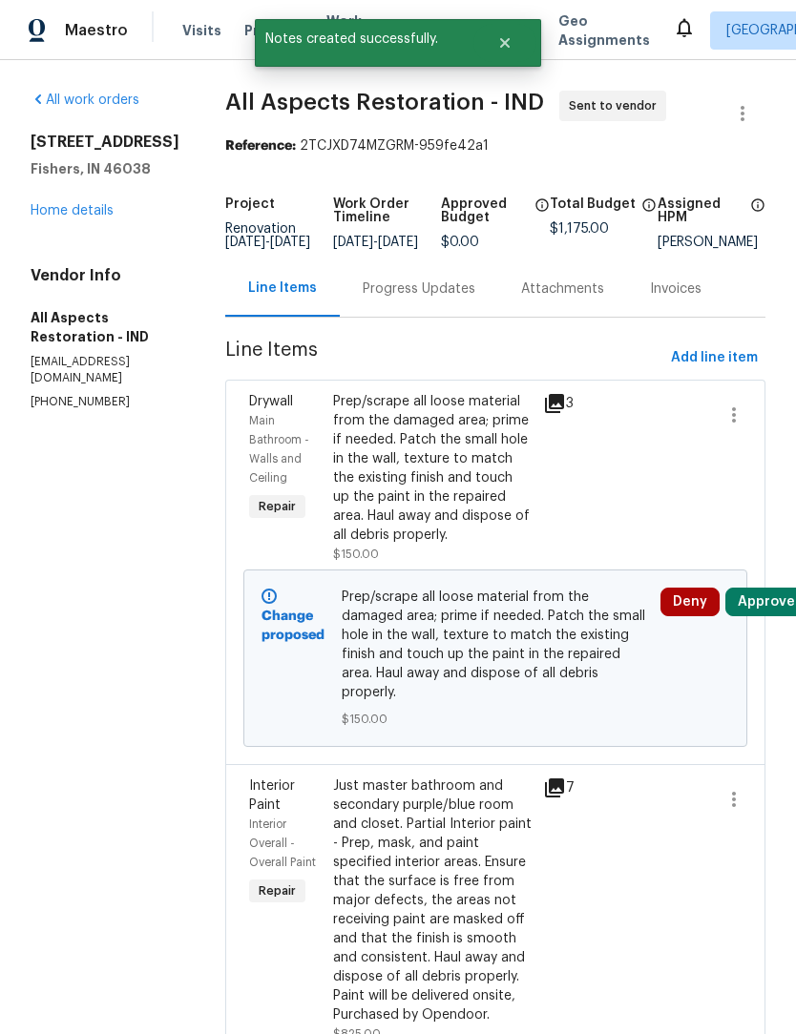
click at [418, 317] on div "Progress Updates" at bounding box center [419, 288] width 158 height 56
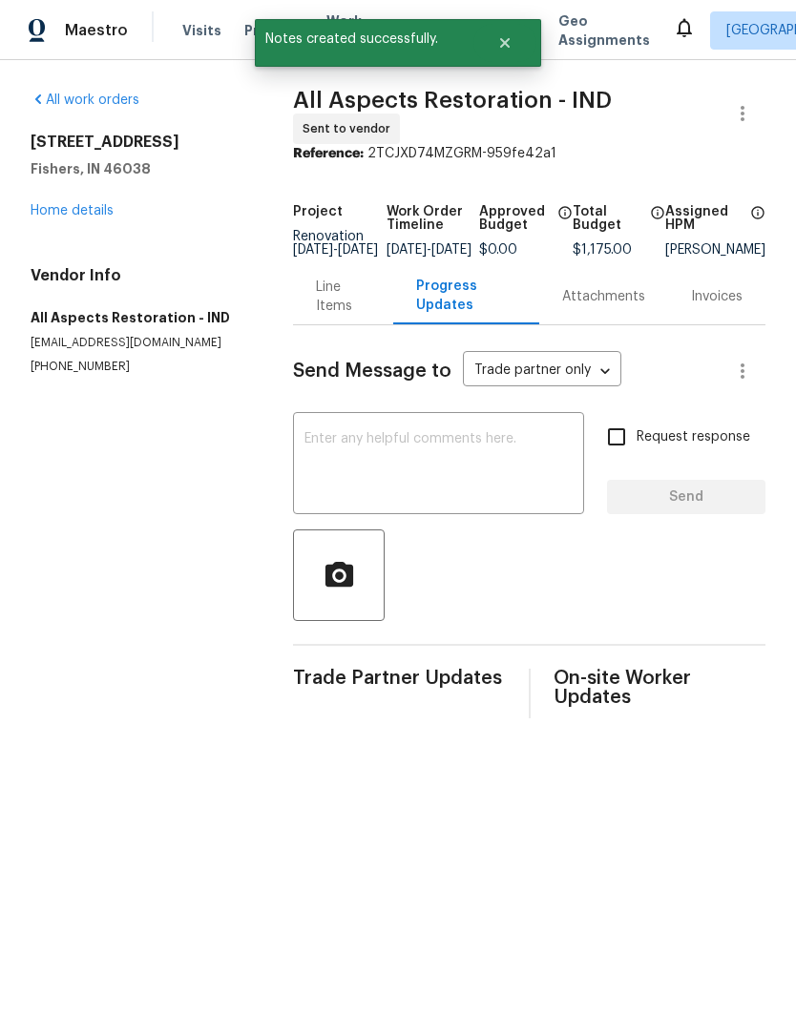
click at [385, 447] on textarea at bounding box center [438, 465] width 268 height 67
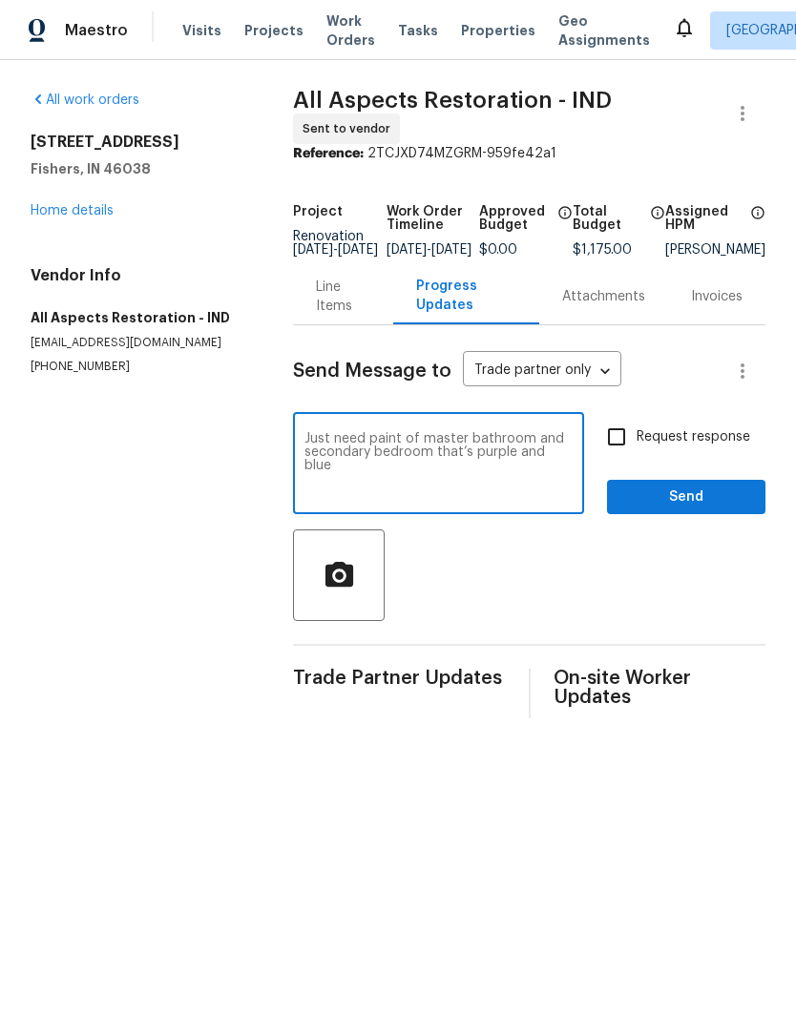
click at [417, 452] on textarea "Just need paint of master bathroom and secondary bedroom that’s purple and blue" at bounding box center [438, 465] width 268 height 67
click at [405, 485] on textarea "Just need paint of master bathroom and secondary bedroom and closet that’s purp…" at bounding box center [438, 465] width 268 height 67
type textarea "Just need paint of master bathroom and secondary bedroom and closet that’s purp…"
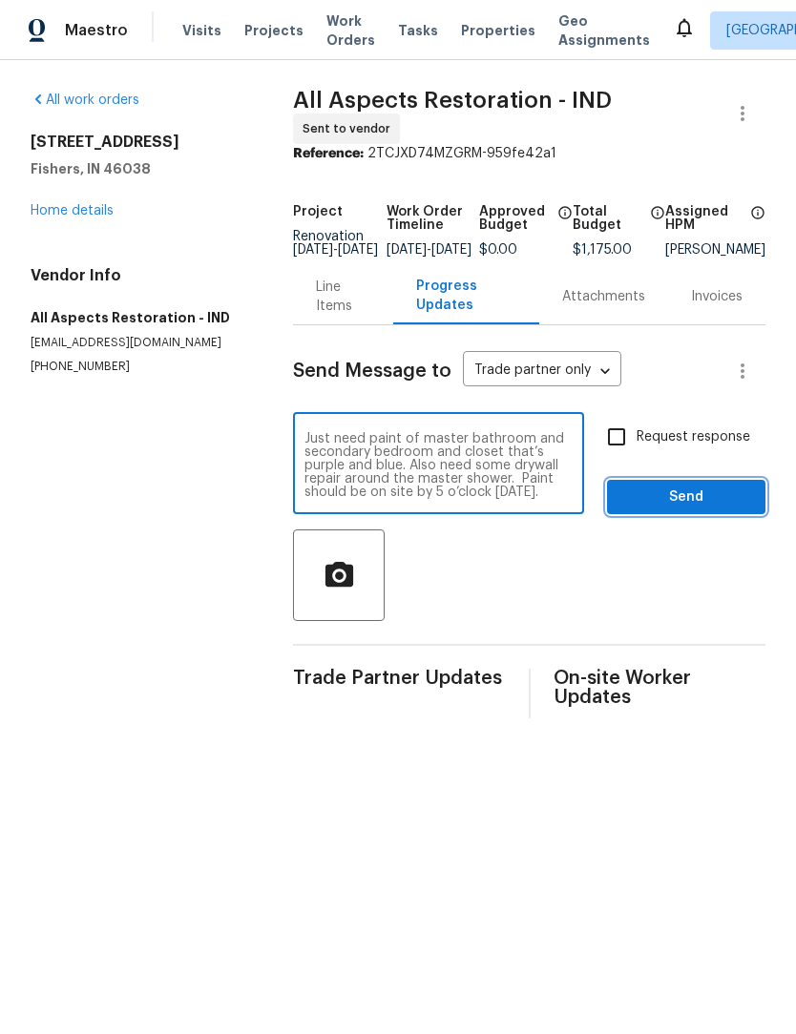
click at [718, 499] on span "Send" at bounding box center [686, 498] width 128 height 24
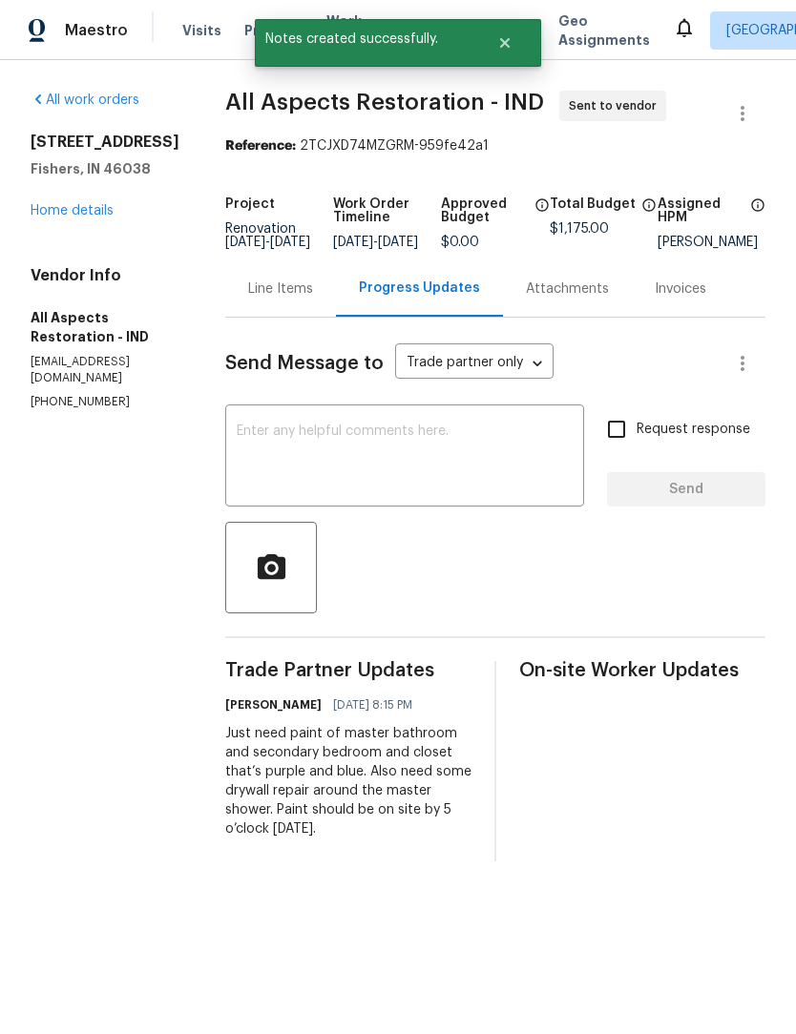
click at [276, 299] on div "Line Items" at bounding box center [280, 289] width 65 height 19
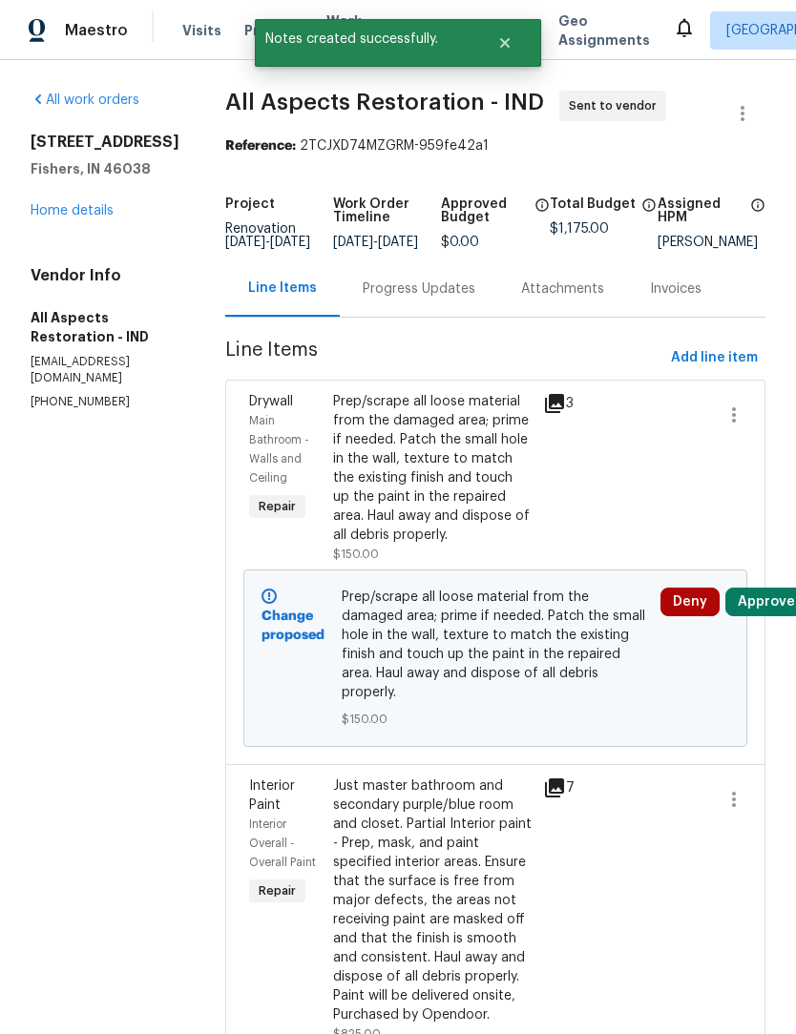
click at [400, 299] on div "Progress Updates" at bounding box center [419, 289] width 113 height 19
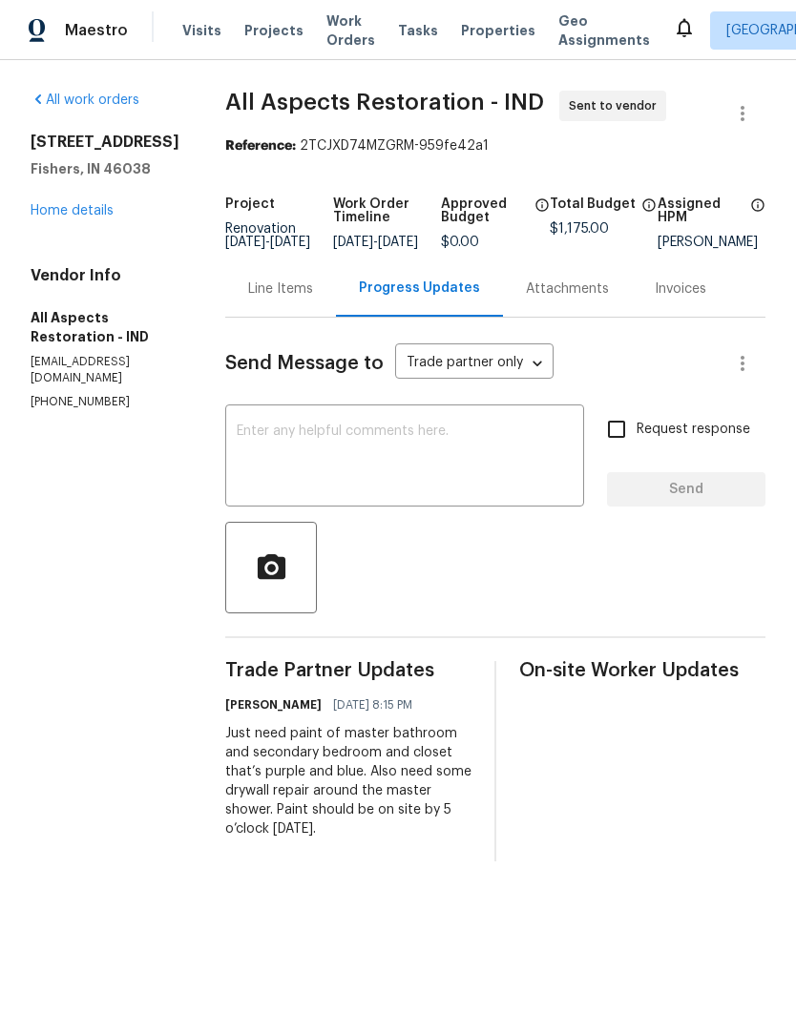
click at [88, 587] on section "All work orders 13947 Meadow Lake Dr Fishers, IN 46038 Home details Vendor Info…" at bounding box center [105, 476] width 149 height 771
click at [91, 218] on link "Home details" at bounding box center [72, 210] width 83 height 13
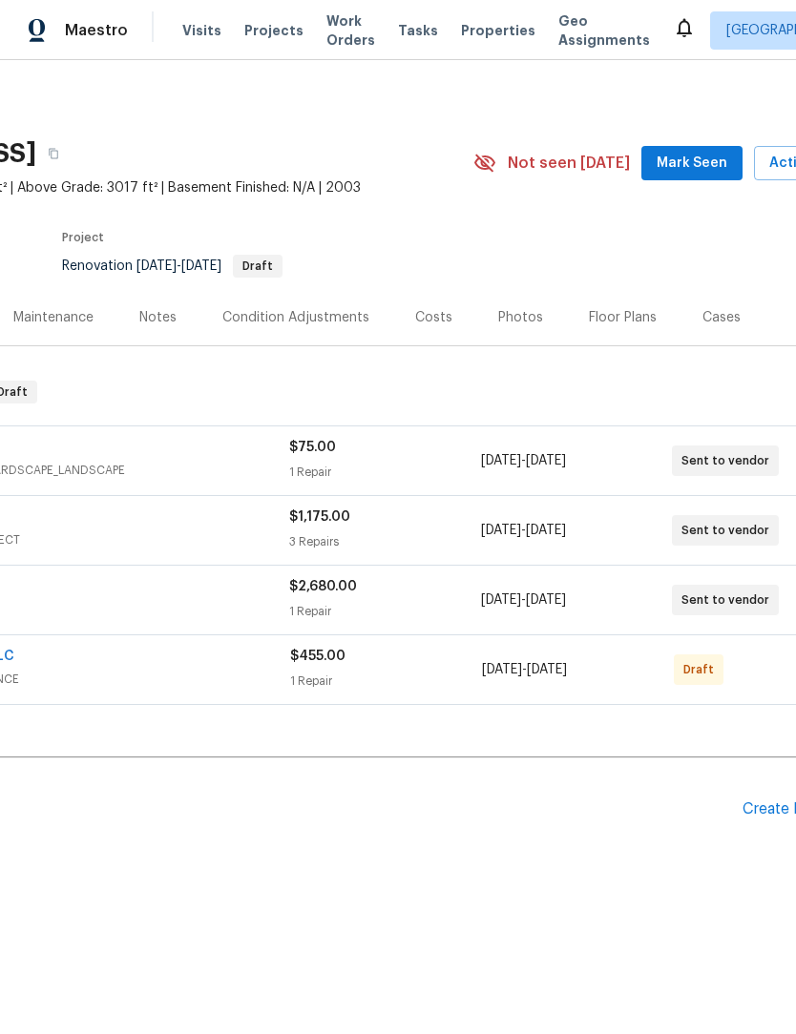
scroll to position [0, 244]
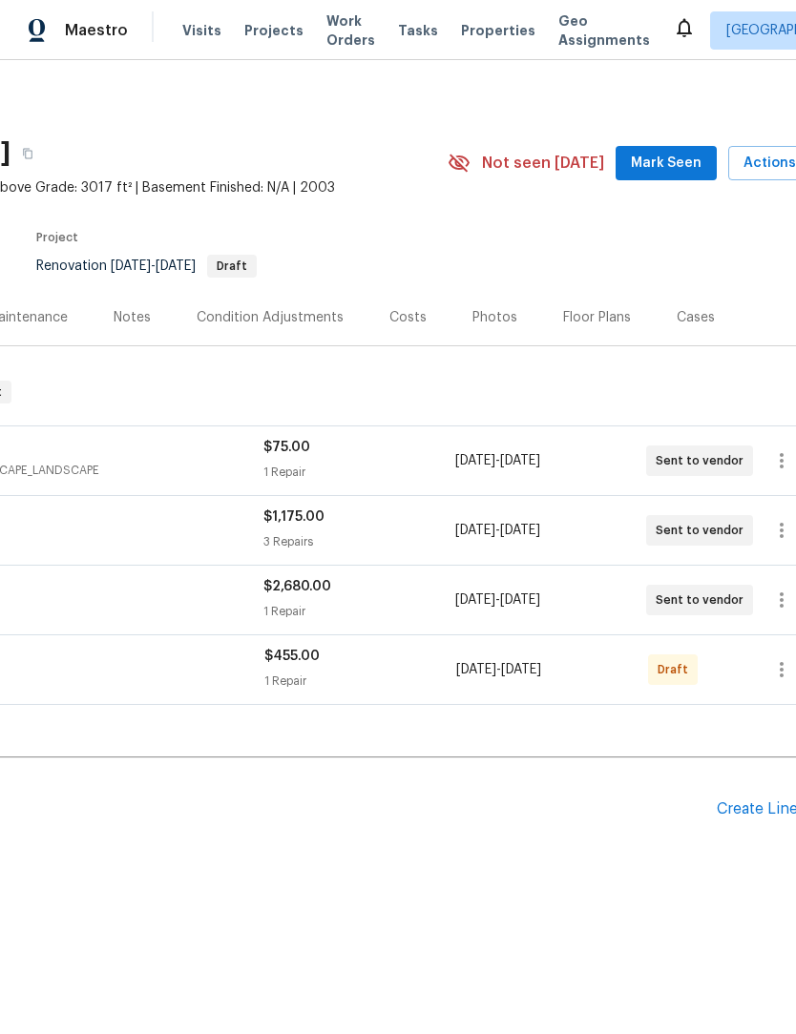
click at [589, 308] on div "Floor Plans" at bounding box center [597, 317] width 68 height 19
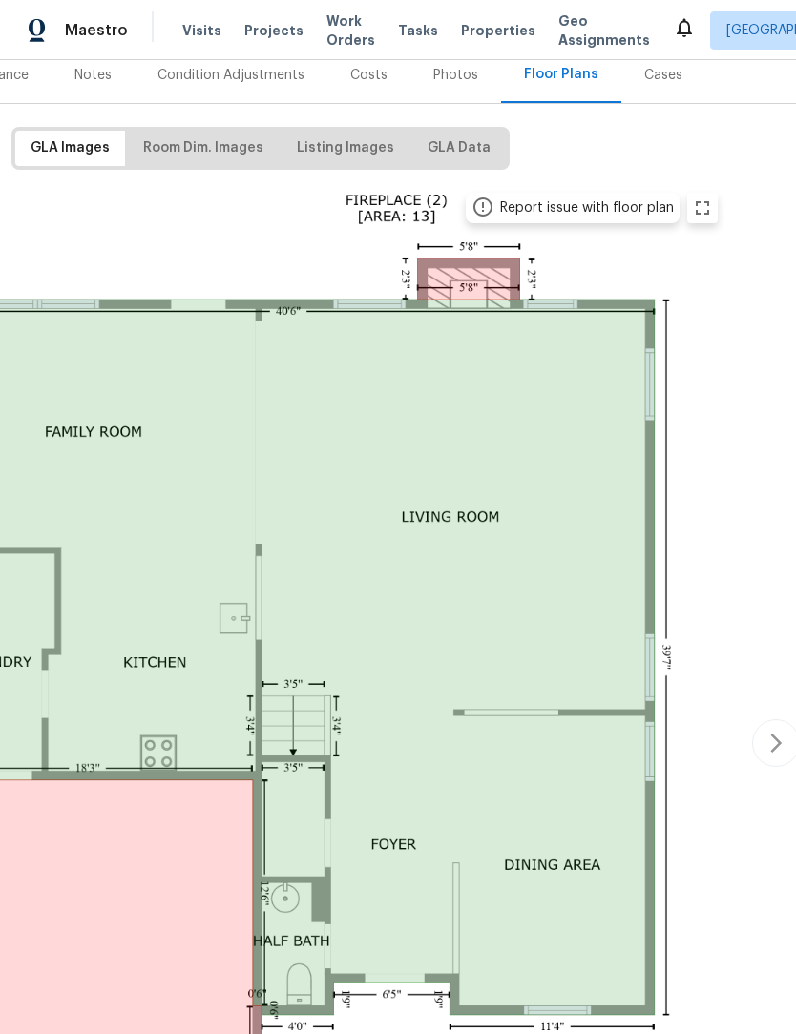
scroll to position [242, 278]
click at [771, 748] on icon "button" at bounding box center [776, 743] width 23 height 23
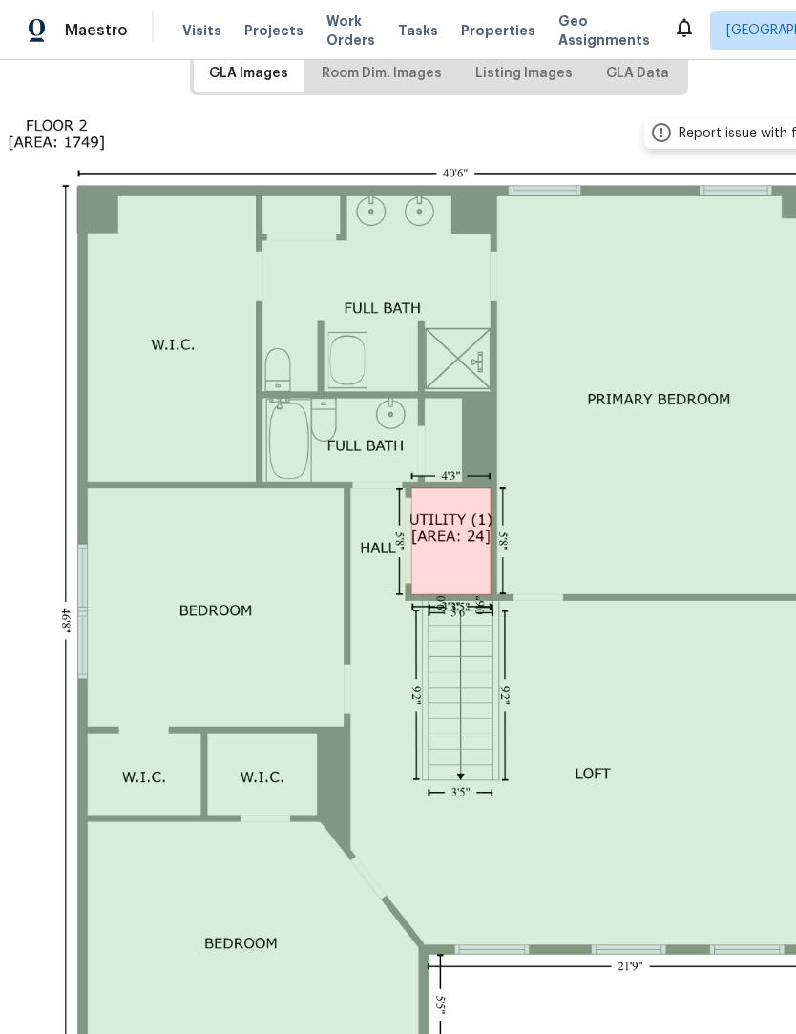
scroll to position [347, 100]
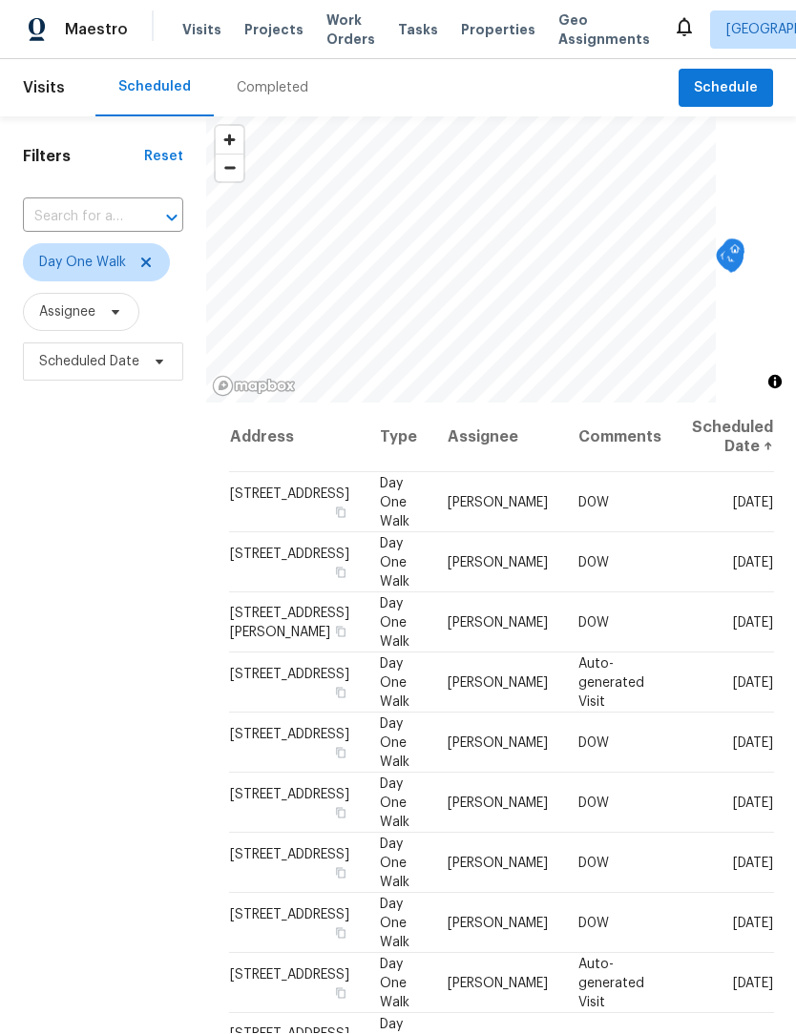
scroll to position [1, 0]
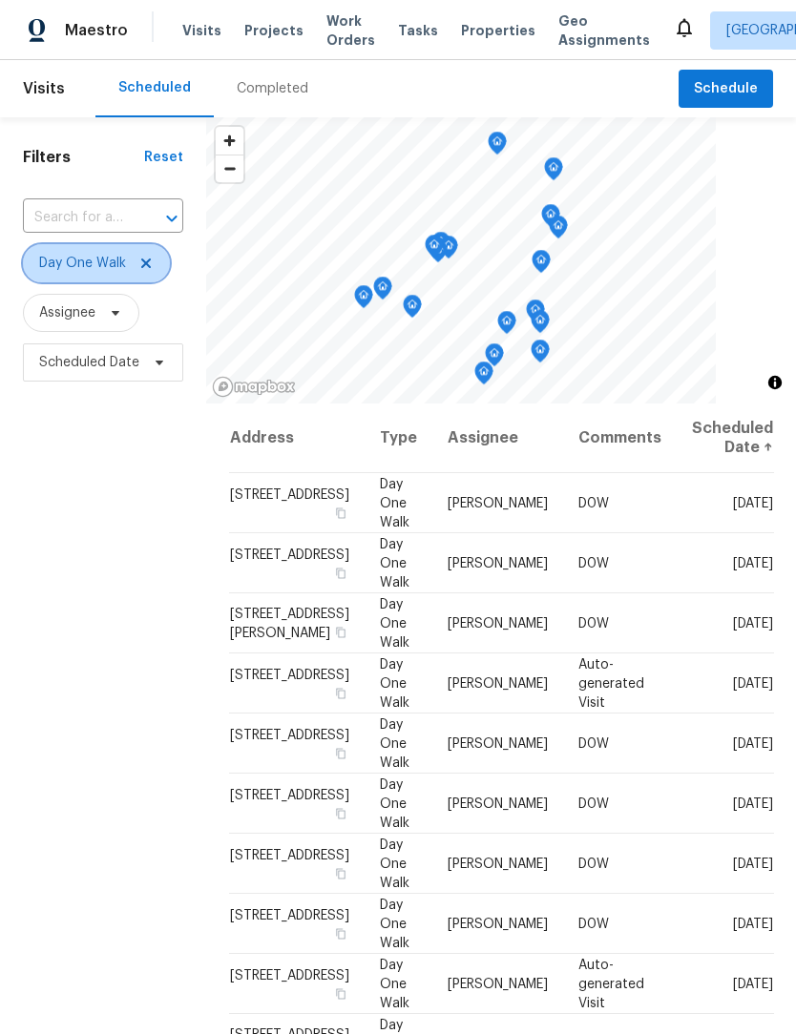
click at [150, 267] on icon at bounding box center [145, 263] width 15 height 15
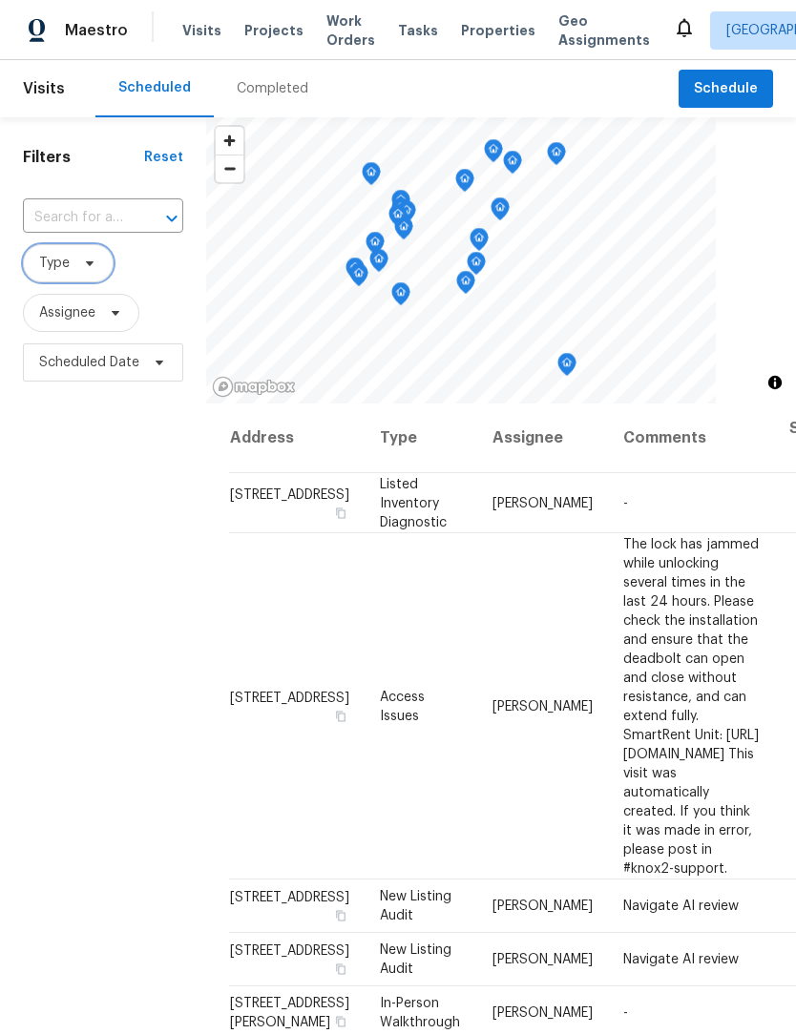
click at [79, 260] on span at bounding box center [86, 263] width 21 height 15
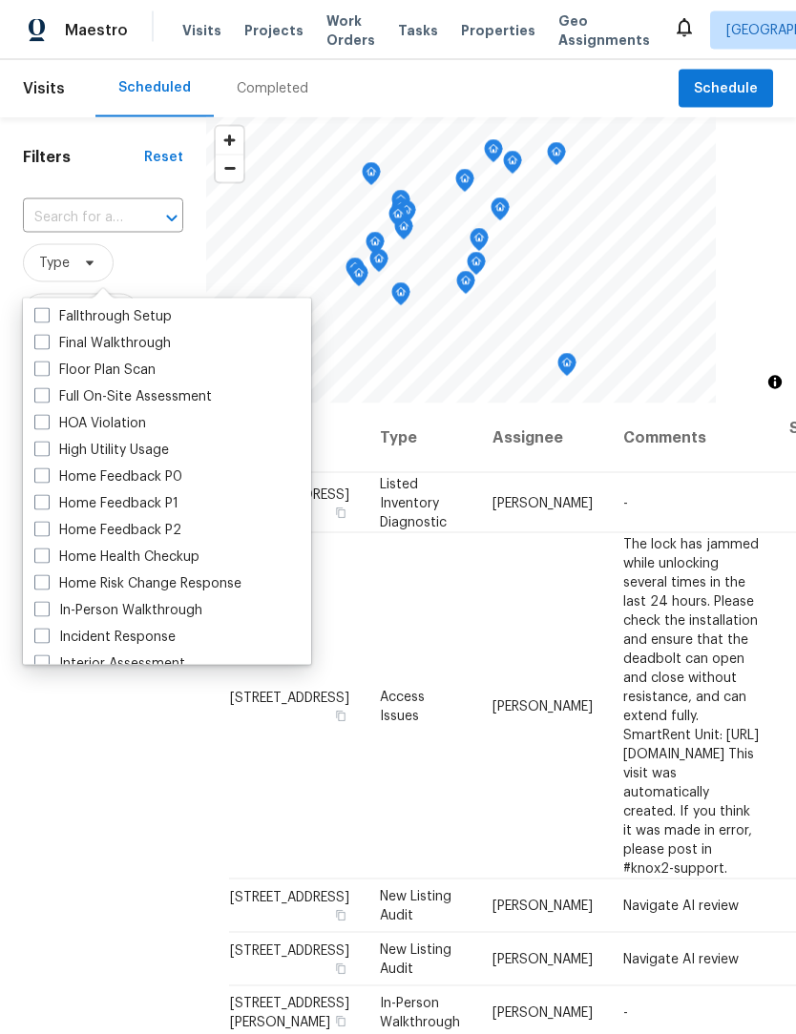
scroll to position [546, 0]
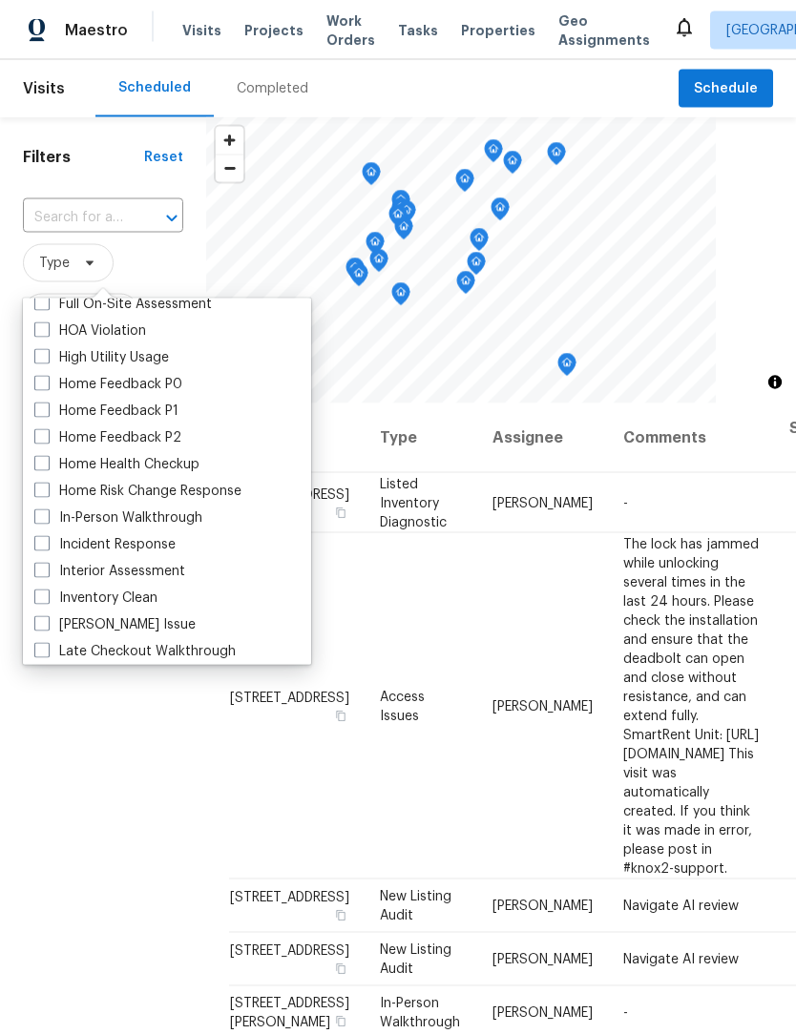
click at [188, 514] on label "In-Person Walkthrough" at bounding box center [118, 518] width 168 height 19
click at [47, 514] on input "In-Person Walkthrough" at bounding box center [40, 515] width 12 height 12
checkbox input "true"
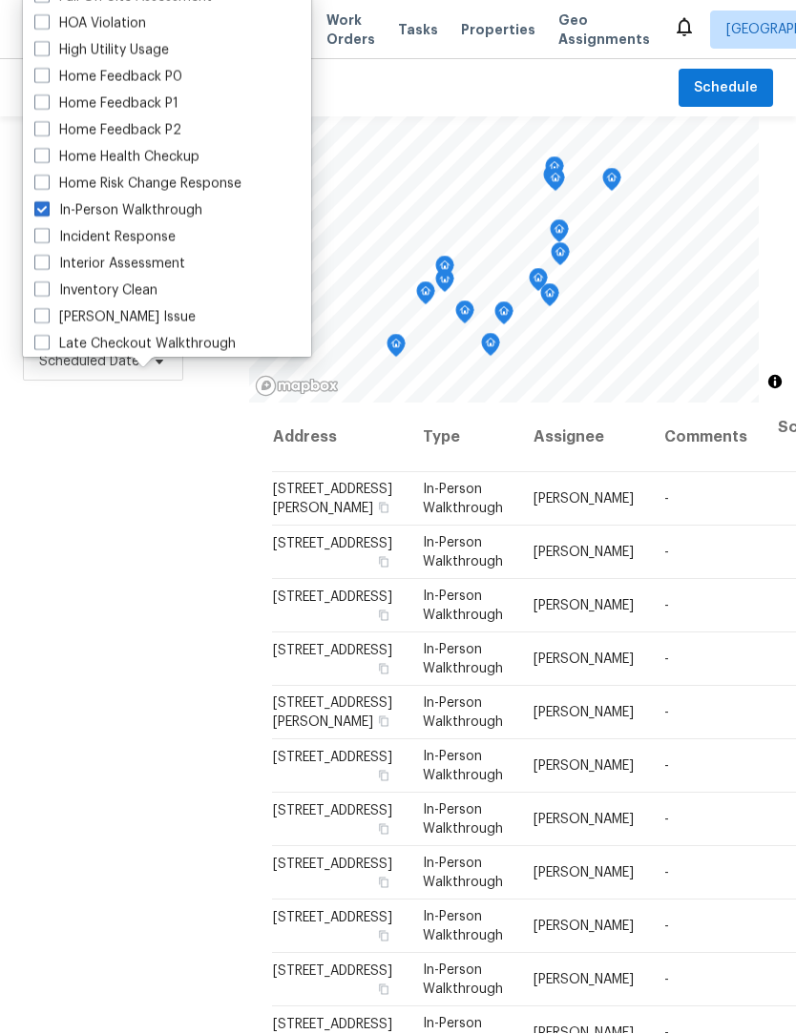
scroll to position [1, 0]
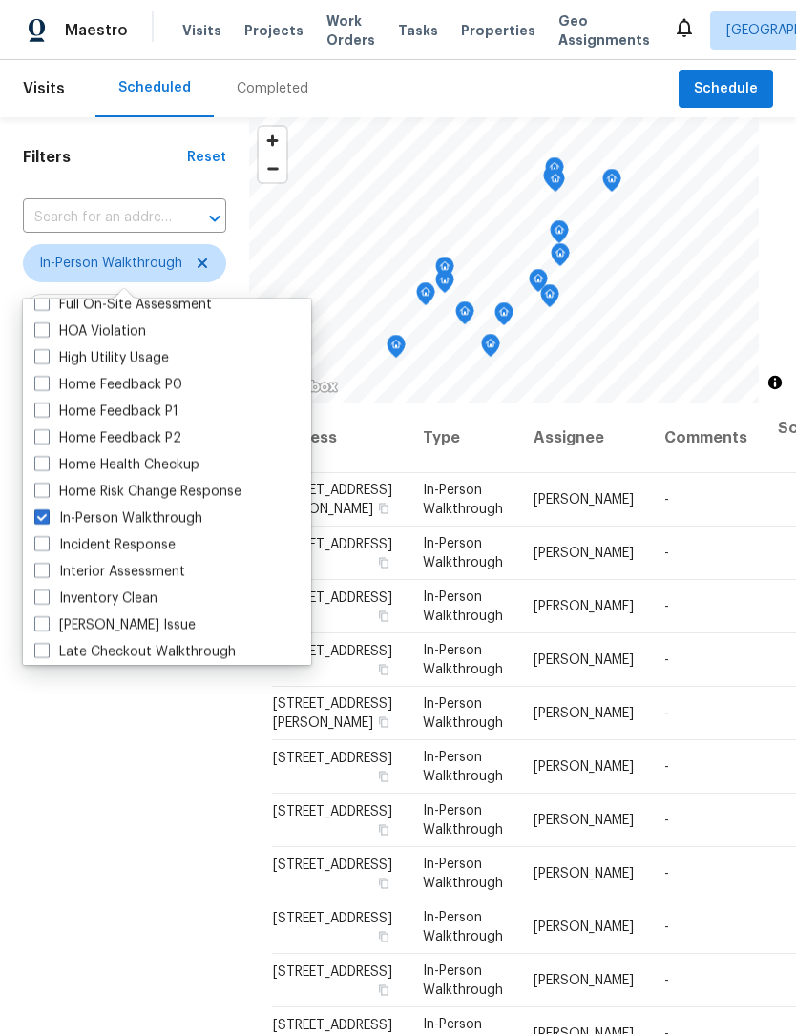
click at [109, 801] on div "Filters Reset ​ In-Person Walkthrough Assignee Scheduled Date" at bounding box center [124, 673] width 249 height 1113
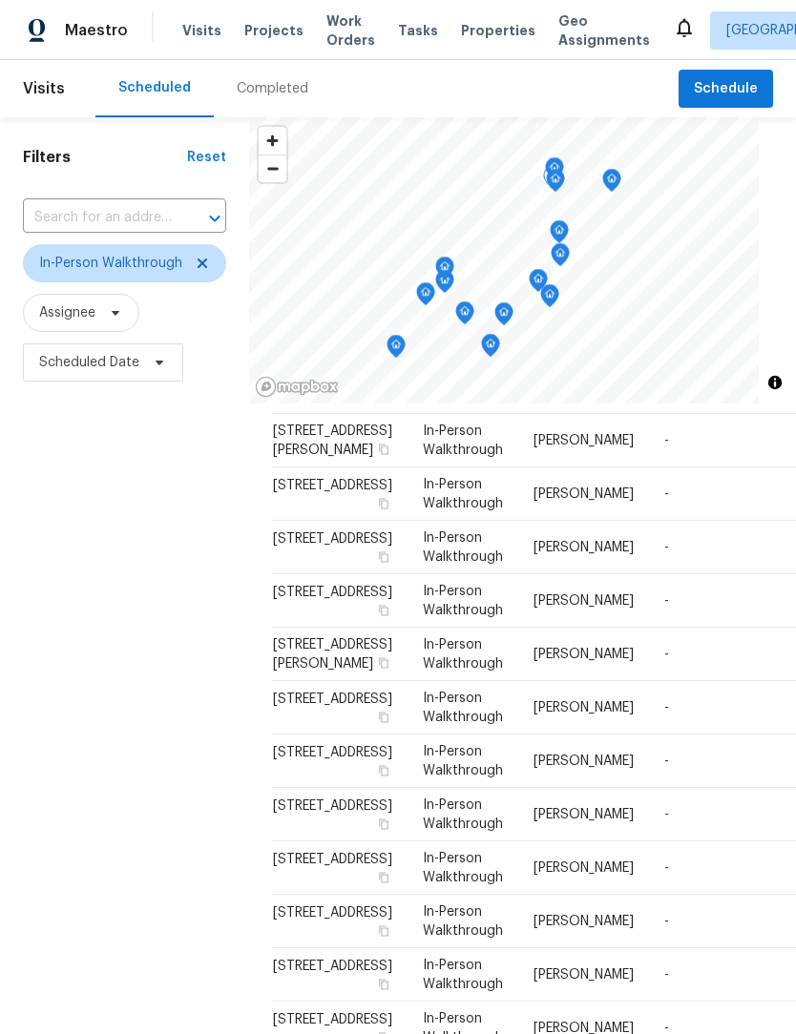
scroll to position [363, 0]
click at [191, 742] on div "Filters Reset ​ In-Person Walkthrough Assignee Scheduled Date" at bounding box center [124, 673] width 249 height 1113
click at [292, 842] on td "[STREET_ADDRESS]" at bounding box center [339, 868] width 135 height 53
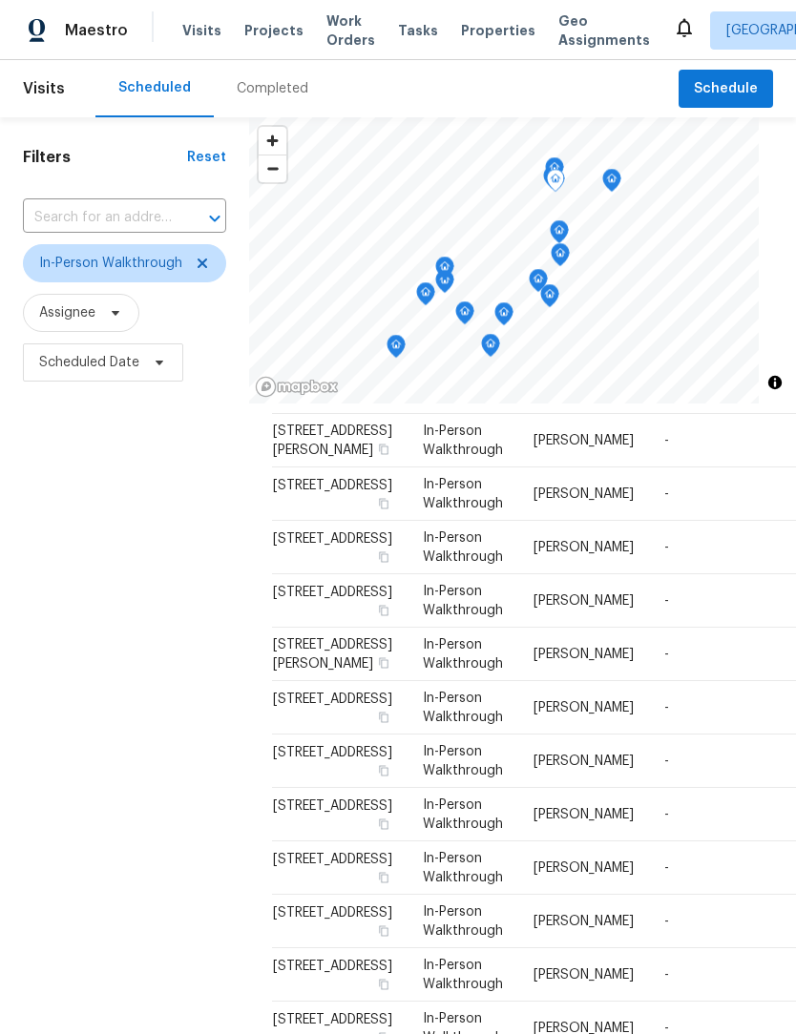
click at [199, 814] on div "Filters Reset ​ In-Person Walkthrough Assignee Scheduled Date" at bounding box center [124, 673] width 249 height 1113
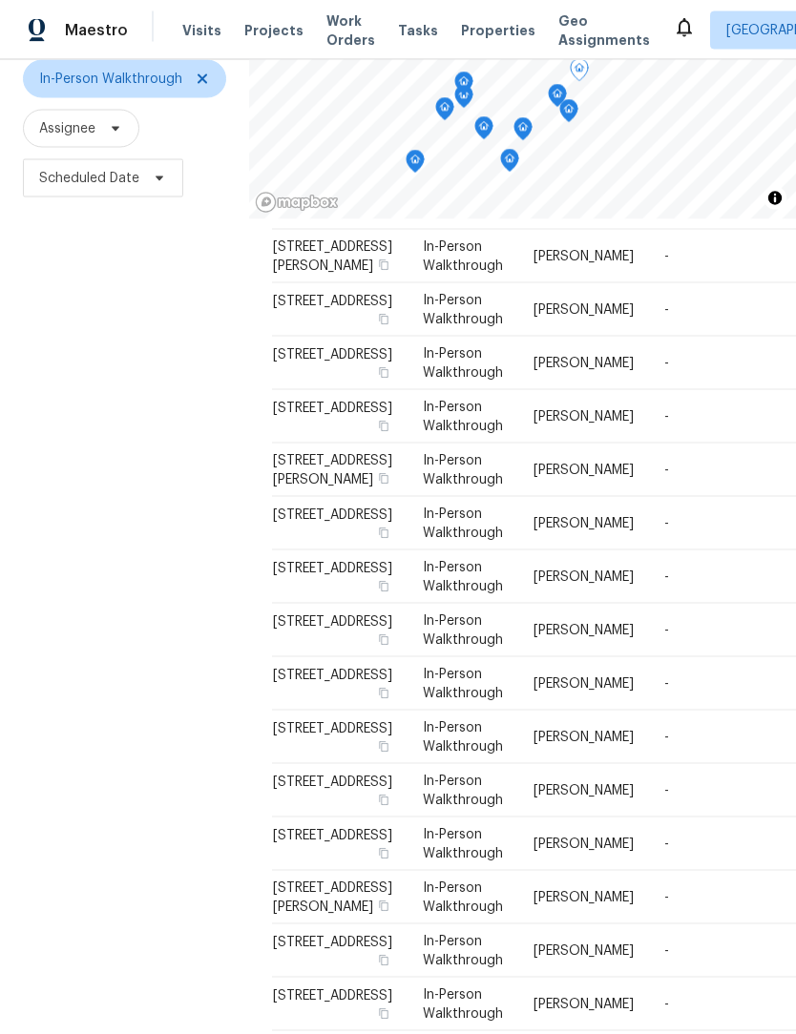
scroll to position [0, 0]
click at [303, 711] on td "[STREET_ADDRESS]" at bounding box center [339, 737] width 135 height 53
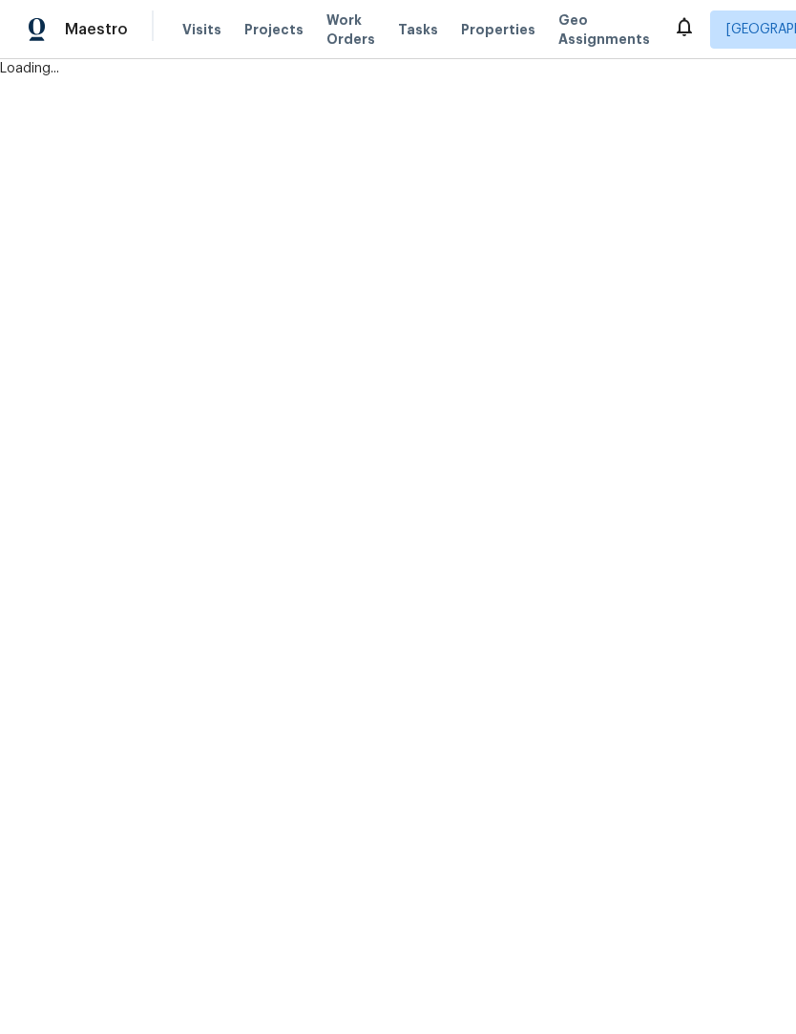
scroll to position [1, 0]
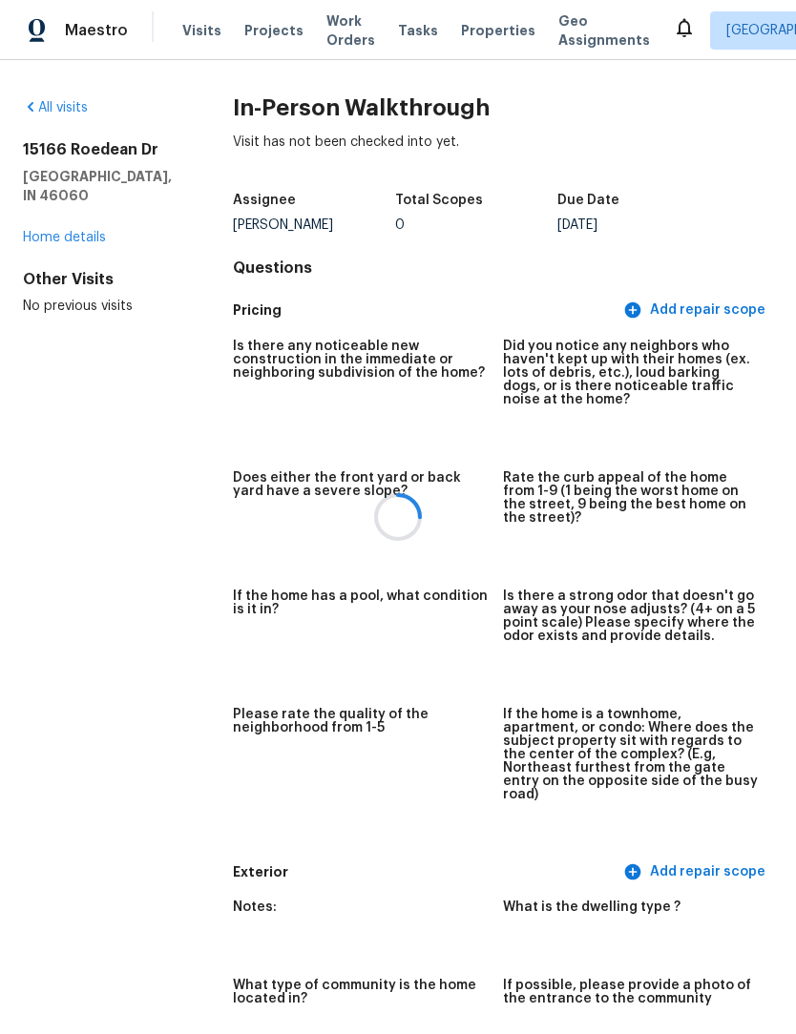
click at [75, 245] on div at bounding box center [398, 517] width 796 height 1034
click at [93, 230] on div at bounding box center [398, 517] width 796 height 1034
click at [87, 236] on link "Home details" at bounding box center [64, 237] width 83 height 13
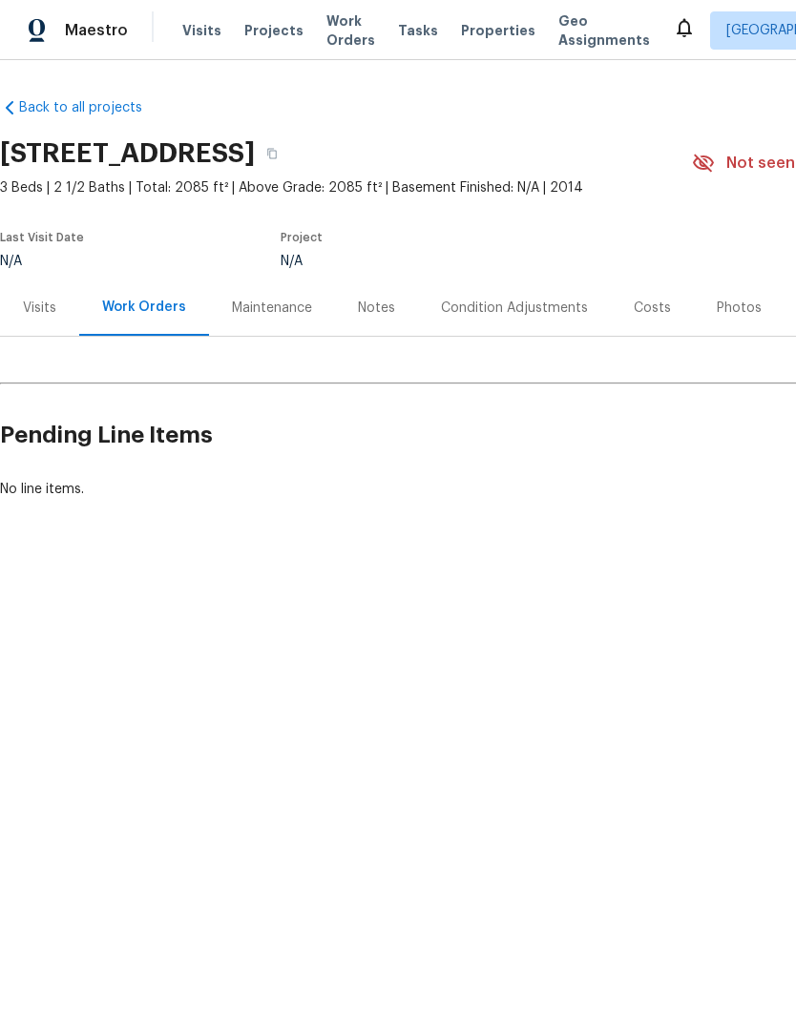
click at [496, 303] on div "Condition Adjustments" at bounding box center [514, 308] width 147 height 19
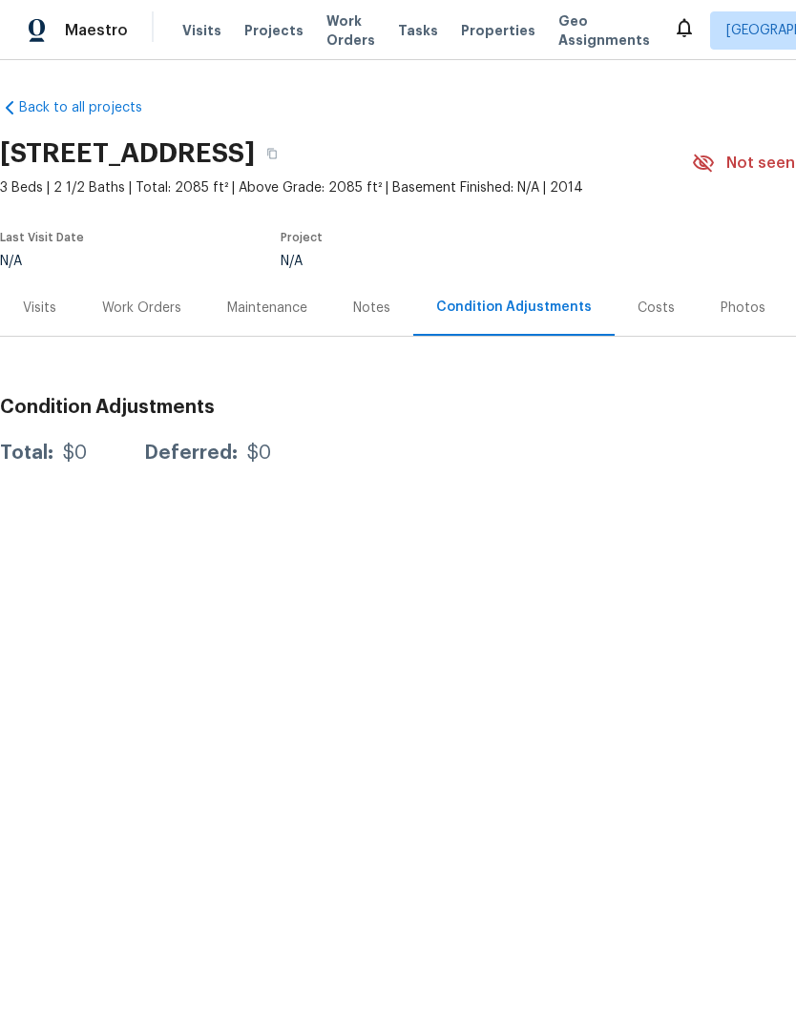
click at [46, 300] on div "Visits" at bounding box center [39, 308] width 33 height 19
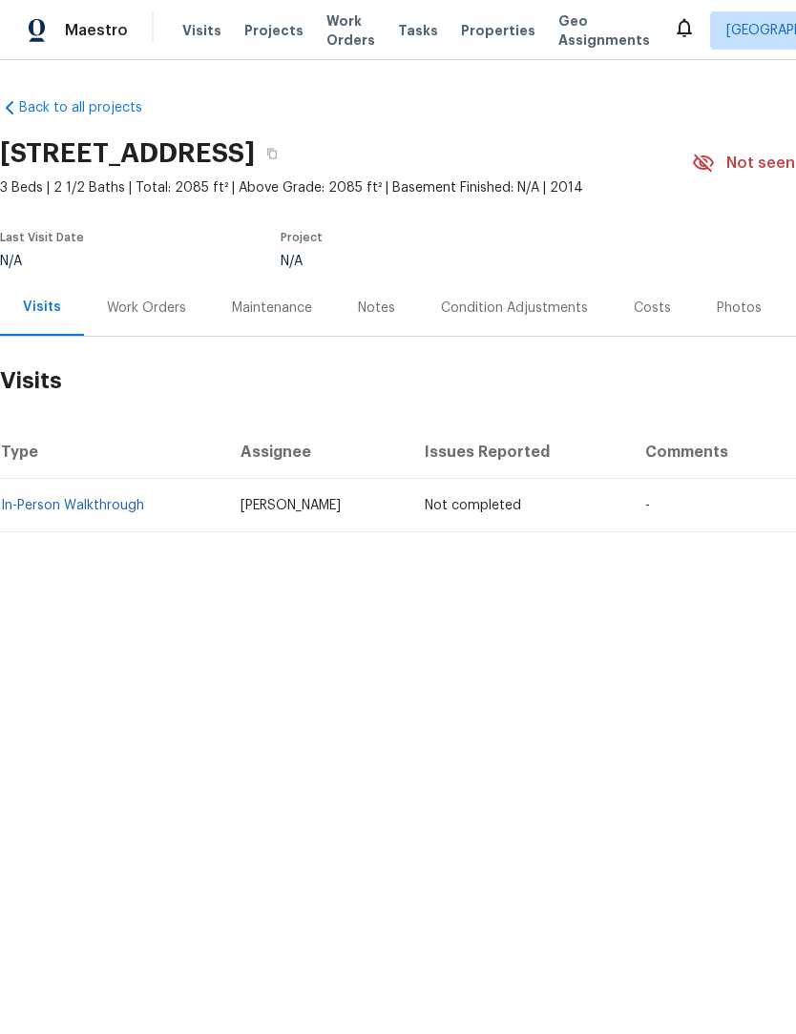
click at [198, 35] on span "Visits" at bounding box center [201, 30] width 39 height 19
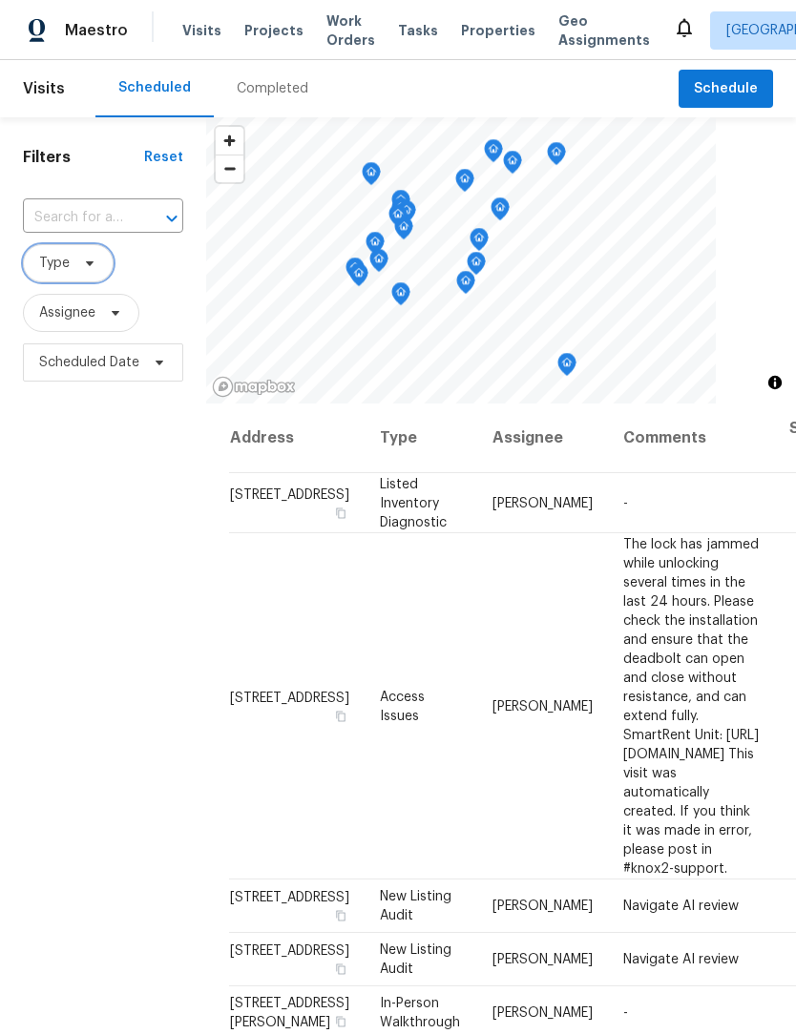
click at [77, 259] on span at bounding box center [86, 263] width 21 height 15
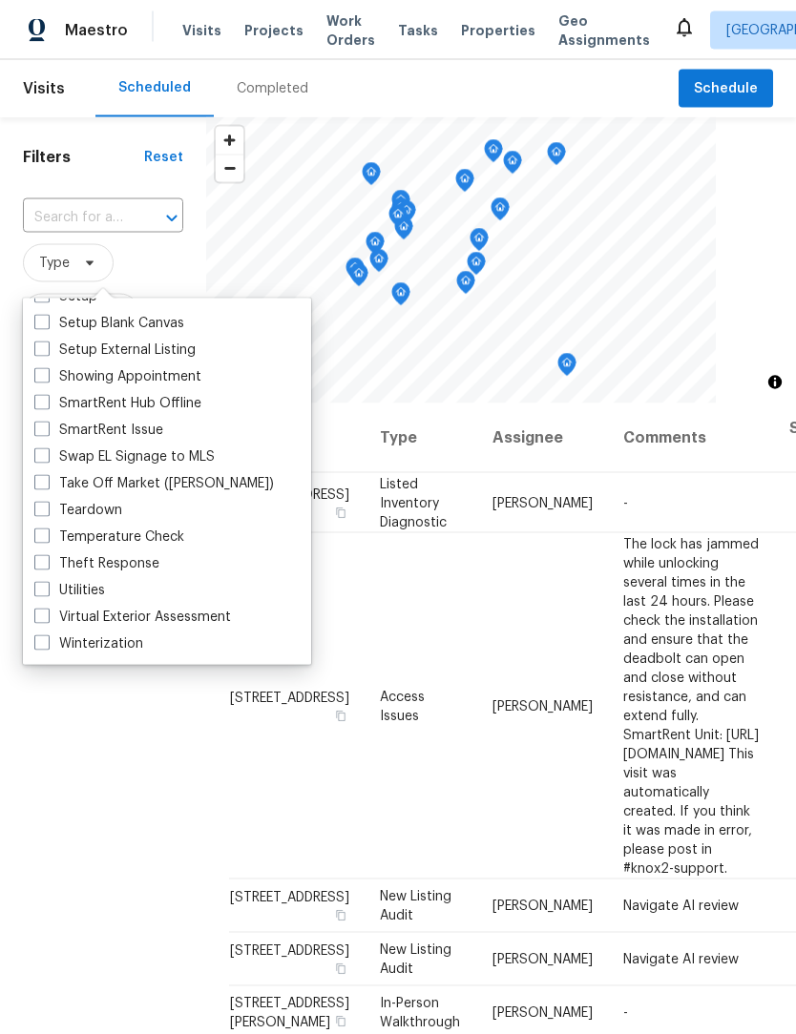
scroll to position [1622, 0]
click at [76, 516] on label "Teardown" at bounding box center [78, 510] width 88 height 19
click at [47, 513] on input "Teardown" at bounding box center [40, 507] width 12 height 12
checkbox input "true"
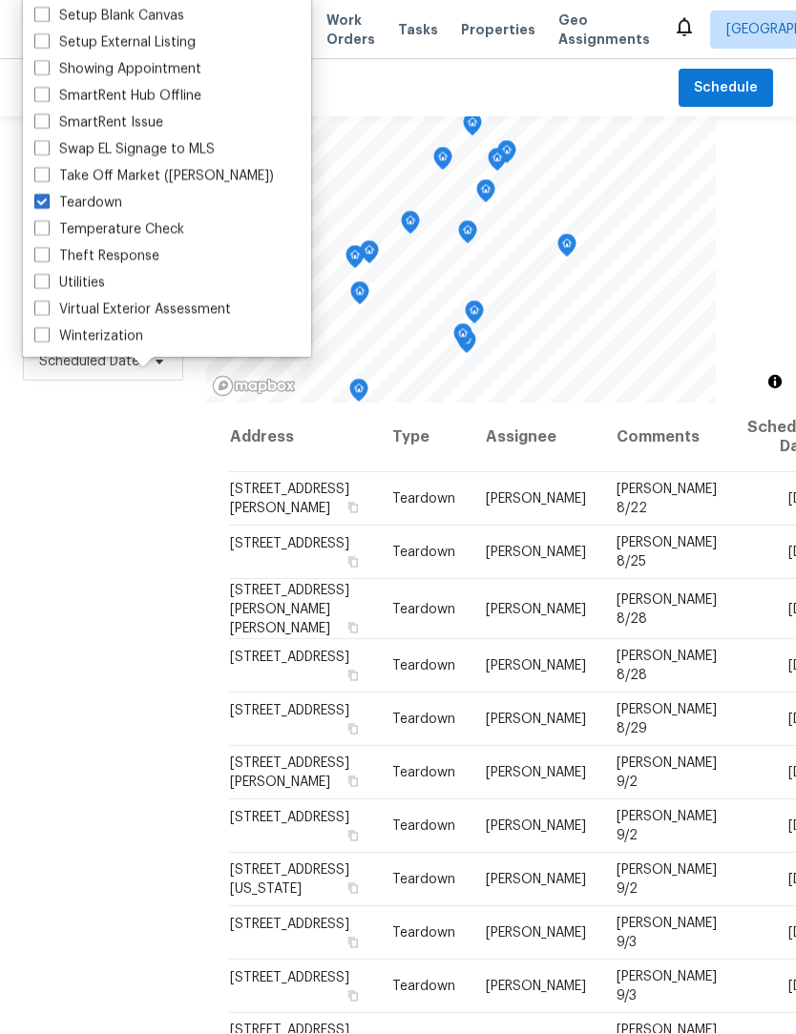
scroll to position [1, 0]
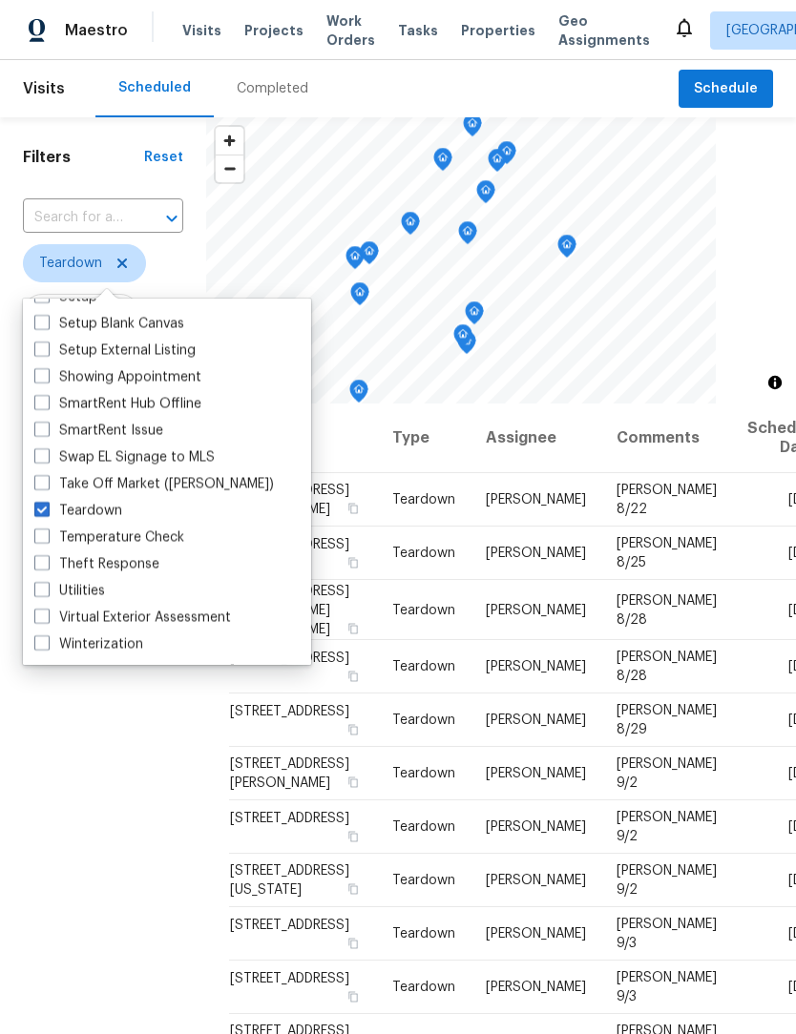
click at [112, 835] on div "Filters Reset ​ Teardown Assignee Scheduled Date" at bounding box center [103, 673] width 206 height 1113
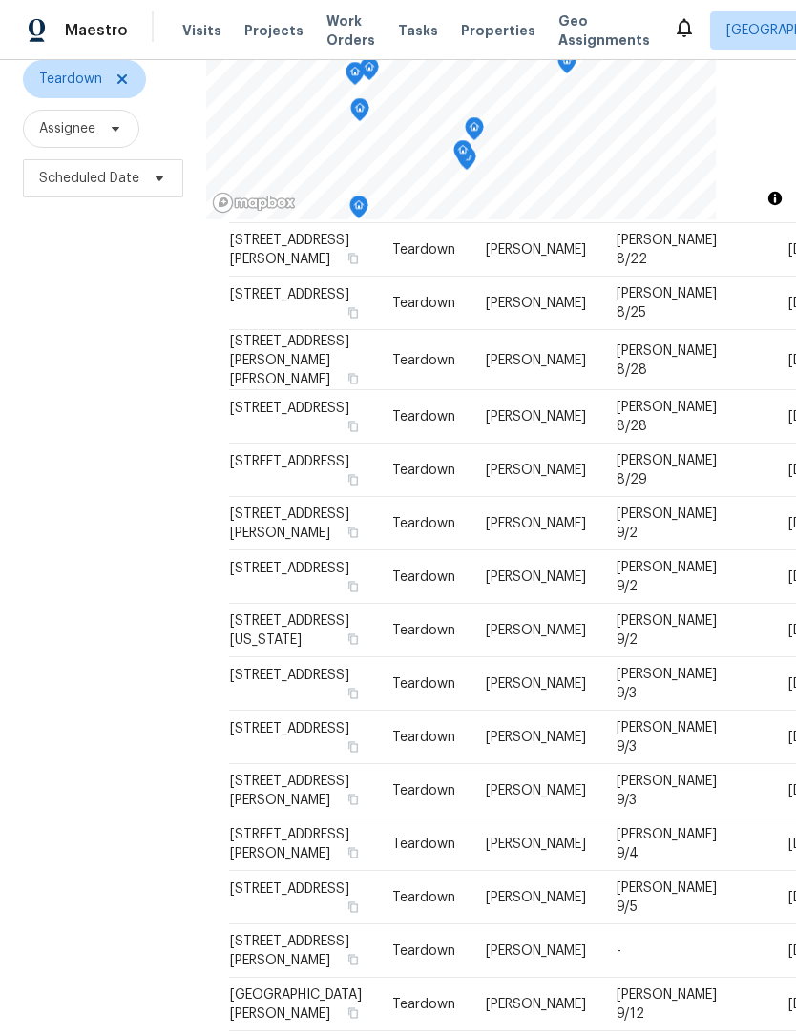
scroll to position [63, 0]
click at [0, 0] on icon at bounding box center [0, 0] width 0 height 0
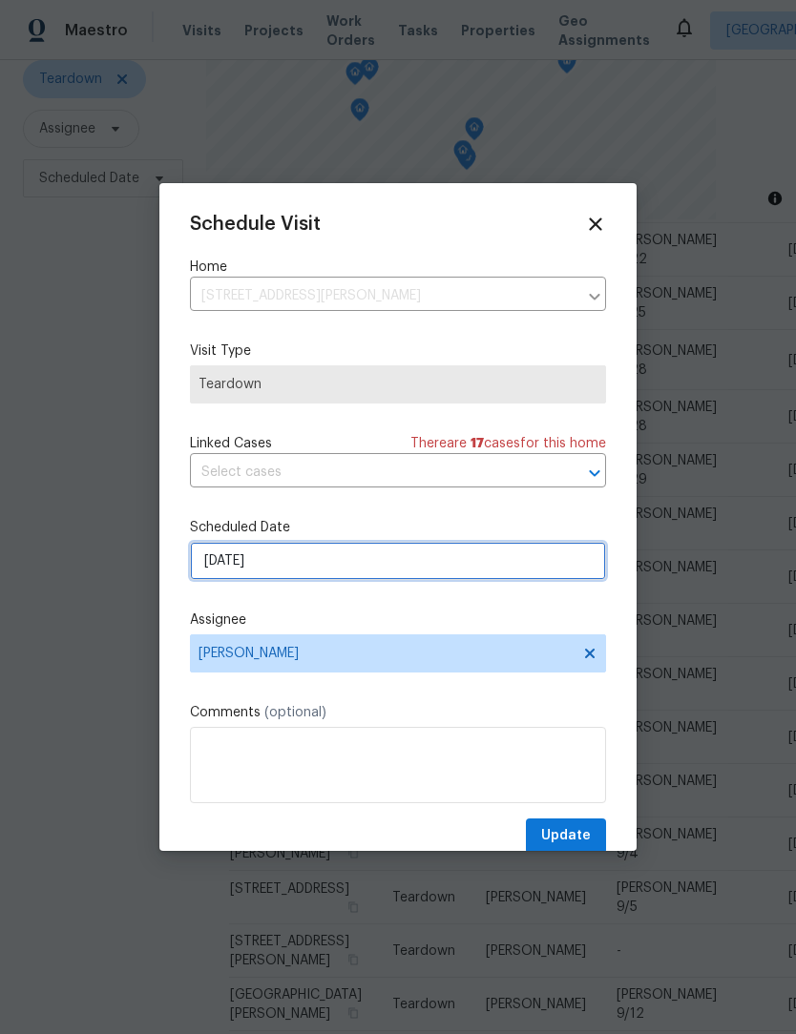
click at [319, 567] on input "[DATE]" at bounding box center [398, 561] width 416 height 38
select select "8"
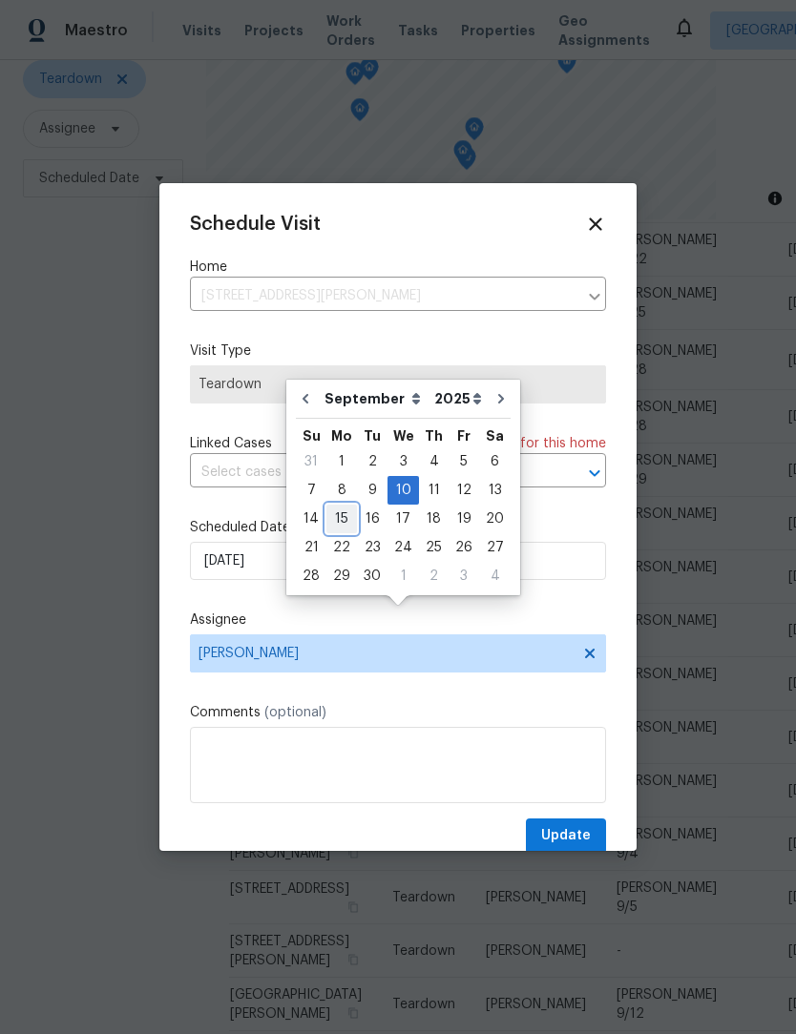
click at [345, 506] on div "15" at bounding box center [341, 519] width 31 height 27
type input "[DATE]"
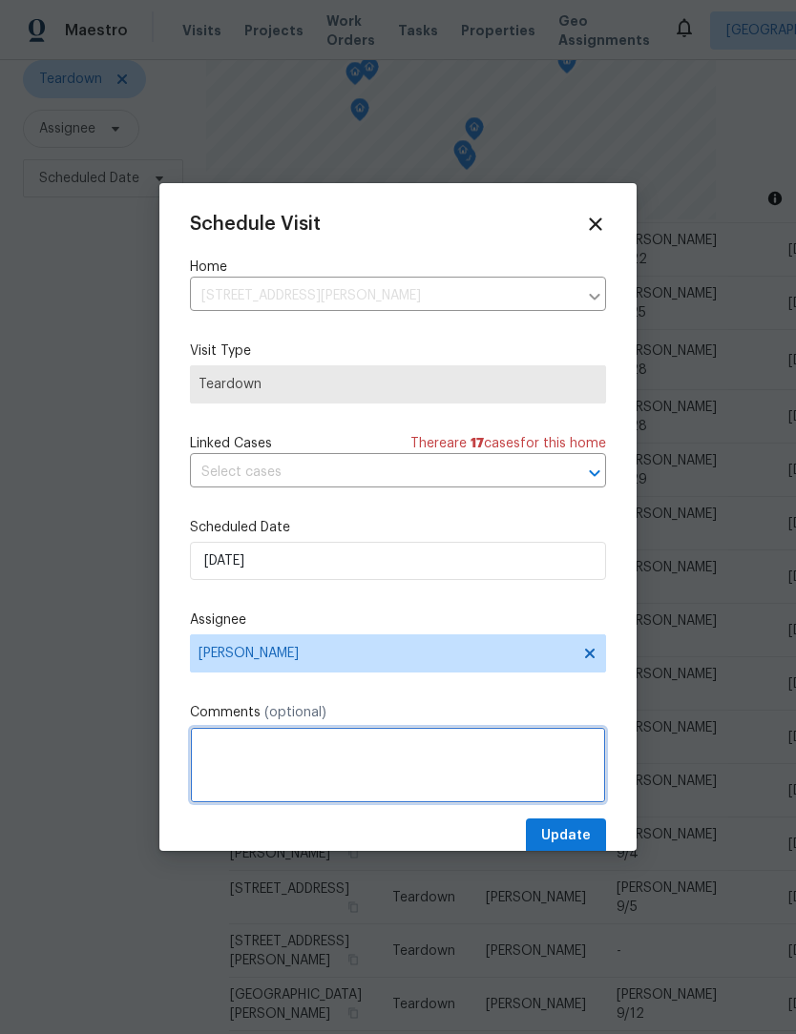
click at [317, 763] on textarea at bounding box center [398, 765] width 416 height 76
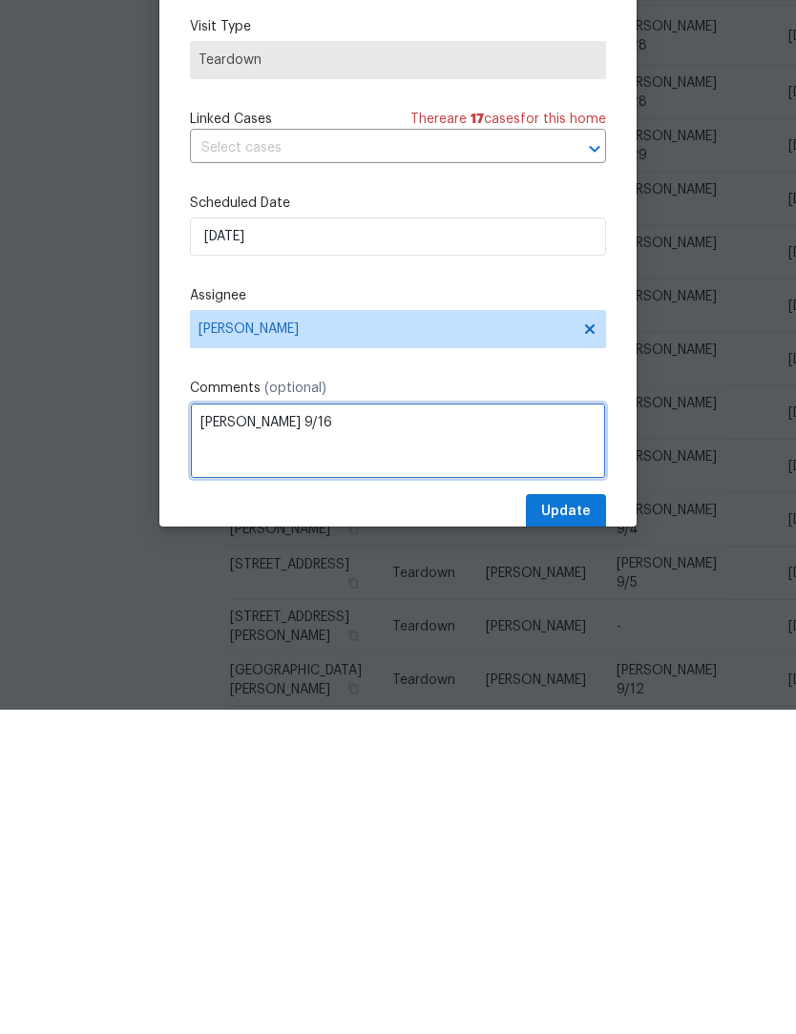
type textarea "[PERSON_NAME] 9/16"
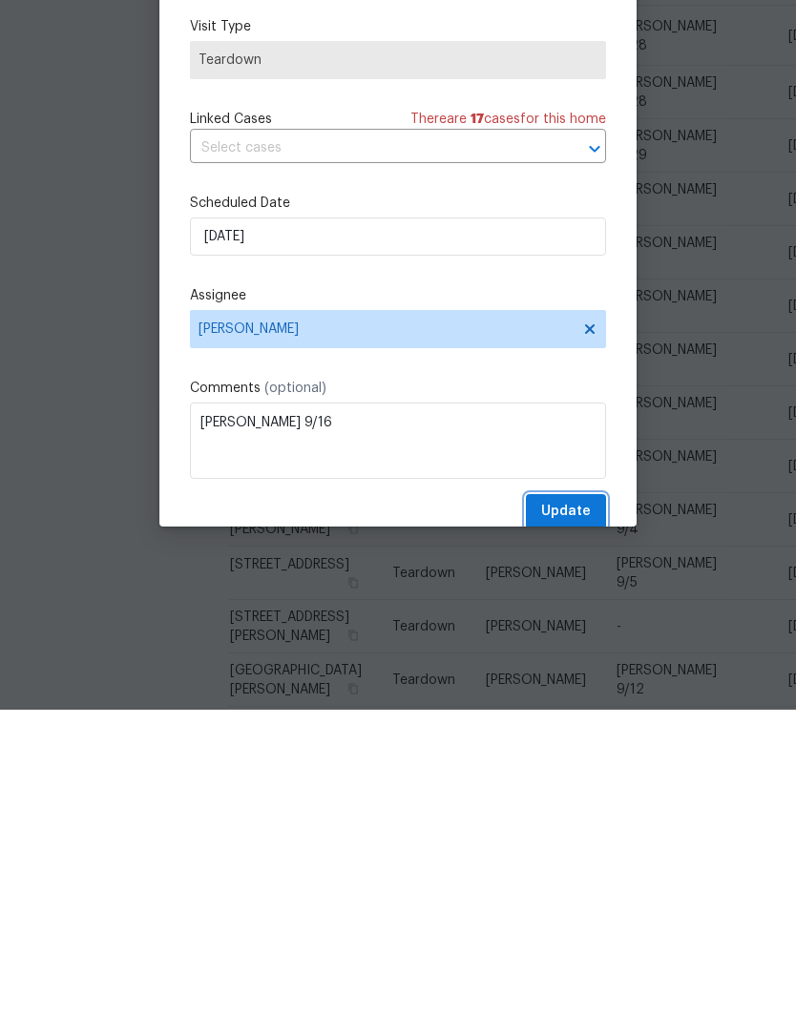
click at [585, 824] on span "Update" at bounding box center [566, 836] width 50 height 24
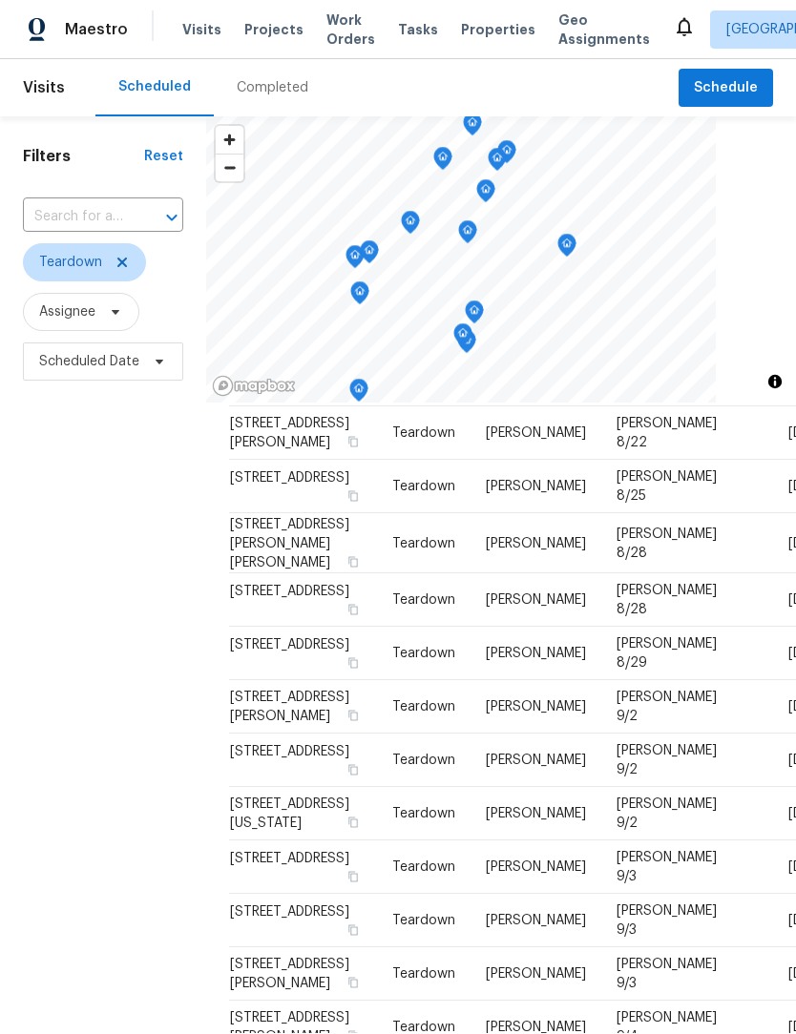
scroll to position [0, 0]
click at [119, 256] on icon at bounding box center [121, 263] width 15 height 15
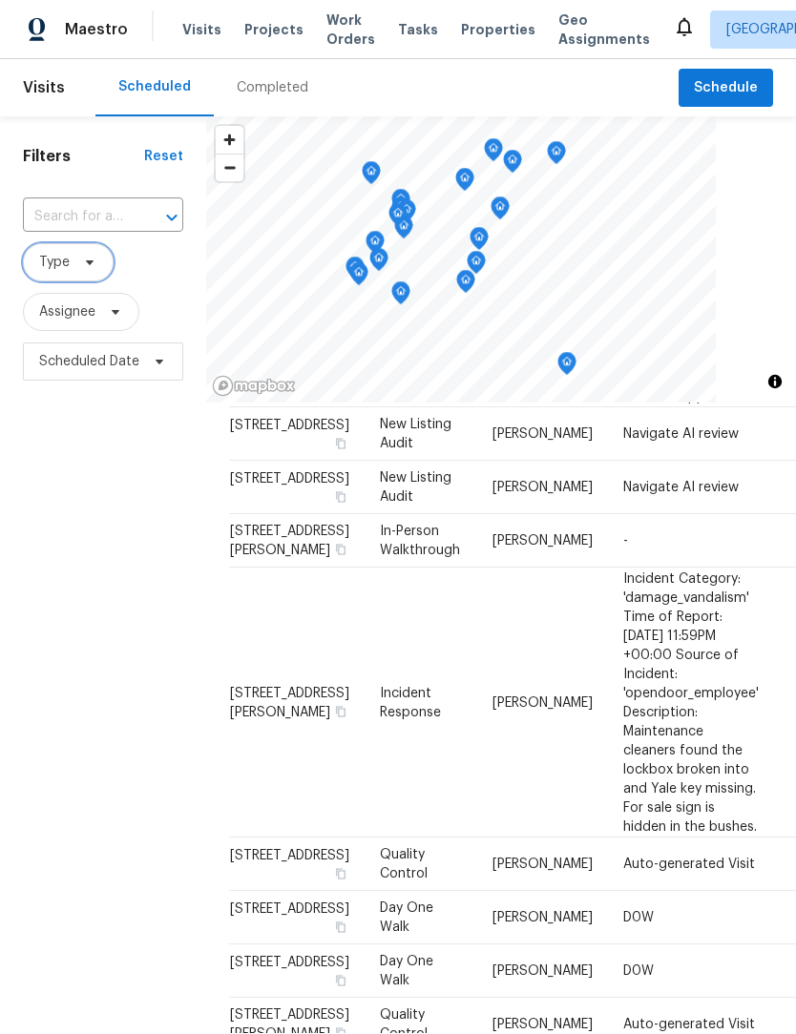
scroll to position [1, 0]
click at [58, 257] on span "Type" at bounding box center [54, 263] width 31 height 19
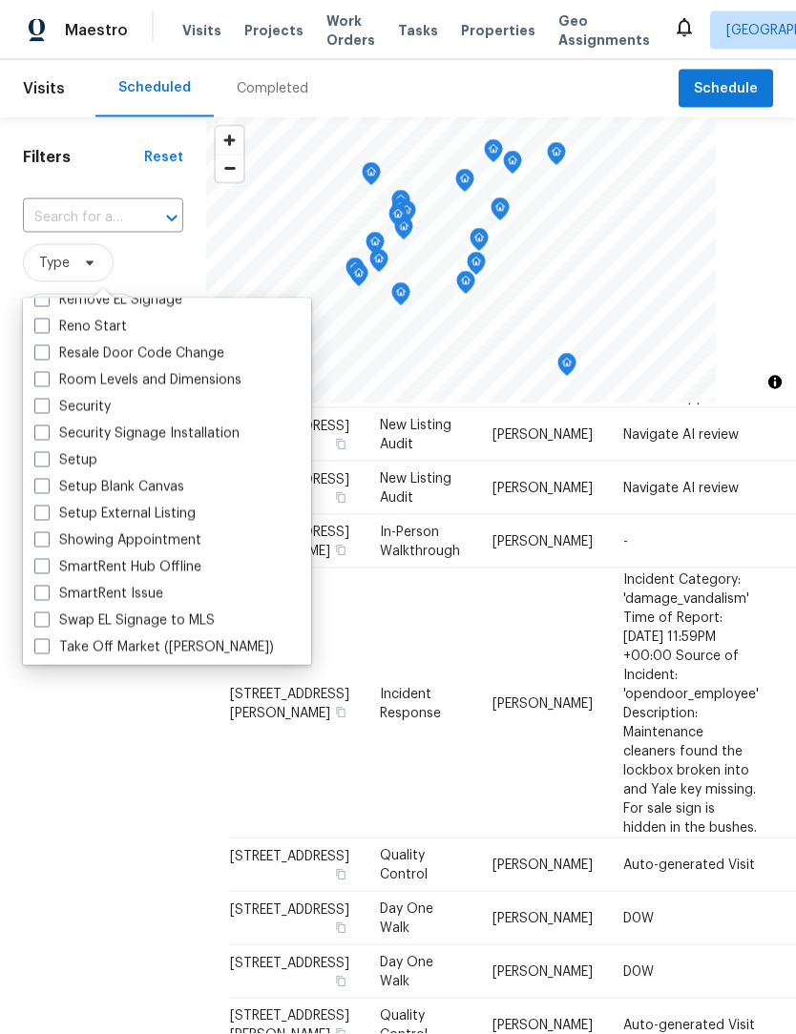
scroll to position [1479, 0]
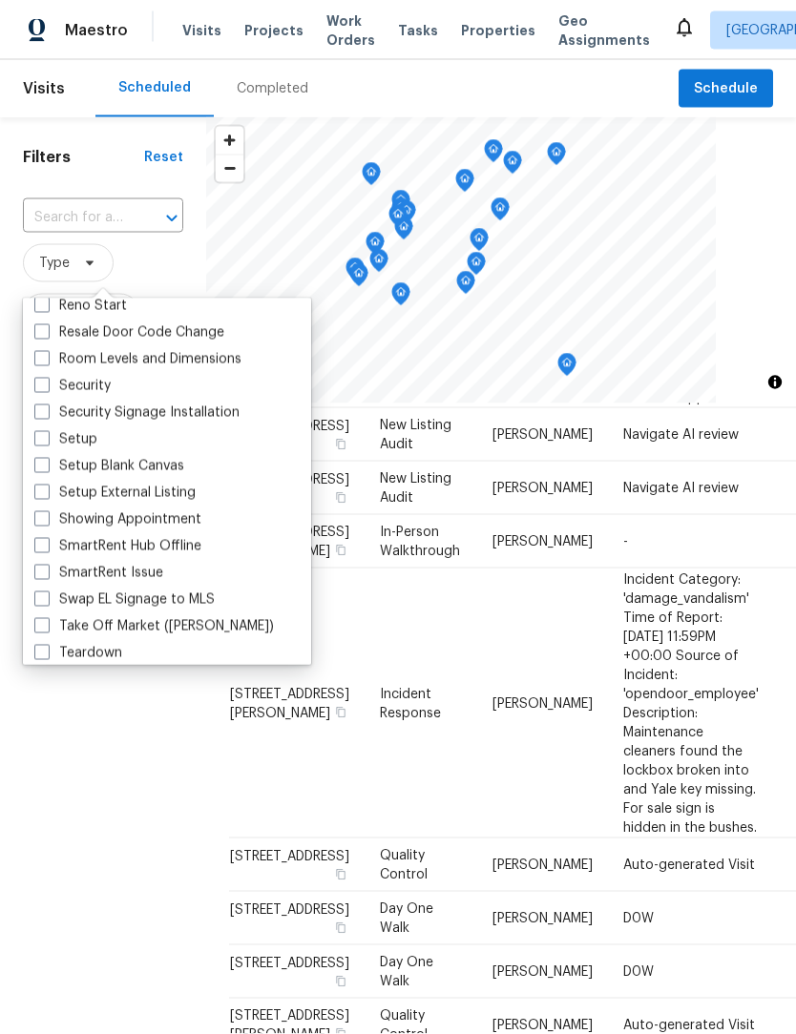
click at [35, 435] on span at bounding box center [41, 438] width 15 height 15
click at [35, 435] on input "Setup" at bounding box center [40, 436] width 12 height 12
checkbox input "true"
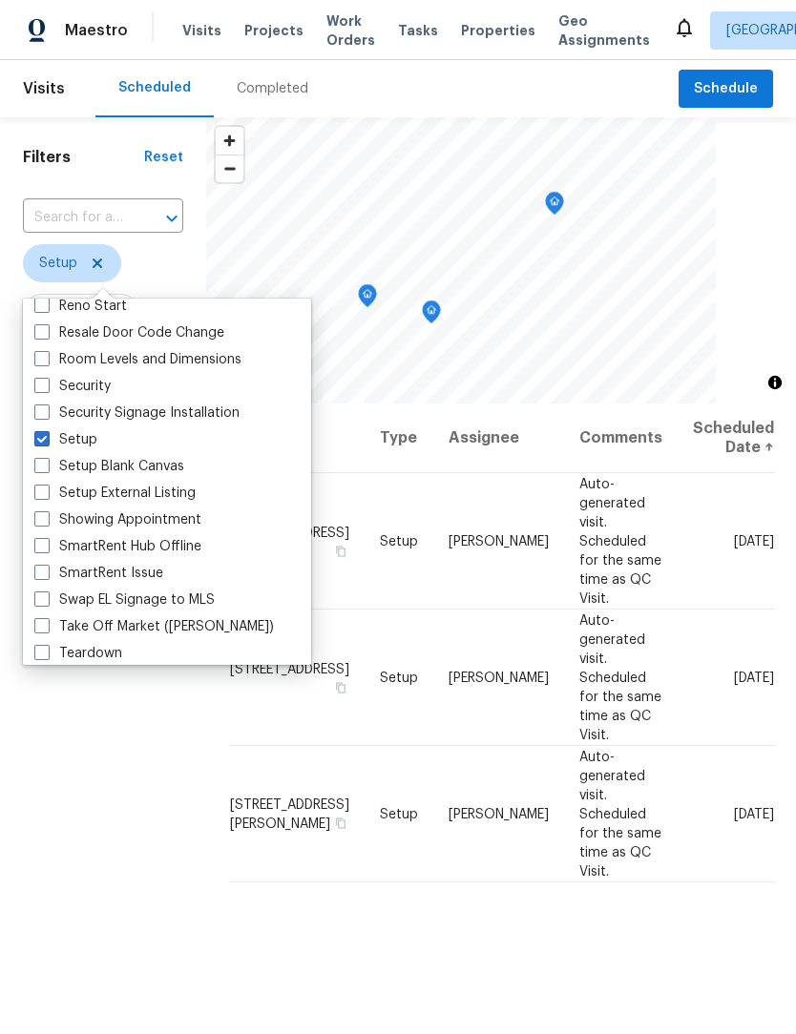
click at [101, 760] on div "Filters Reset ​ Setup Assignee Scheduled Date" at bounding box center [103, 673] width 206 height 1113
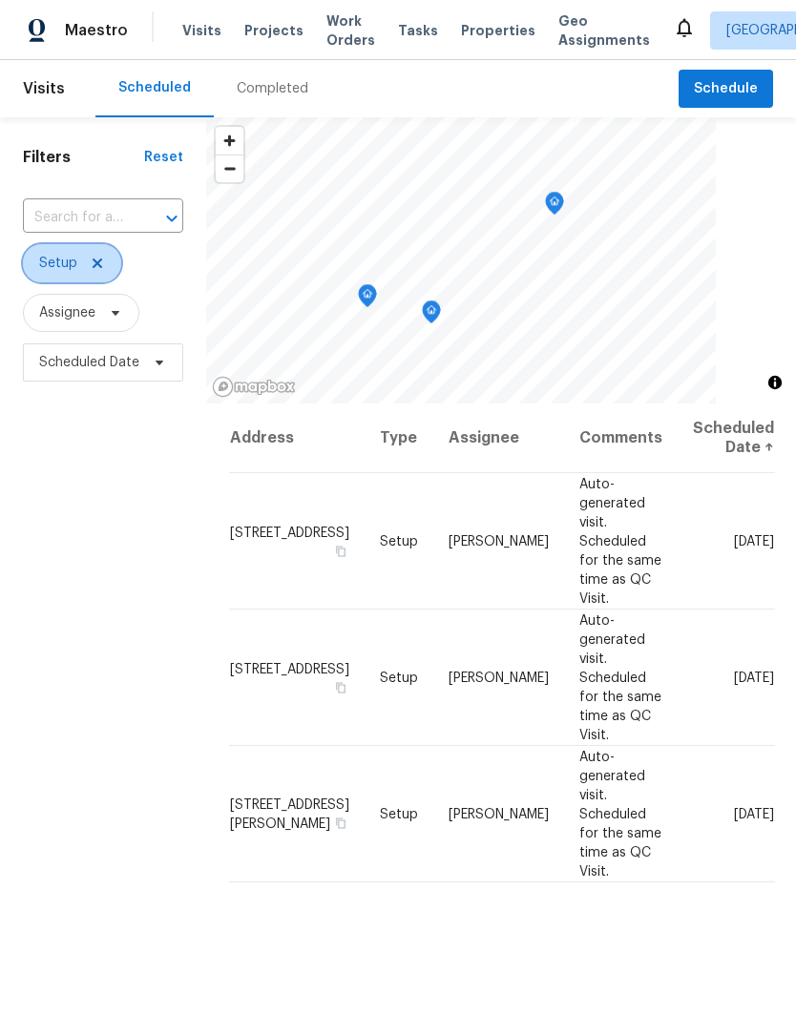
click at [96, 263] on icon at bounding box center [98, 264] width 10 height 10
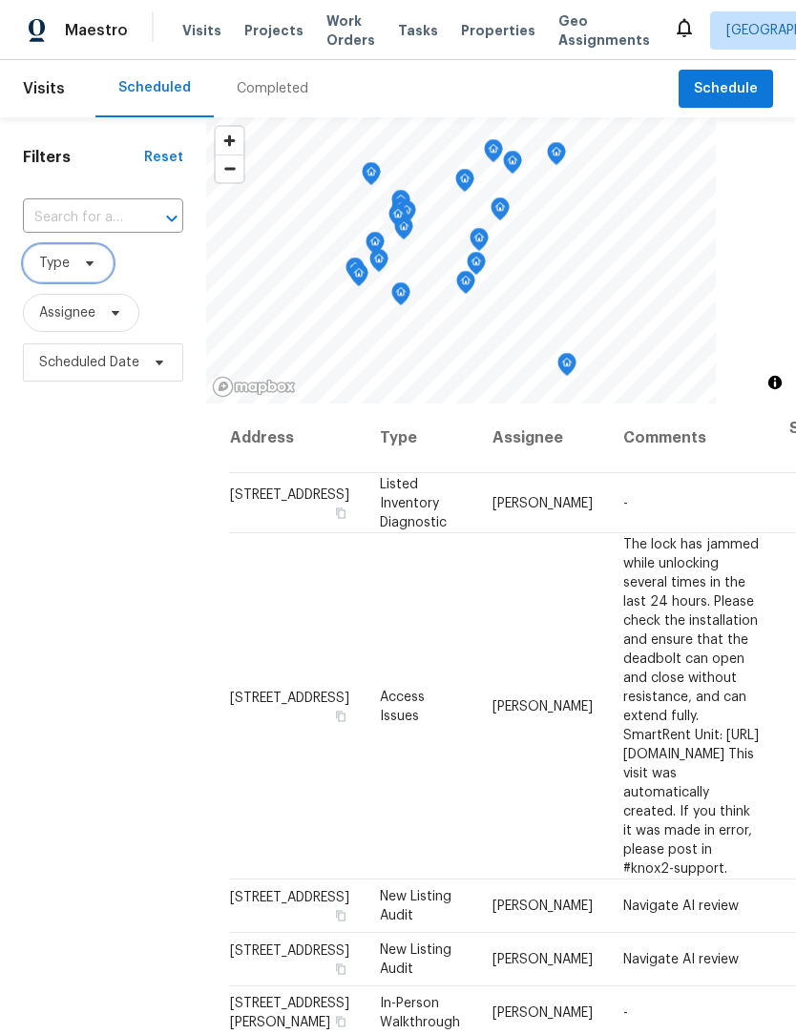
click at [46, 270] on span "Type" at bounding box center [54, 263] width 31 height 19
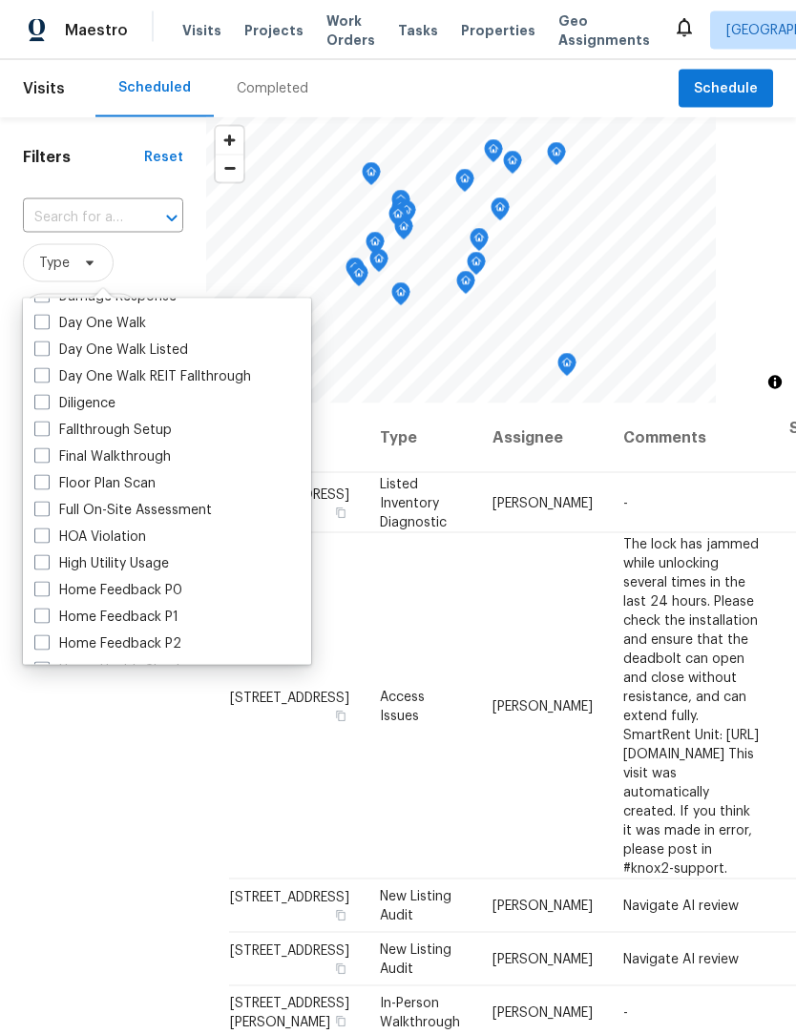
scroll to position [343, 0]
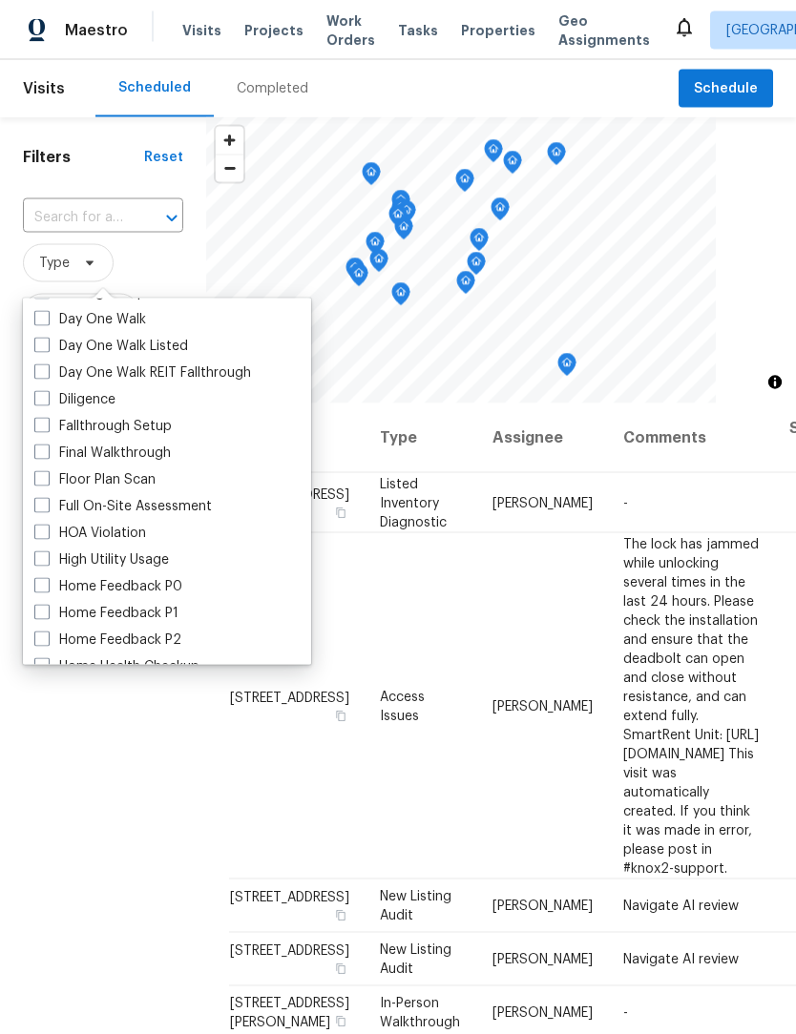
click at [39, 428] on span at bounding box center [41, 425] width 15 height 15
click at [39, 428] on input "Fallthrough Setup" at bounding box center [40, 423] width 12 height 12
checkbox input "true"
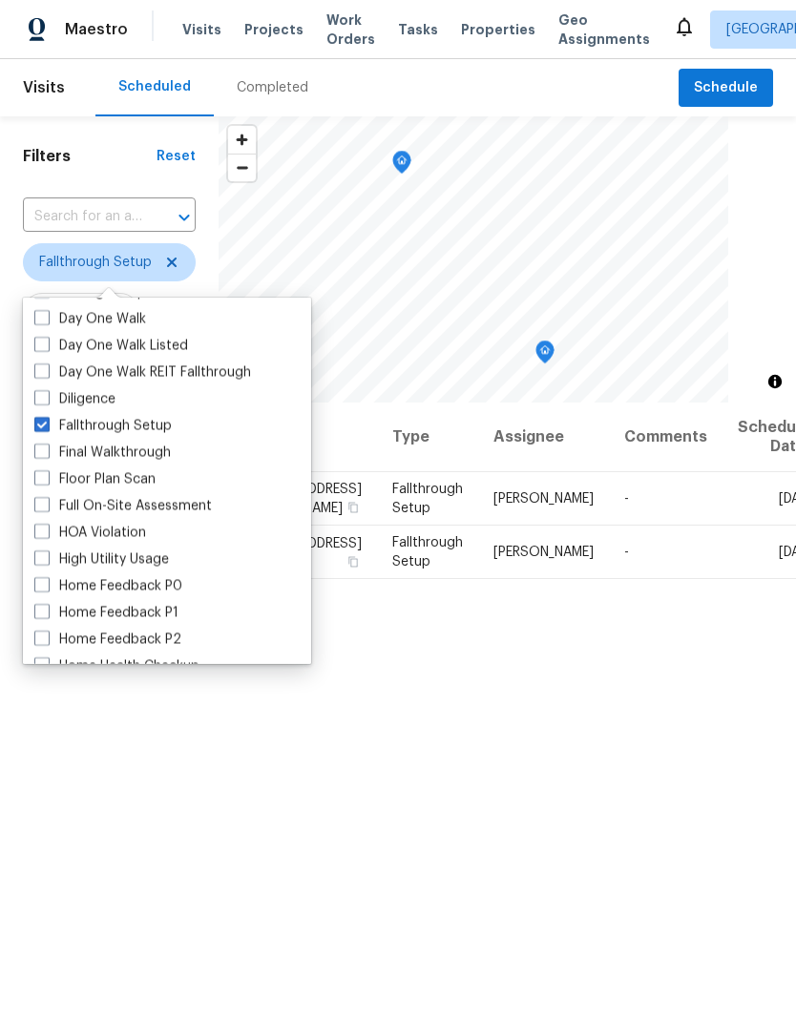
scroll to position [1, 0]
click at [135, 783] on div "Filters Reset ​ Fallthrough Setup Assignee Scheduled Date" at bounding box center [109, 673] width 218 height 1113
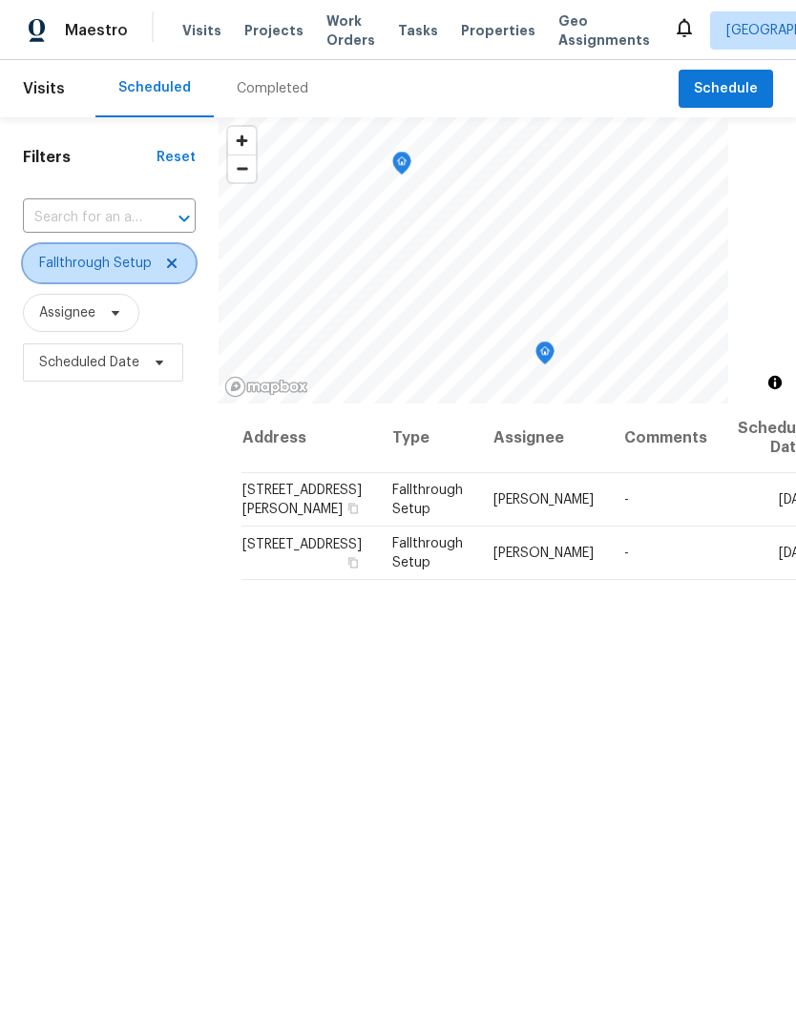
click at [166, 271] on icon at bounding box center [171, 263] width 15 height 15
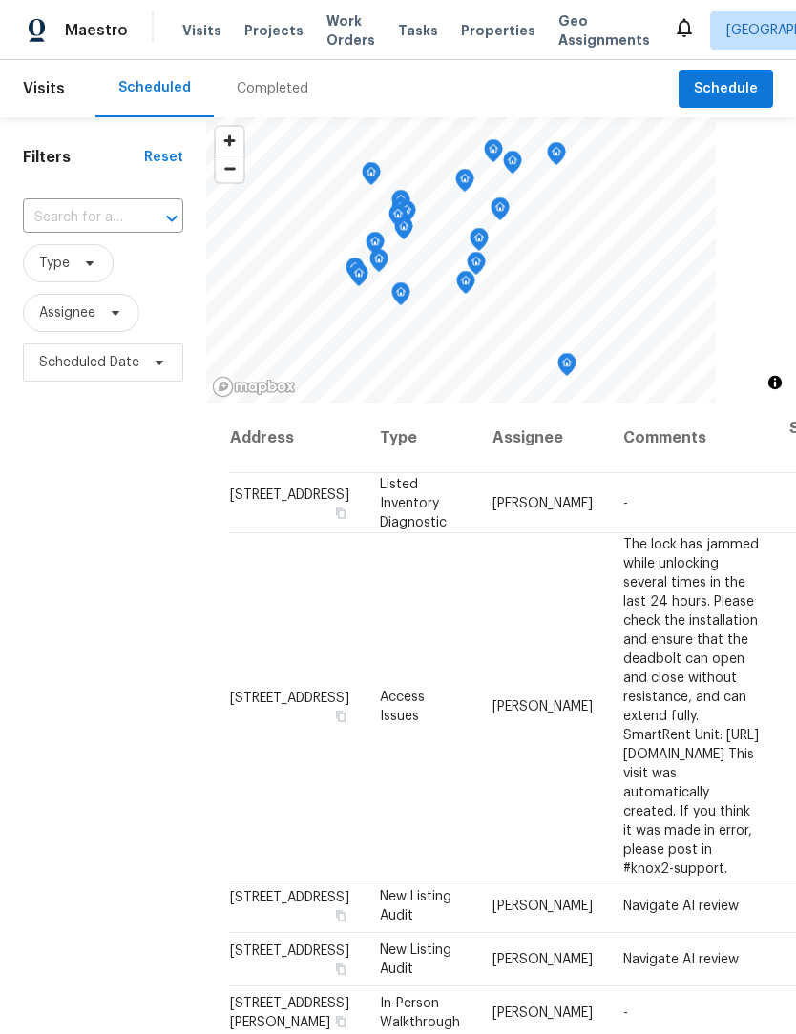
click at [51, 614] on div "Filters Reset ​ Type Assignee Scheduled Date" at bounding box center [103, 673] width 206 height 1113
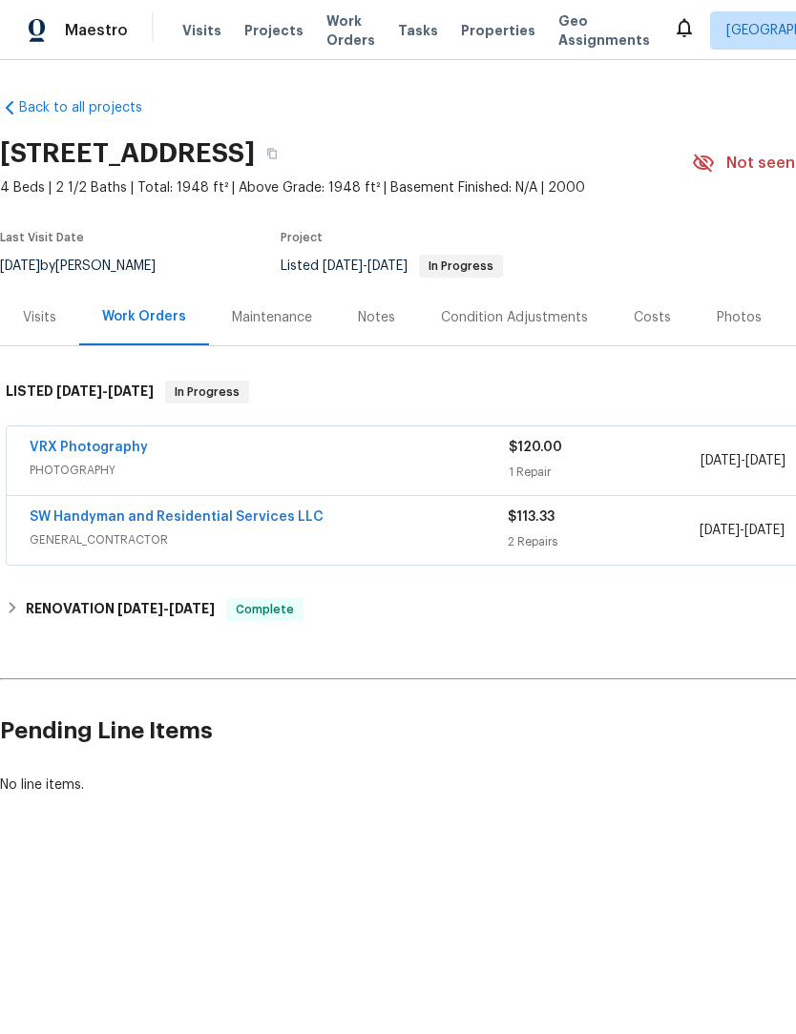
click at [246, 521] on link "SW Handyman and Residential Services LLC" at bounding box center [177, 516] width 294 height 13
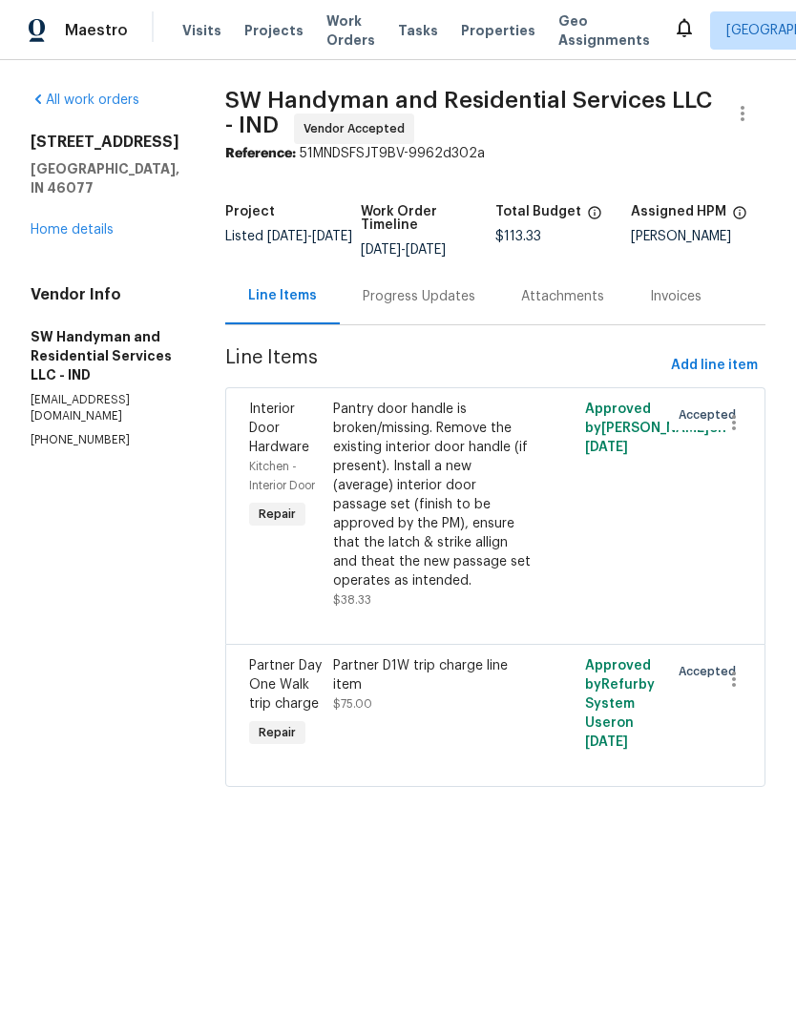
click at [426, 293] on div "Progress Updates" at bounding box center [419, 296] width 113 height 19
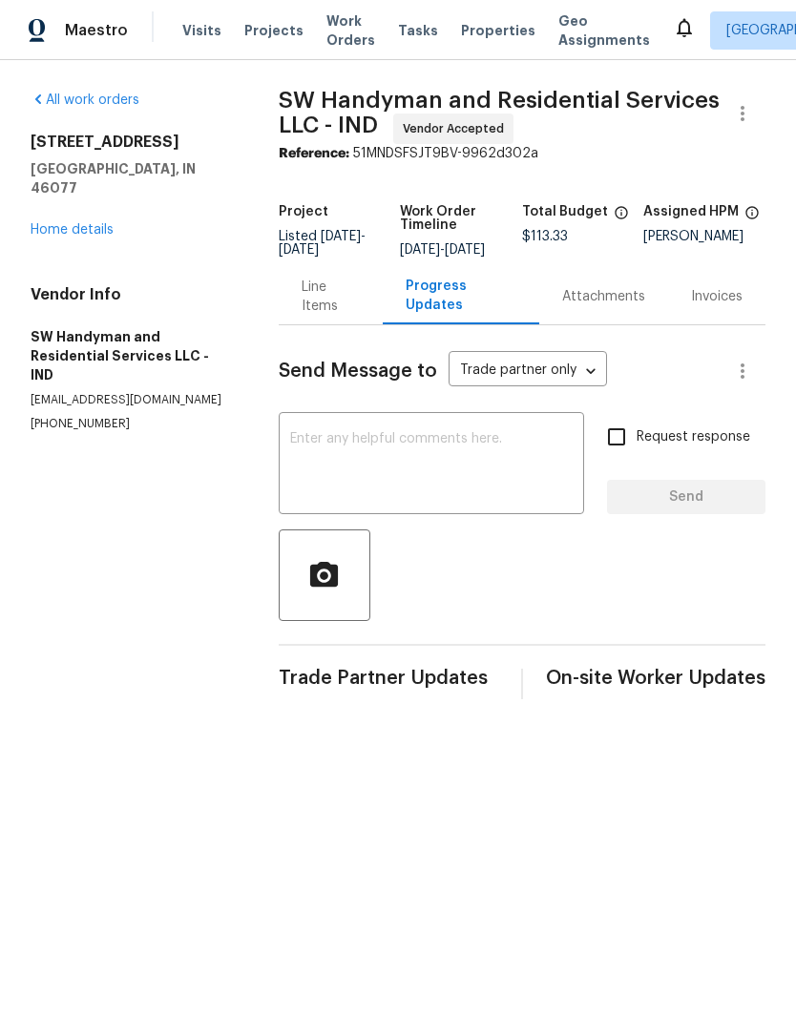
click at [316, 316] on div "Line Items" at bounding box center [331, 297] width 59 height 38
